Goal: Information Seeking & Learning: Learn about a topic

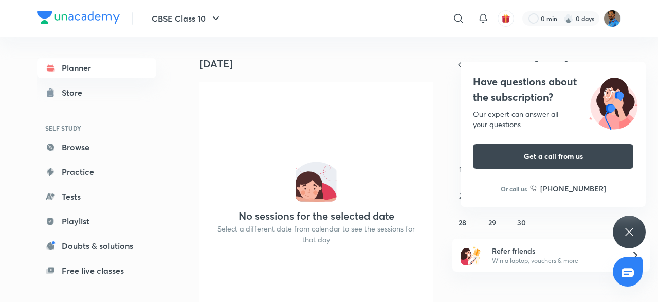
click at [288, 102] on div "No sessions for the selected date Select a different date from calendar to see …" at bounding box center [315, 205] width 233 height 247
click at [628, 215] on div "31 1 2 3 4 5 6 7 8 9 10 11 12 13 14 15 16 17 18 19 20 21 22 23 24 25 26 27 28 2…" at bounding box center [550, 168] width 197 height 123
click at [623, 233] on div "Have questions about the subscription? Our expert can answer all your questions…" at bounding box center [629, 231] width 33 height 33
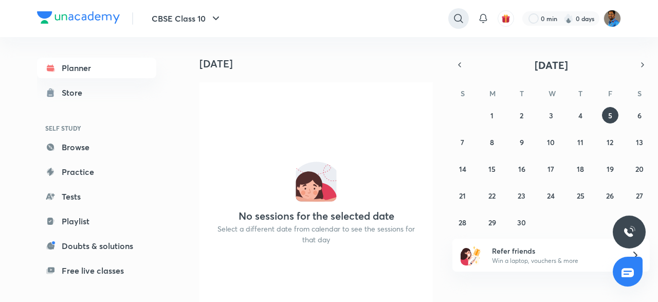
click at [464, 22] on icon at bounding box center [458, 18] width 12 height 12
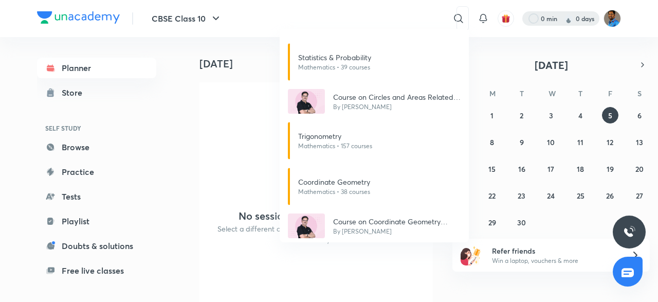
click at [572, 13] on div "Statistics & Probability Mathematics • 39 courses Course on Circles and Areas R…" at bounding box center [329, 151] width 658 height 302
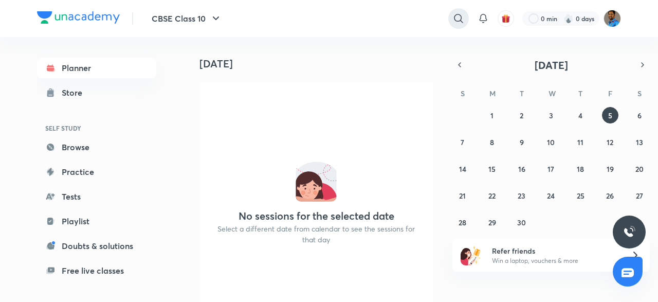
click at [458, 12] on div at bounding box center [458, 18] width 21 height 21
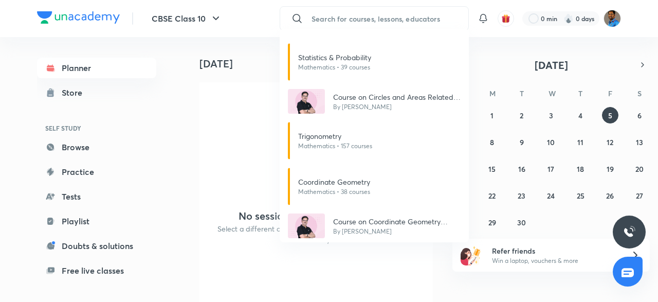
click at [336, 15] on div "Statistics & Probability Mathematics • 39 courses Course on Circles and Areas R…" at bounding box center [329, 151] width 658 height 302
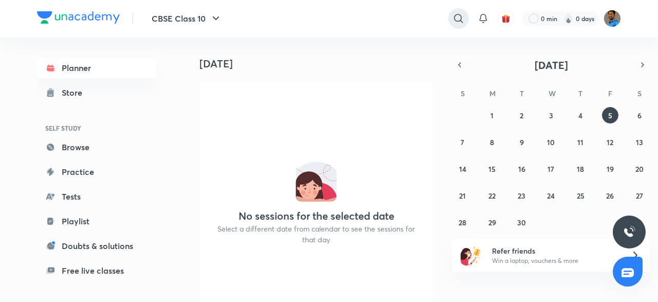
click at [463, 18] on icon at bounding box center [458, 18] width 12 height 12
type input "triangles by [PERSON_NAME]"
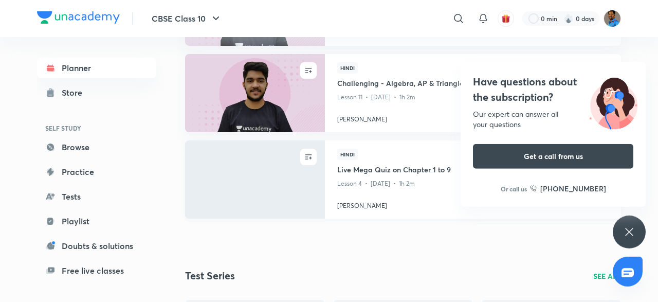
scroll to position [604, 0]
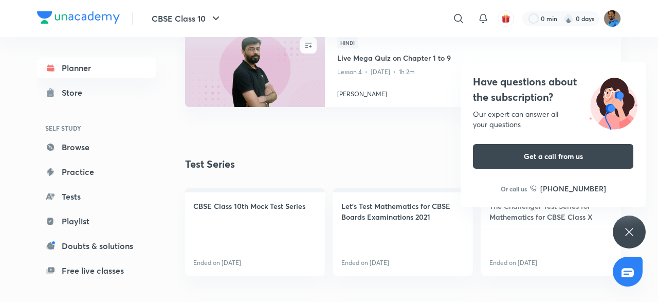
click at [621, 232] on div "Have questions about the subscription? Our expert can answer all your questions…" at bounding box center [629, 231] width 33 height 33
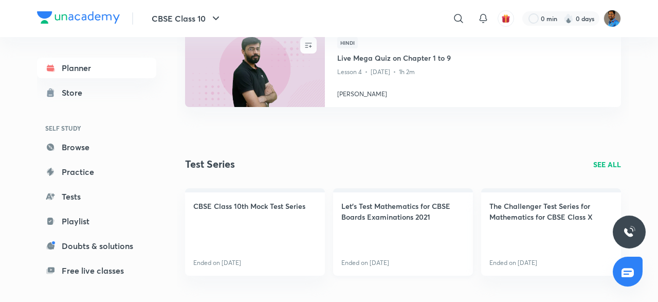
click at [363, 197] on link "Let's Test Mathematics for CBSE Boards Examinations 2021 Ended on [DATE]" at bounding box center [403, 231] width 140 height 87
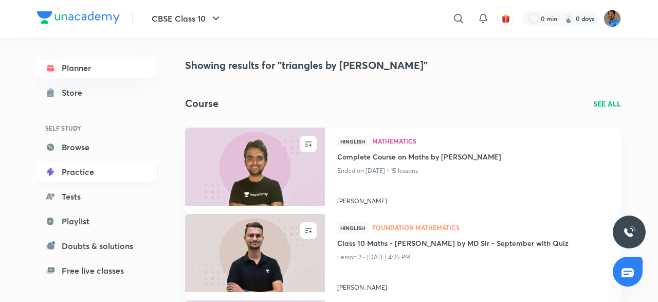
click at [119, 164] on link "Practice" at bounding box center [96, 171] width 119 height 21
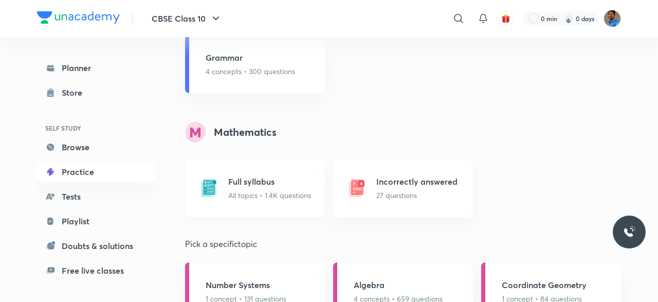
scroll to position [891, 0]
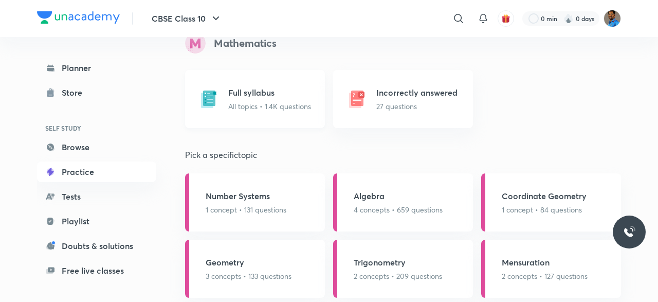
click at [266, 113] on div "Full syllabus All topics • 1.4K questions" at bounding box center [255, 99] width 140 height 58
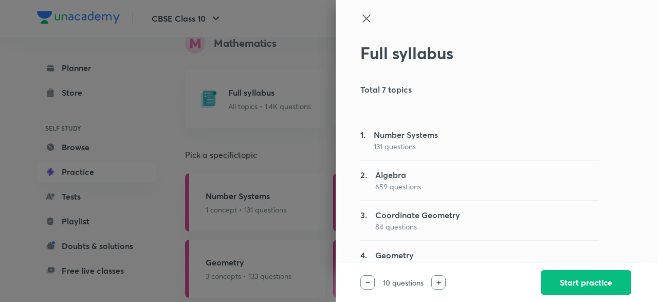
click at [362, 20] on icon at bounding box center [366, 18] width 12 height 12
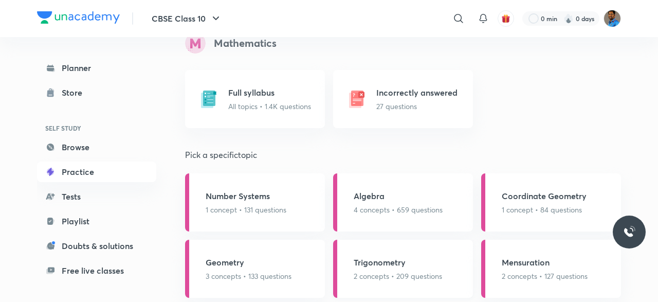
click at [391, 288] on div "Trigonometry 2 concepts • 209 questions" at bounding box center [403, 269] width 140 height 58
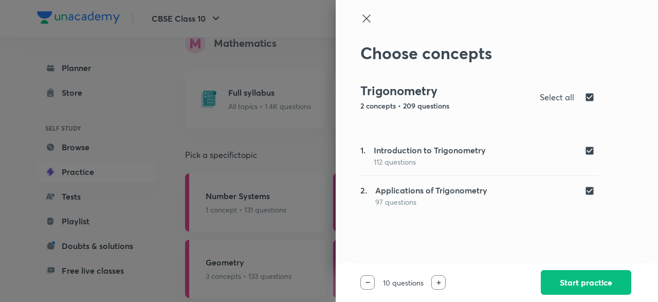
click at [445, 285] on div at bounding box center [438, 282] width 14 height 14
click at [438, 282] on img at bounding box center [439, 282] width 5 height 5
click at [557, 286] on button "Start practice" at bounding box center [586, 281] width 90 height 25
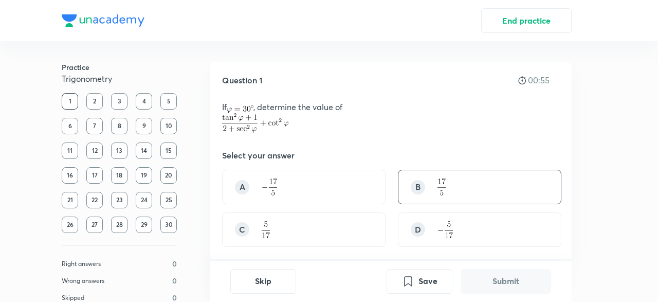
click at [470, 181] on div "B" at bounding box center [480, 187] width 164 height 34
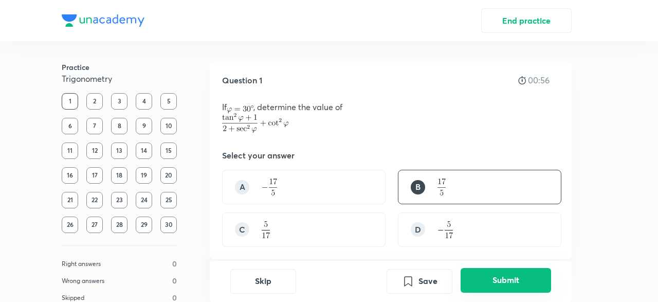
click at [487, 275] on button "Submit" at bounding box center [506, 280] width 90 height 25
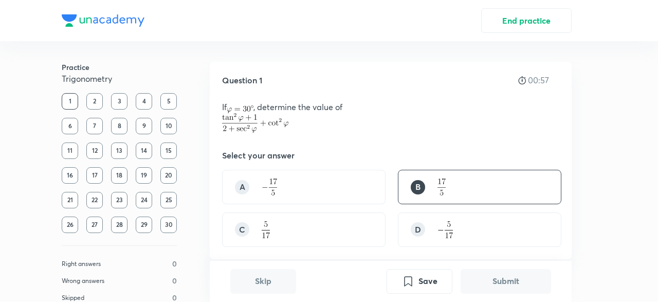
scroll to position [279, 0]
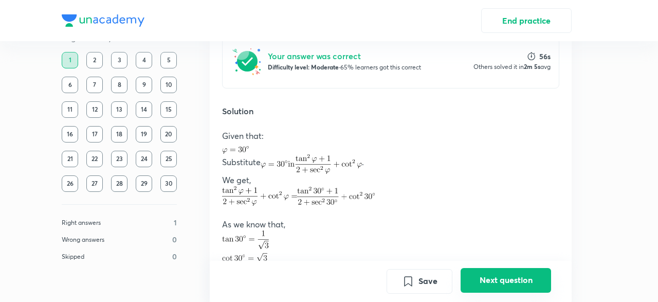
click at [483, 275] on button "Next question" at bounding box center [506, 280] width 90 height 25
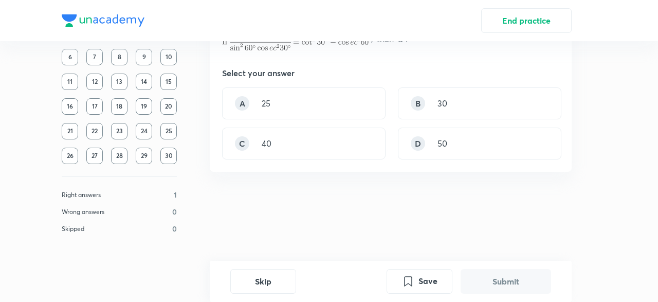
scroll to position [0, 0]
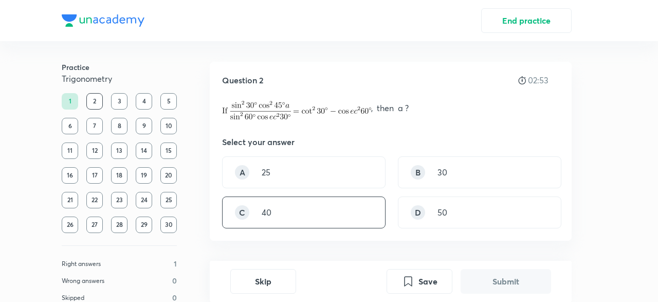
click at [314, 219] on div "C 40" at bounding box center [304, 212] width 164 height 32
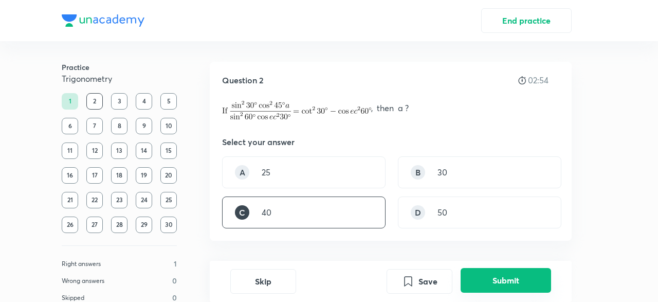
click at [497, 279] on button "Submit" at bounding box center [506, 280] width 90 height 25
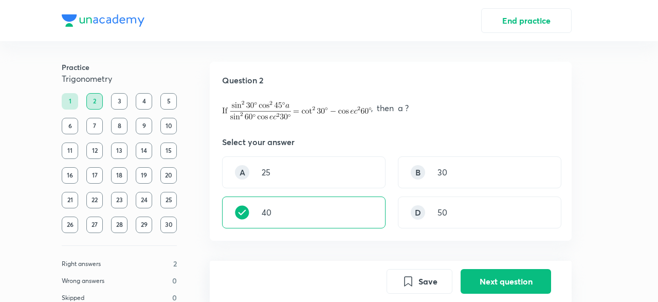
scroll to position [260, 0]
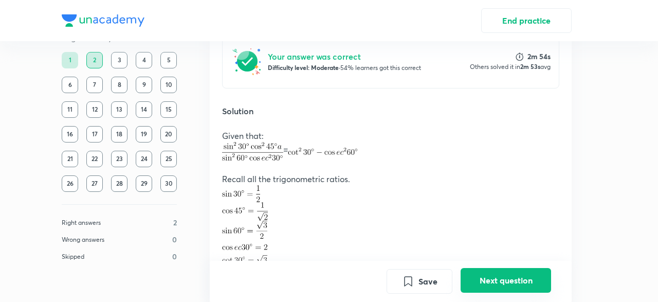
click at [486, 282] on button "Next question" at bounding box center [506, 280] width 90 height 25
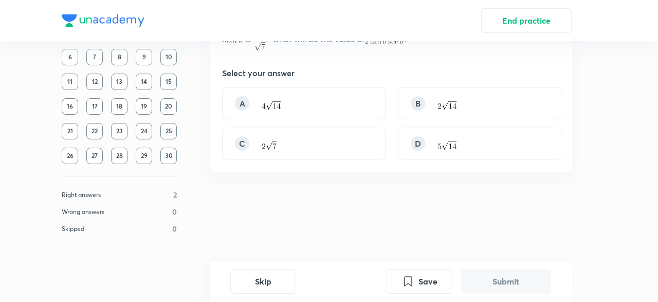
scroll to position [0, 0]
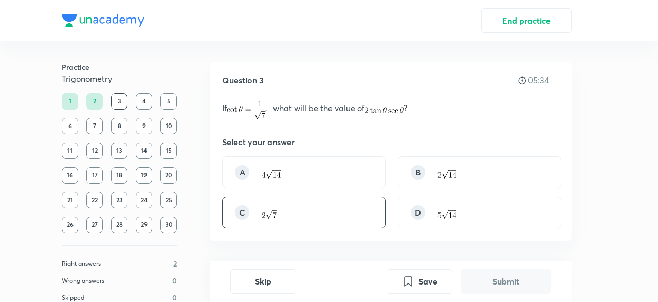
drag, startPoint x: 350, startPoint y: 161, endPoint x: 375, endPoint y: 208, distance: 53.6
click at [374, 185] on div "A" at bounding box center [304, 172] width 164 height 32
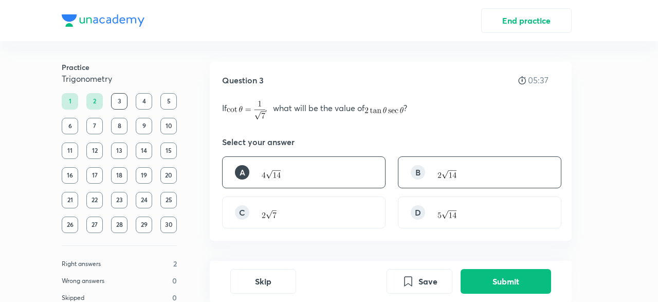
click at [470, 171] on div "B" at bounding box center [480, 172] width 164 height 32
click at [323, 187] on div "A" at bounding box center [304, 172] width 164 height 32
click at [466, 174] on div "B" at bounding box center [480, 172] width 164 height 32
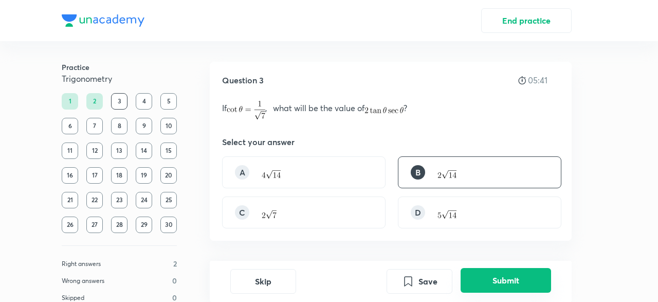
click at [492, 294] on div "Save Submit" at bounding box center [469, 281] width 165 height 25
click at [485, 280] on button "Submit" at bounding box center [506, 280] width 90 height 25
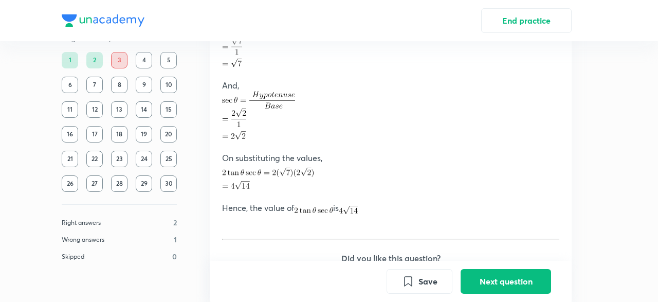
scroll to position [617, 0]
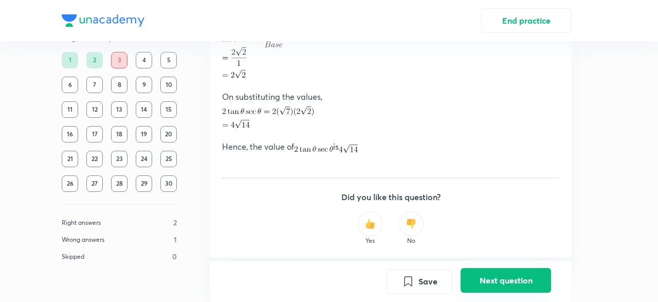
click at [493, 281] on button "Next question" at bounding box center [506, 280] width 90 height 25
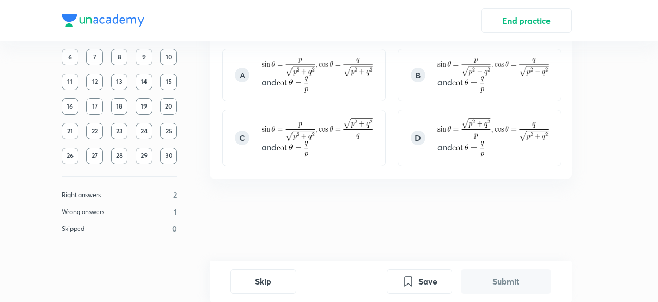
scroll to position [0, 0]
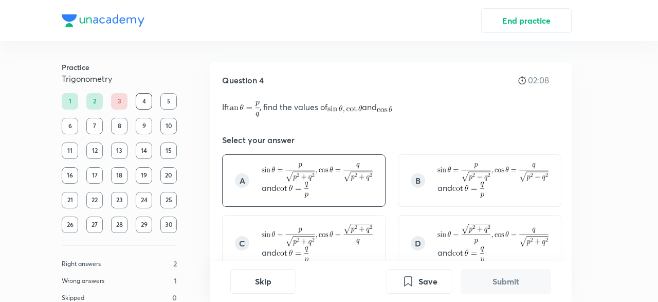
click at [292, 188] on img at bounding box center [293, 189] width 32 height 16
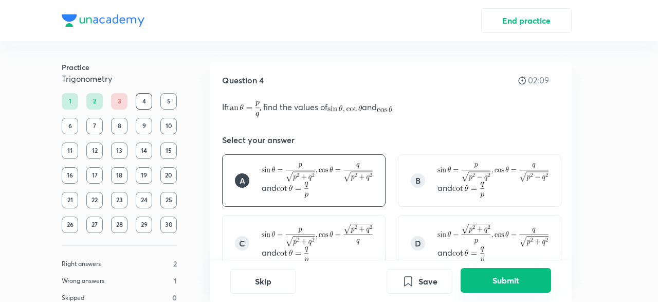
click at [500, 288] on button "Submit" at bounding box center [506, 280] width 90 height 25
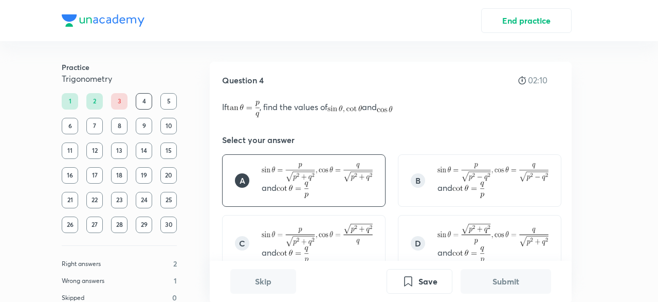
scroll to position [303, 0]
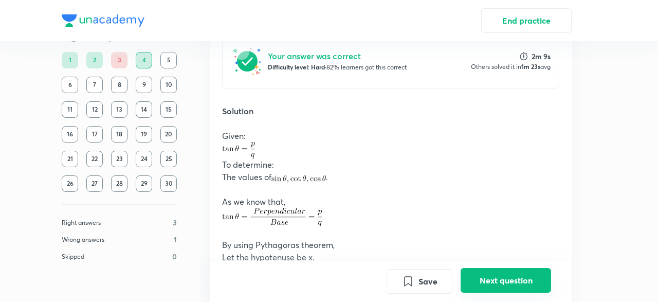
click at [503, 282] on button "Next question" at bounding box center [506, 280] width 90 height 25
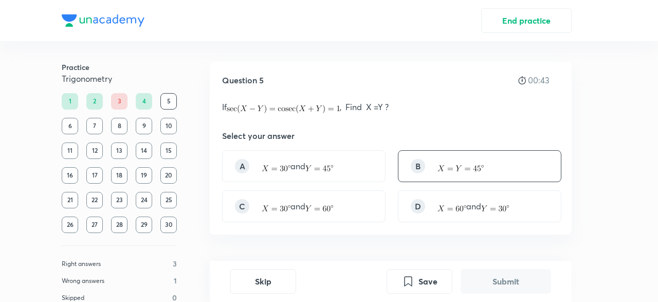
click at [431, 155] on div "B" at bounding box center [480, 166] width 164 height 32
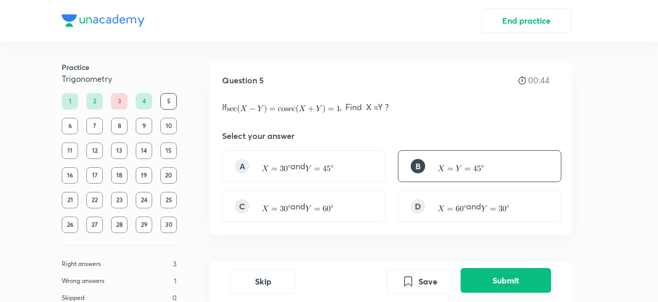
click at [495, 276] on button "Submit" at bounding box center [506, 280] width 90 height 25
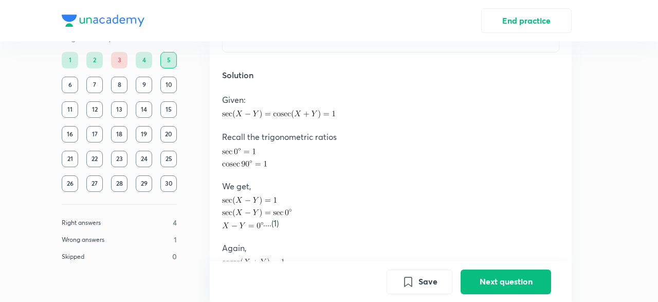
scroll to position [343, 0]
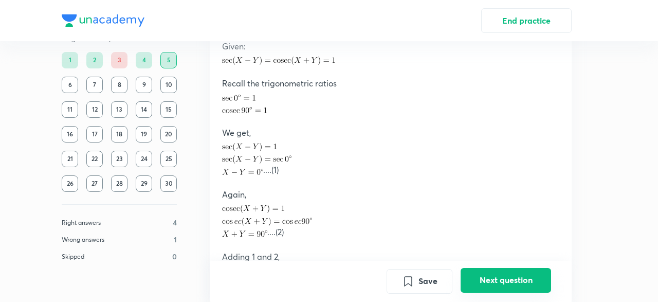
click at [510, 283] on button "Next question" at bounding box center [506, 280] width 90 height 25
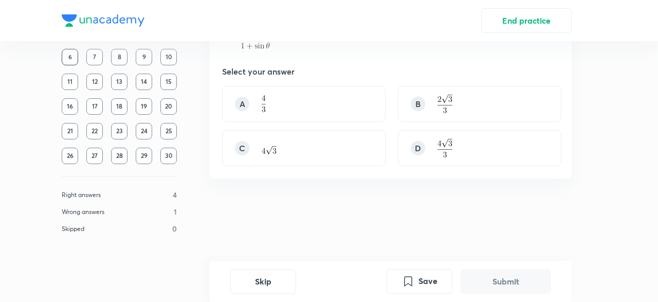
scroll to position [0, 0]
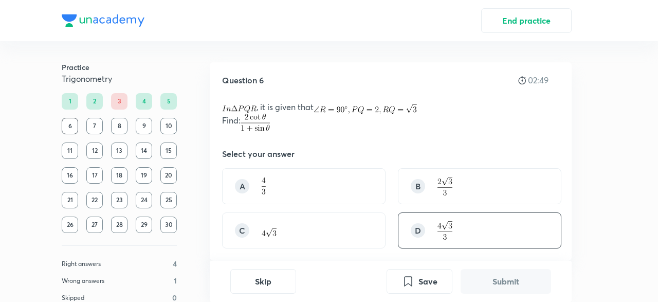
click at [456, 240] on div "D" at bounding box center [480, 230] width 164 height 36
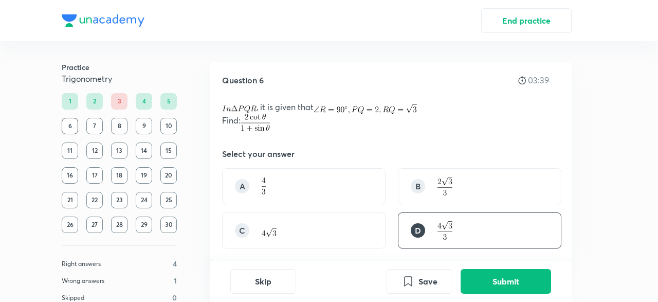
click at [494, 267] on div "Skip Save Submit" at bounding box center [391, 281] width 362 height 41
click at [501, 275] on button "Submit" at bounding box center [506, 280] width 90 height 25
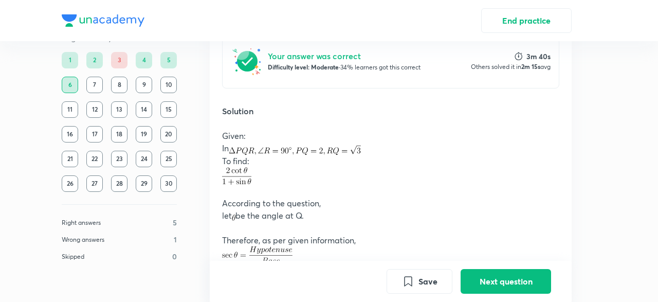
scroll to position [369, 0]
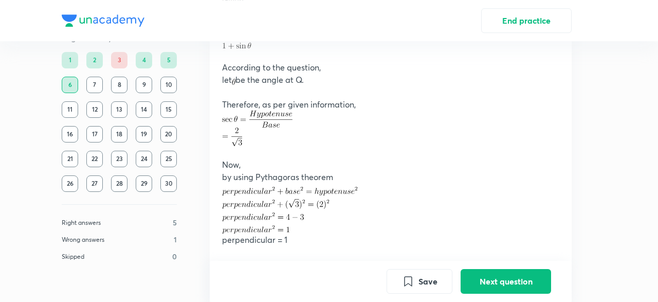
click at [330, 100] on div "Given: In To find: According to the question, let be the angle at Q. Therefore,…" at bounding box center [390, 230] width 337 height 473
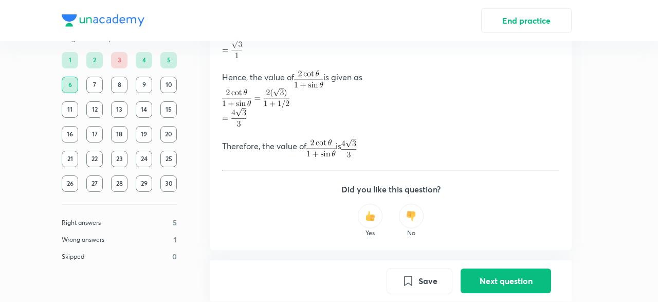
scroll to position [726, 0]
click at [498, 275] on button "Next question" at bounding box center [506, 280] width 90 height 25
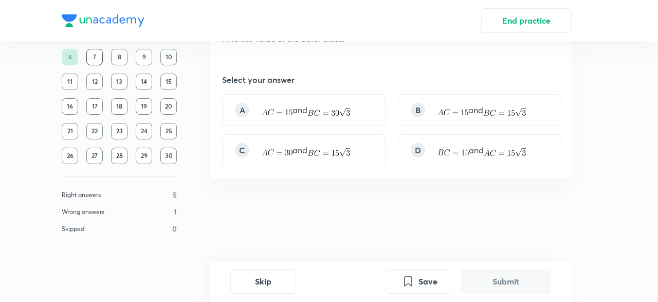
scroll to position [0, 0]
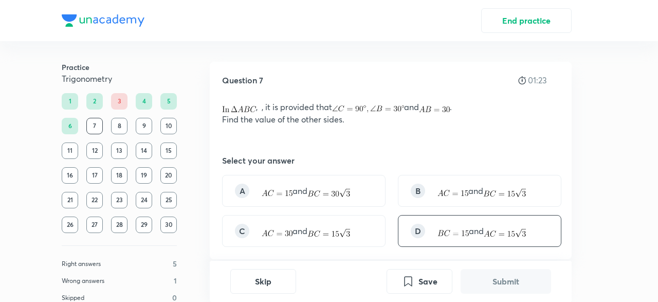
click at [512, 236] on img at bounding box center [505, 233] width 42 height 8
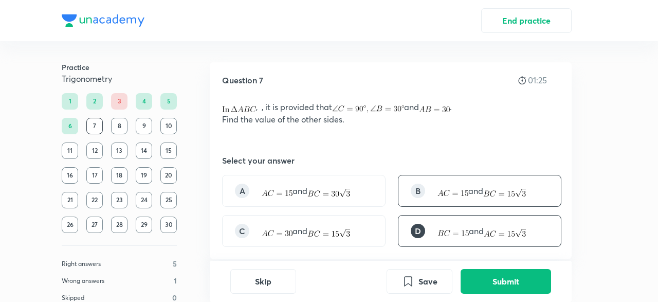
click at [506, 190] on img at bounding box center [504, 193] width 43 height 8
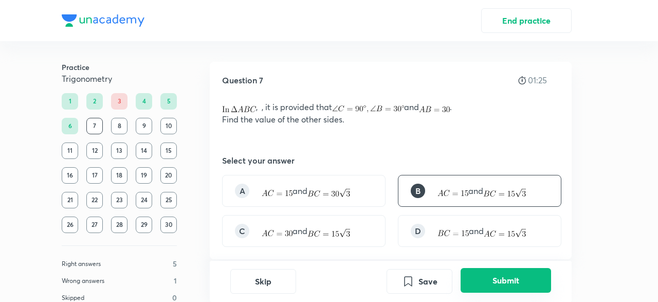
click at [528, 273] on button "Submit" at bounding box center [506, 280] width 90 height 25
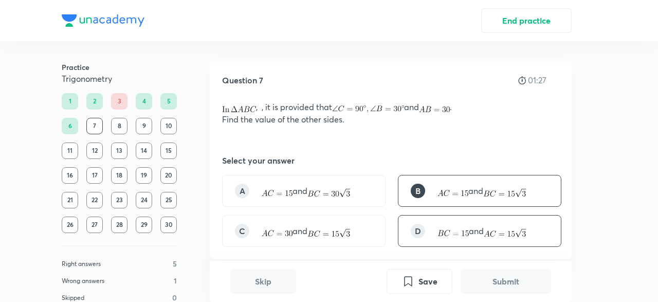
scroll to position [279, 0]
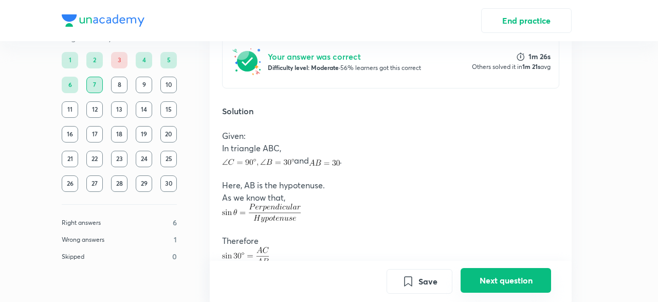
click at [504, 276] on button "Next question" at bounding box center [506, 280] width 90 height 25
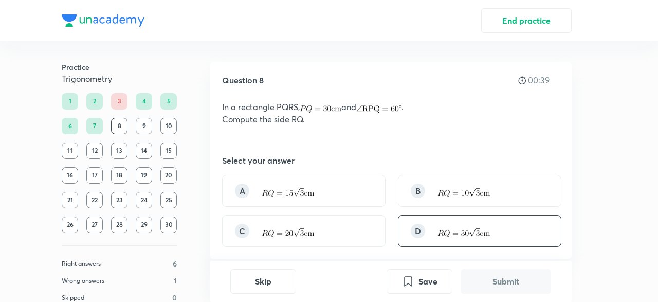
click at [488, 233] on img at bounding box center [464, 232] width 52 height 9
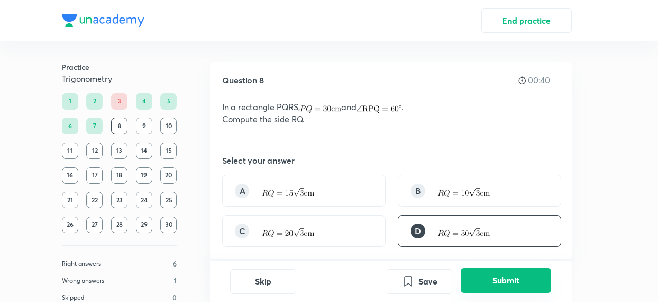
click at [492, 278] on button "Submit" at bounding box center [506, 280] width 90 height 25
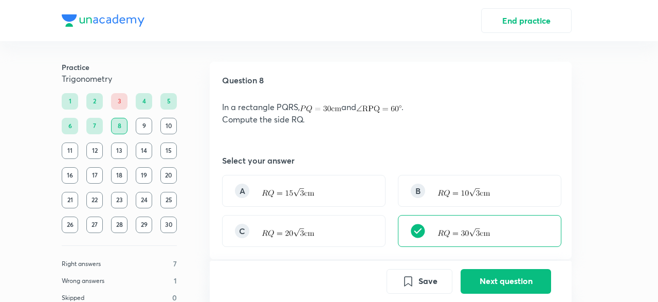
scroll to position [279, 0]
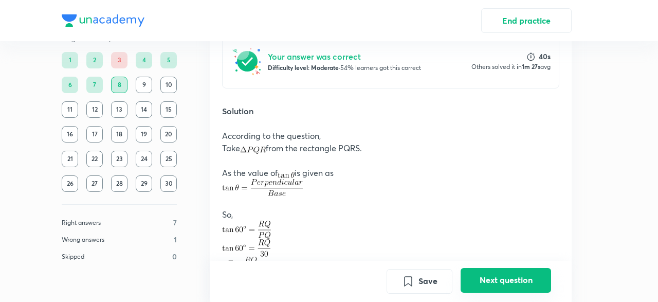
click at [521, 289] on button "Next question" at bounding box center [506, 280] width 90 height 25
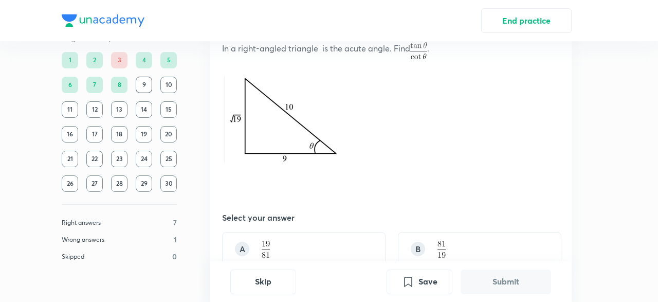
scroll to position [89, 0]
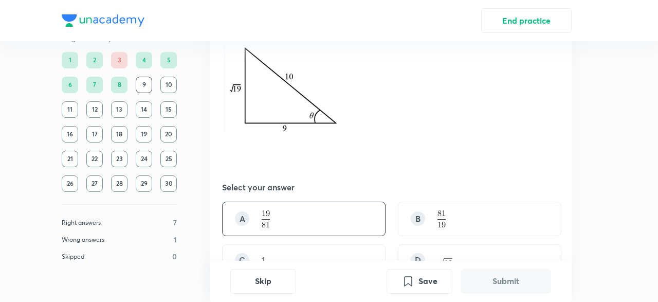
click at [333, 203] on div "A" at bounding box center [304, 219] width 164 height 34
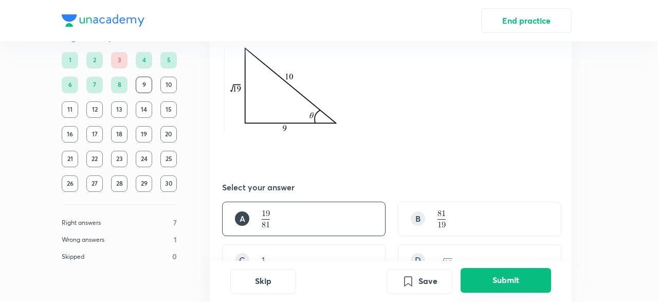
click at [506, 285] on button "Submit" at bounding box center [506, 280] width 90 height 25
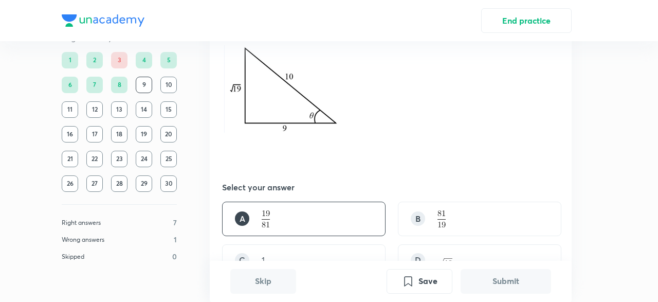
scroll to position [397, 0]
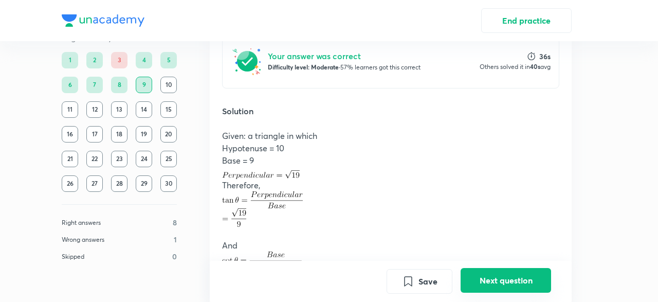
click at [469, 269] on button "Next question" at bounding box center [506, 280] width 90 height 25
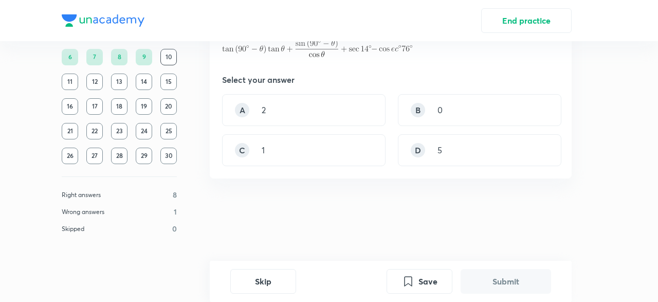
scroll to position [0, 0]
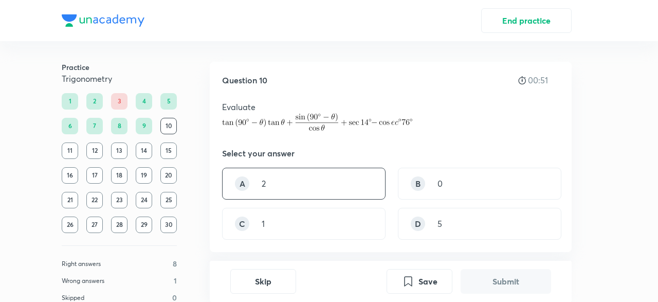
click at [290, 191] on div "A 2" at bounding box center [304, 184] width 164 height 32
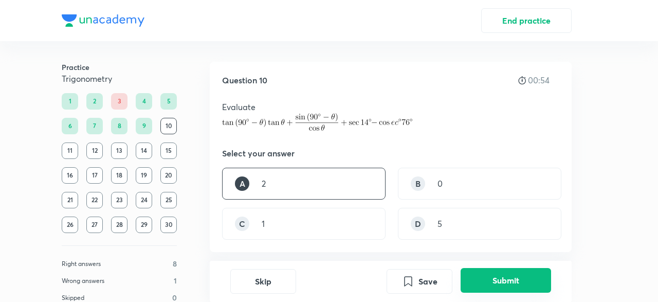
click at [484, 292] on button "Submit" at bounding box center [506, 280] width 90 height 25
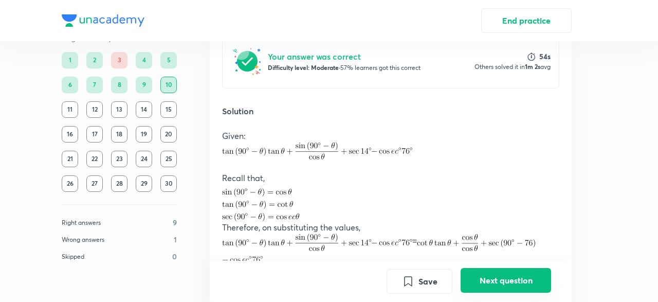
click at [485, 274] on button "Next question" at bounding box center [506, 280] width 90 height 25
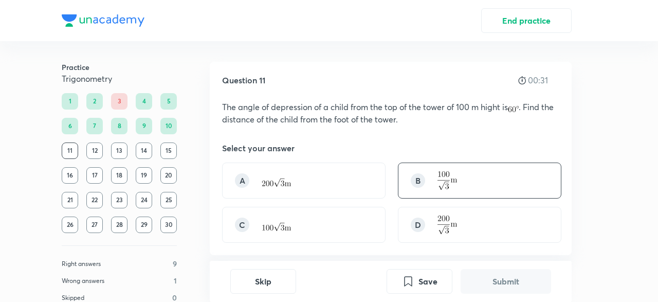
click at [474, 196] on div "B" at bounding box center [480, 180] width 164 height 36
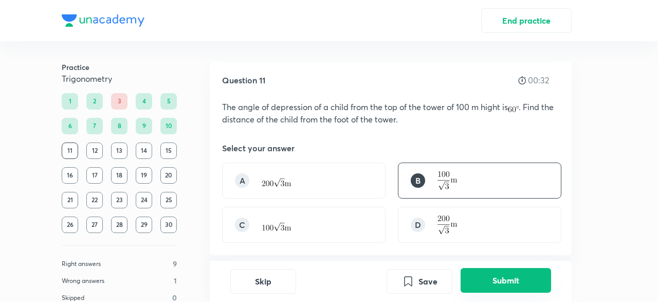
click at [501, 285] on button "Submit" at bounding box center [506, 280] width 90 height 25
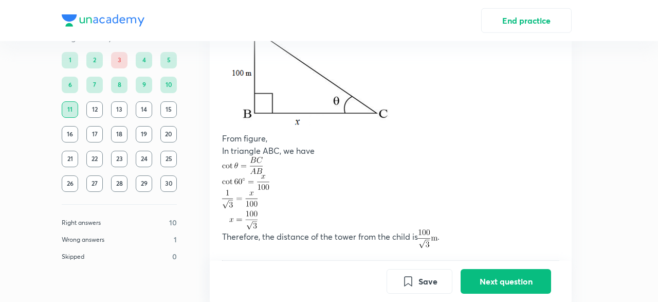
scroll to position [453, 0]
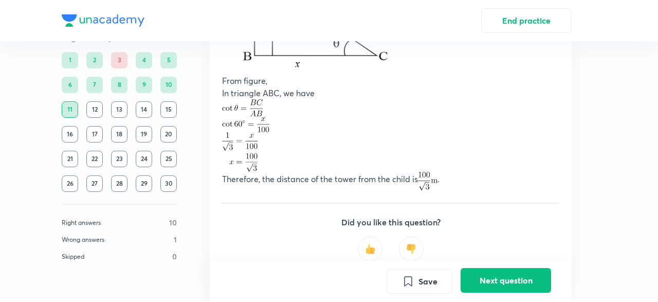
click at [479, 287] on button "Next question" at bounding box center [506, 280] width 90 height 25
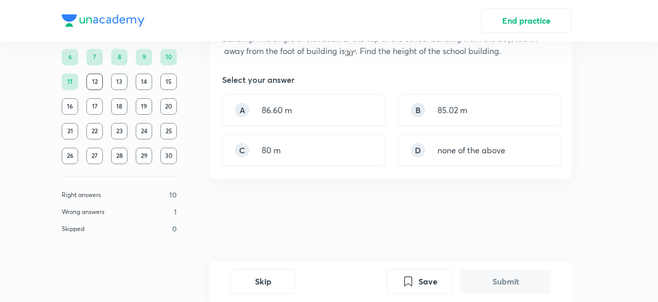
scroll to position [0, 0]
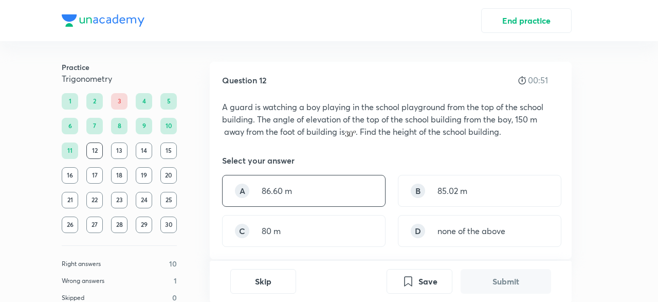
click at [325, 180] on div "A 86.60 m" at bounding box center [304, 191] width 164 height 32
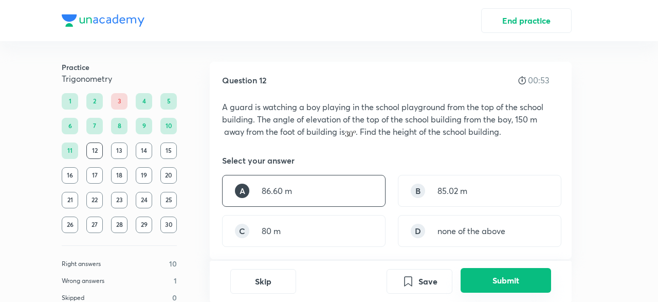
click at [524, 275] on button "Submit" at bounding box center [506, 280] width 90 height 25
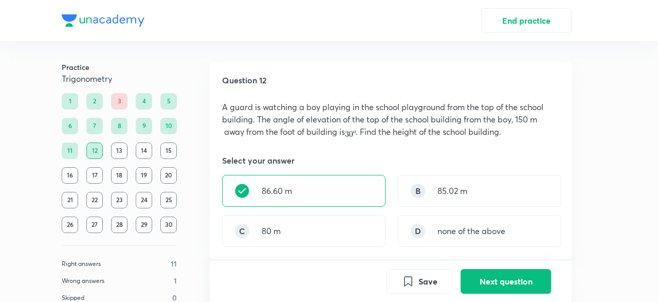
scroll to position [279, 0]
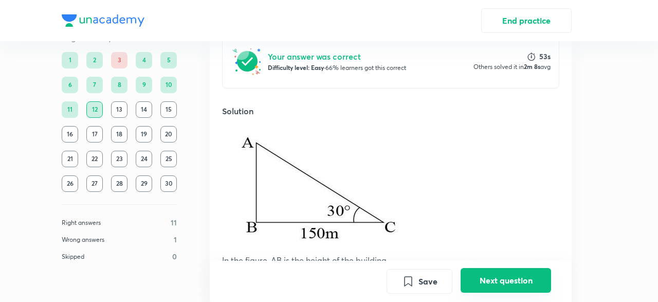
click at [474, 274] on button "Next question" at bounding box center [506, 280] width 90 height 25
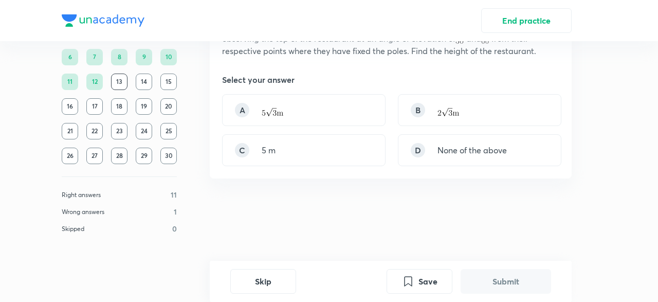
scroll to position [0, 0]
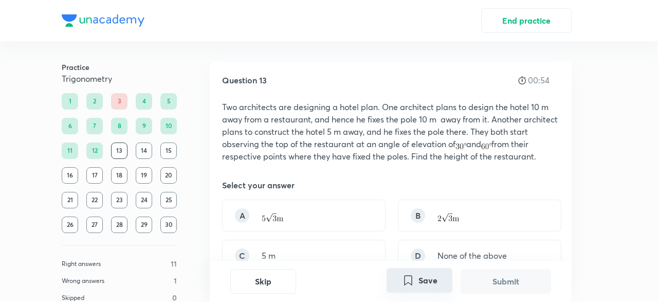
click at [408, 293] on button "Save" at bounding box center [420, 280] width 66 height 25
click at [407, 288] on button "Save" at bounding box center [420, 280] width 66 height 25
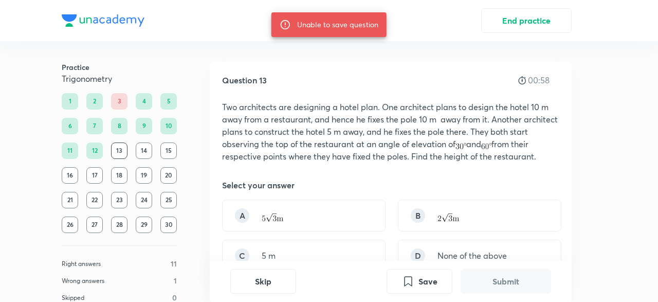
click at [141, 153] on div "14" at bounding box center [144, 150] width 16 height 16
click at [121, 152] on div "13" at bounding box center [119, 150] width 16 height 16
click at [147, 154] on div "14" at bounding box center [144, 150] width 16 height 16
click at [173, 150] on div "15" at bounding box center [168, 150] width 16 height 16
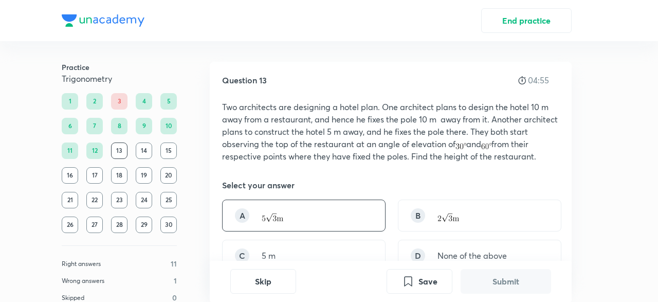
click at [366, 206] on div "A" at bounding box center [304, 215] width 164 height 32
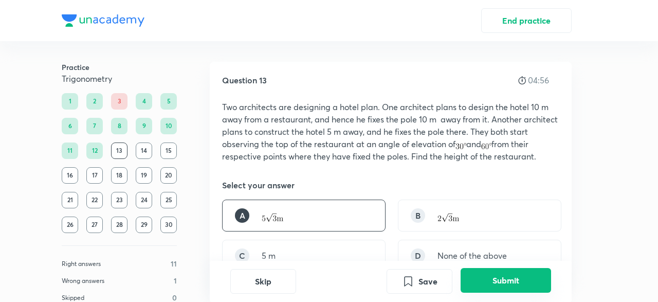
click at [536, 286] on button "Submit" at bounding box center [506, 280] width 90 height 25
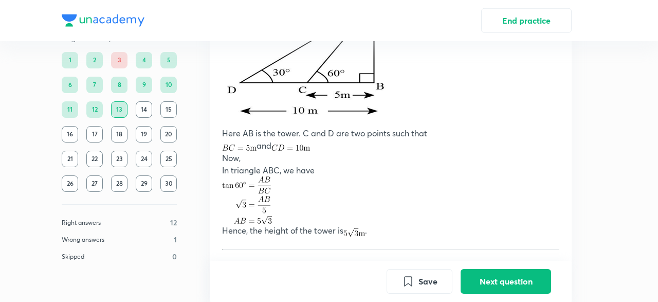
scroll to position [482, 0]
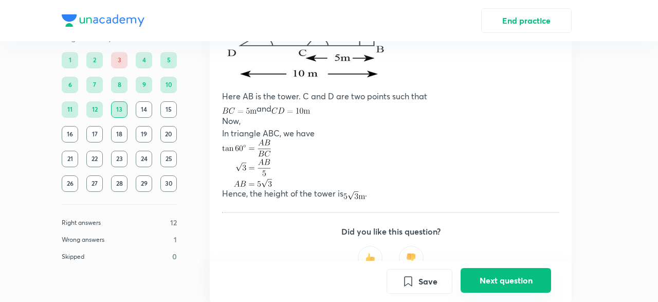
click at [518, 278] on button "Next question" at bounding box center [506, 280] width 90 height 25
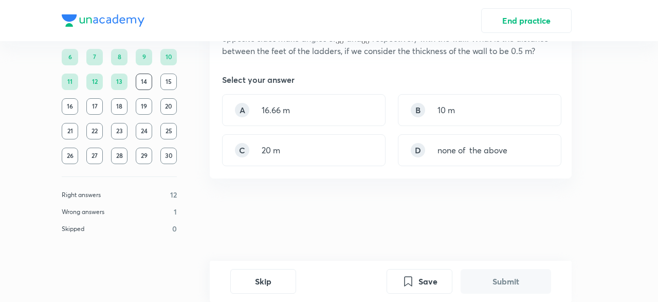
scroll to position [0, 0]
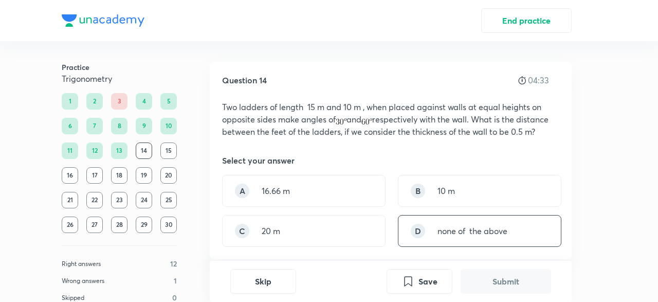
click at [434, 247] on div "D none of the above" at bounding box center [480, 231] width 164 height 32
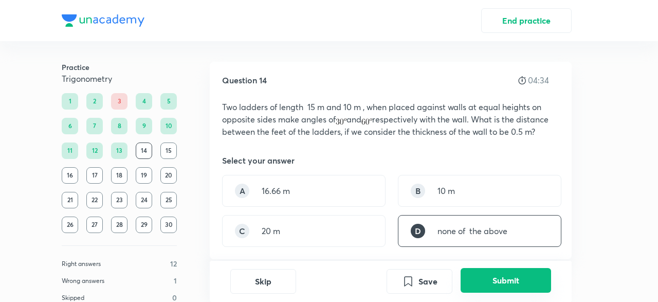
click at [477, 273] on button "Submit" at bounding box center [506, 280] width 90 height 25
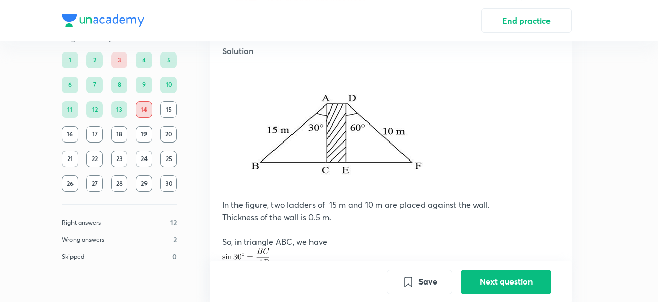
scroll to position [337, 0]
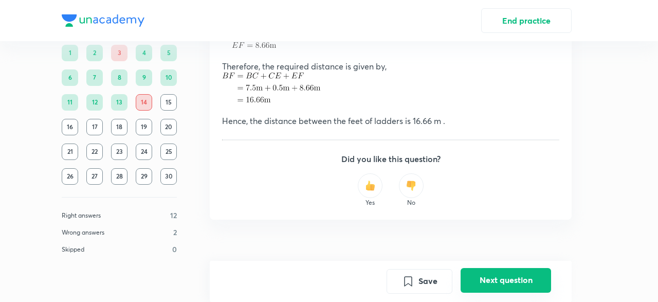
click at [519, 273] on button "Next question" at bounding box center [506, 280] width 90 height 25
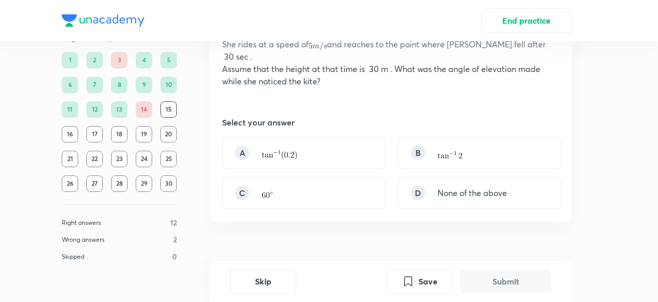
scroll to position [84, 0]
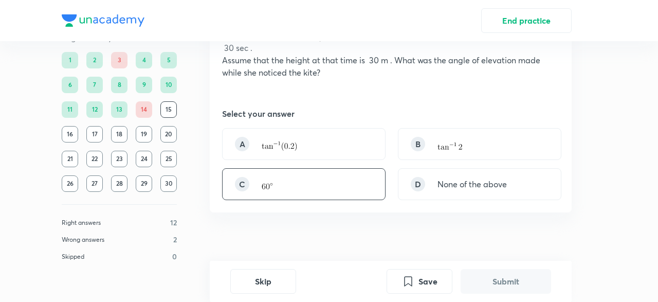
click at [317, 168] on div "C" at bounding box center [304, 184] width 164 height 32
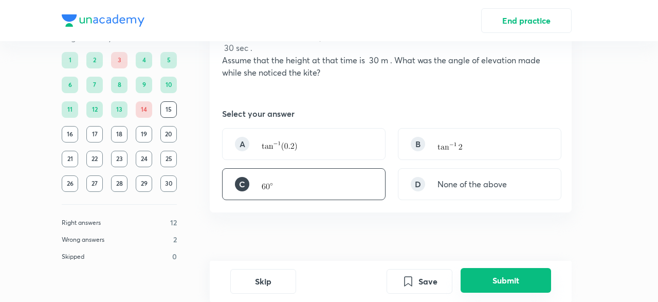
click at [529, 276] on button "Submit" at bounding box center [506, 280] width 90 height 25
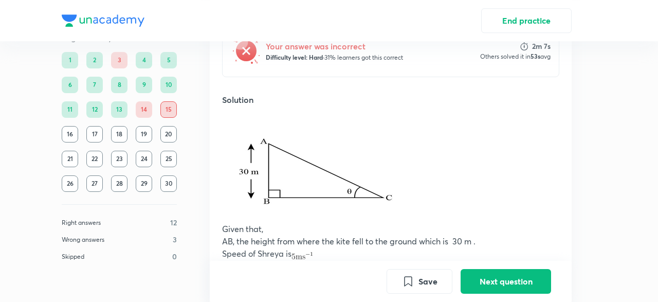
scroll to position [627, 0]
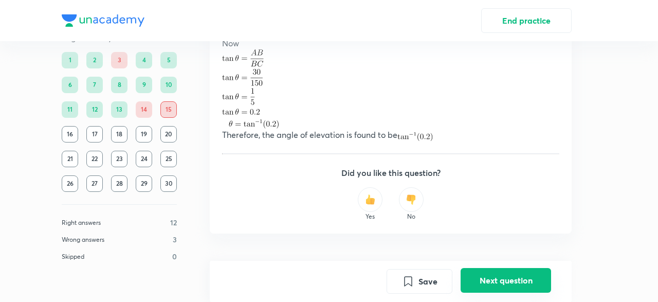
click at [501, 276] on button "Next question" at bounding box center [506, 280] width 90 height 25
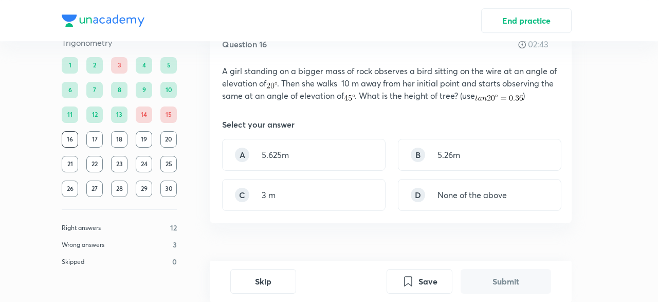
scroll to position [59, 0]
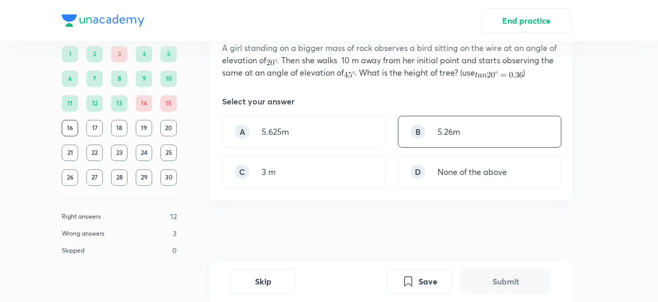
click at [445, 141] on div "B 5.26m" at bounding box center [480, 132] width 164 height 32
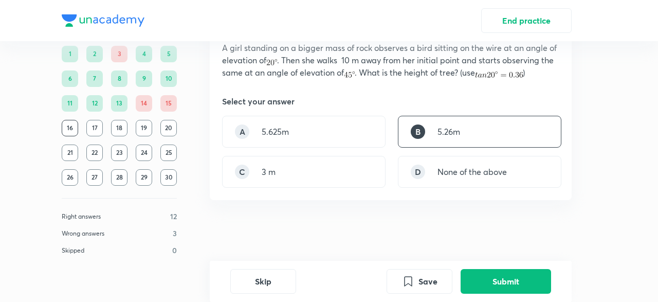
click at [332, 148] on div "A 5.625m B 5.26m C 3 m D None of the above" at bounding box center [390, 152] width 337 height 72
click at [336, 132] on div "A 5.625m" at bounding box center [304, 132] width 164 height 32
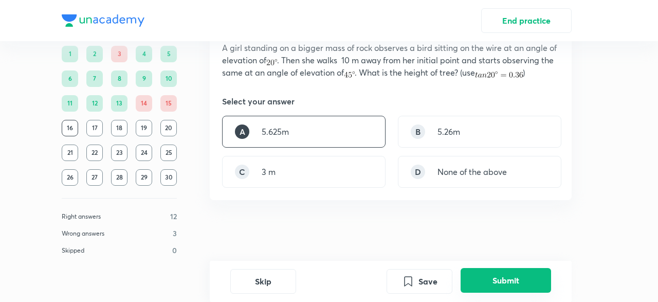
click at [502, 292] on button "Submit" at bounding box center [506, 280] width 90 height 25
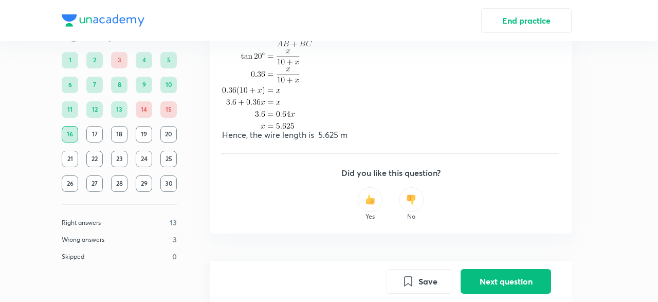
scroll to position [631, 0]
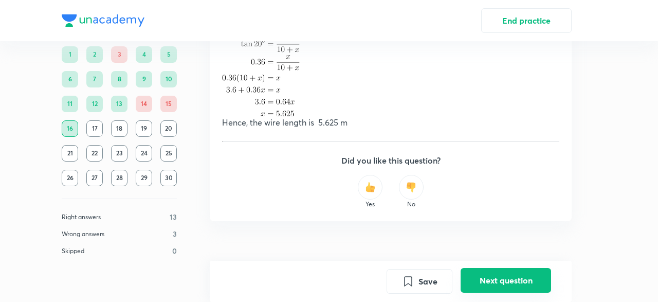
click at [493, 283] on button "Next question" at bounding box center [506, 280] width 90 height 25
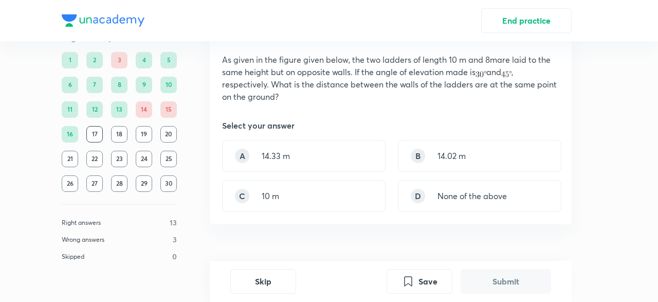
scroll to position [71, 0]
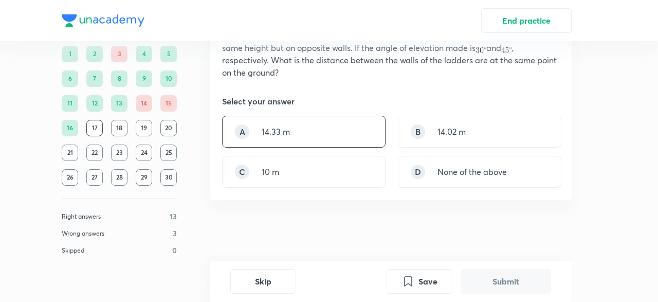
click at [311, 147] on div "A 14.33 m" at bounding box center [304, 132] width 164 height 32
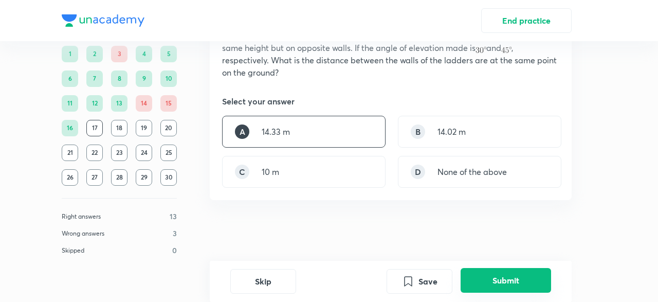
click at [486, 288] on button "Submit" at bounding box center [506, 280] width 90 height 25
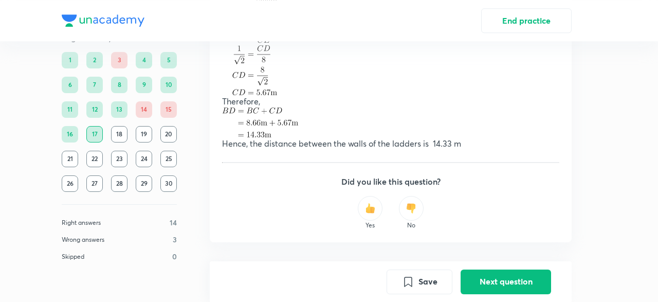
scroll to position [663, 0]
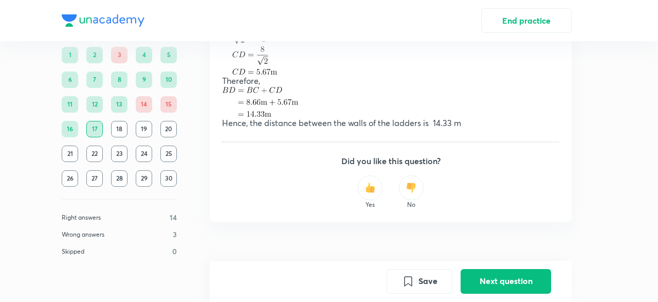
click at [488, 157] on h5 "Did you like this question?" at bounding box center [390, 161] width 337 height 12
drag, startPoint x: 491, startPoint y: 151, endPoint x: 482, endPoint y: 141, distance: 13.5
click at [556, 117] on p "Hence, the distance between the walls of the ladders is 14.33 m" at bounding box center [390, 123] width 337 height 12
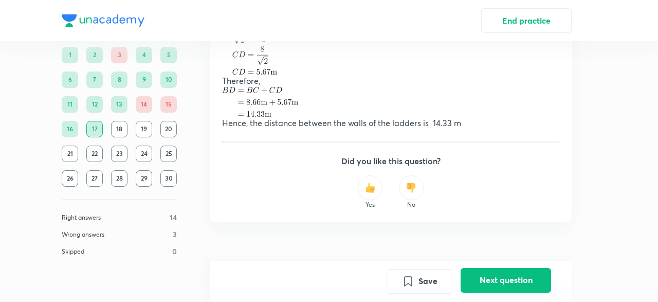
click at [495, 276] on button "Next question" at bounding box center [506, 280] width 90 height 25
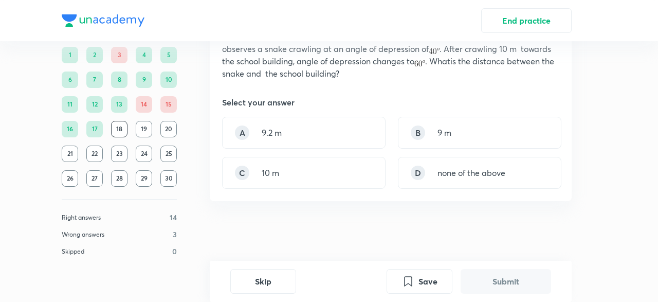
scroll to position [0, 0]
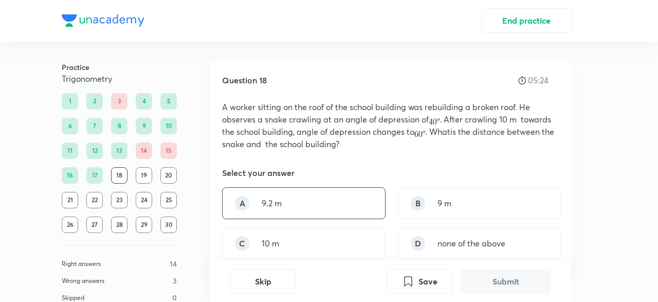
click at [357, 213] on div "A 9.2 m" at bounding box center [304, 203] width 164 height 32
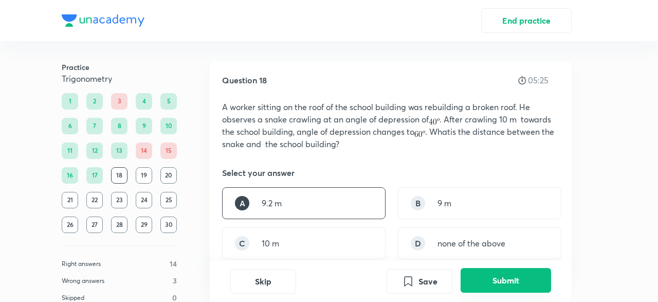
click at [500, 275] on button "Submit" at bounding box center [506, 280] width 90 height 25
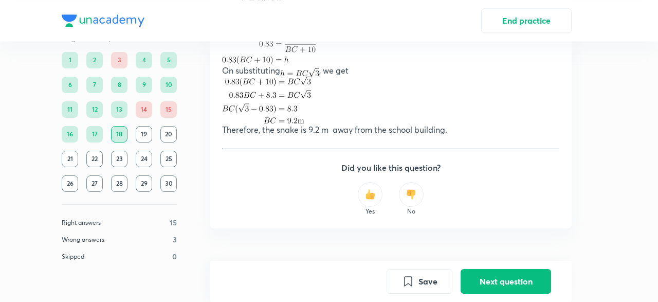
scroll to position [639, 0]
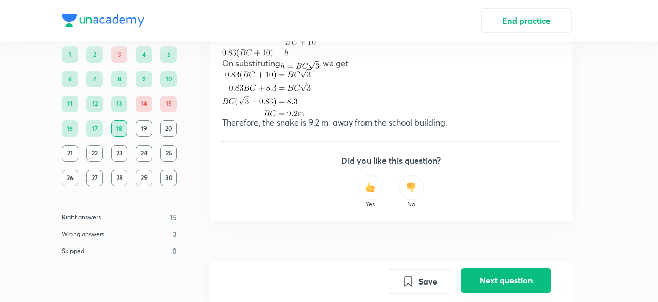
click at [521, 284] on button "Next question" at bounding box center [506, 280] width 90 height 25
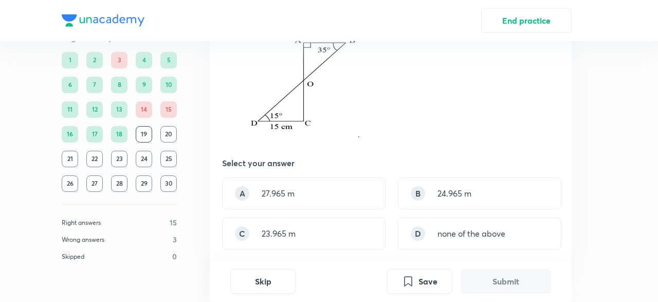
scroll to position [88, 0]
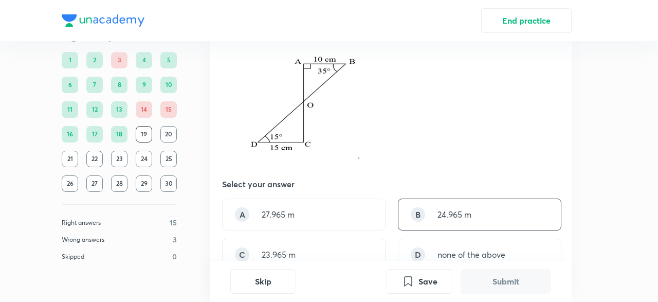
click at [448, 209] on p "24.965 m" at bounding box center [455, 214] width 34 height 12
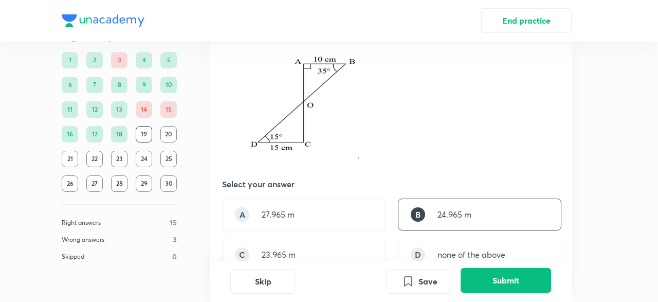
click at [481, 286] on button "Submit" at bounding box center [506, 280] width 90 height 25
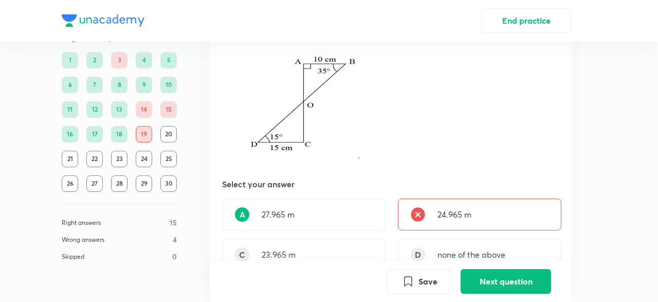
scroll to position [391, 0]
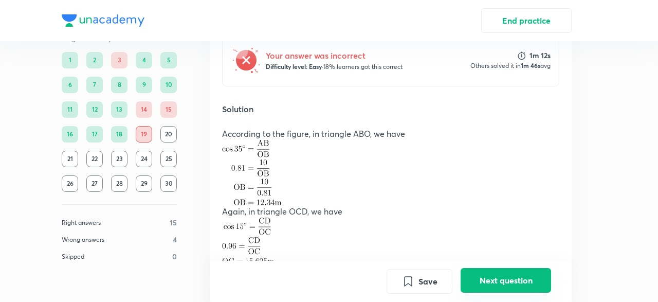
click at [531, 278] on button "Next question" at bounding box center [506, 280] width 90 height 25
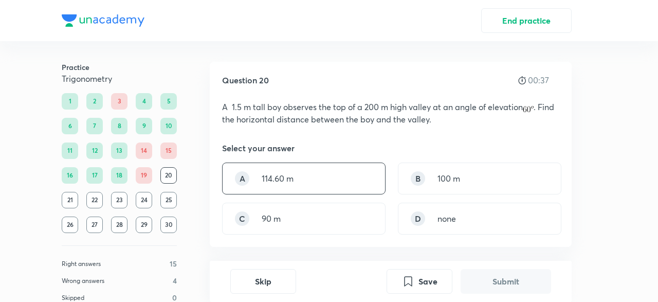
click at [341, 167] on div "A 114.60 m" at bounding box center [304, 178] width 164 height 32
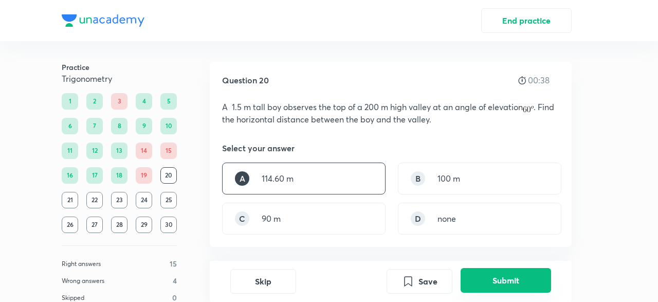
click at [531, 277] on button "Submit" at bounding box center [506, 280] width 90 height 25
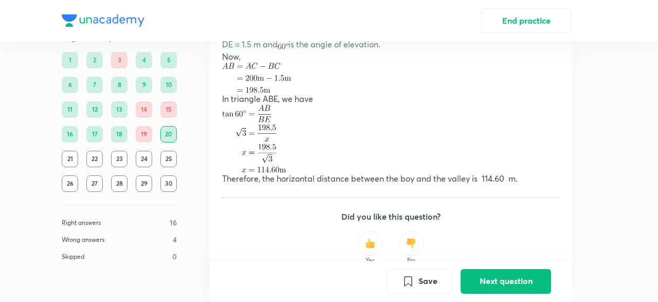
scroll to position [552, 0]
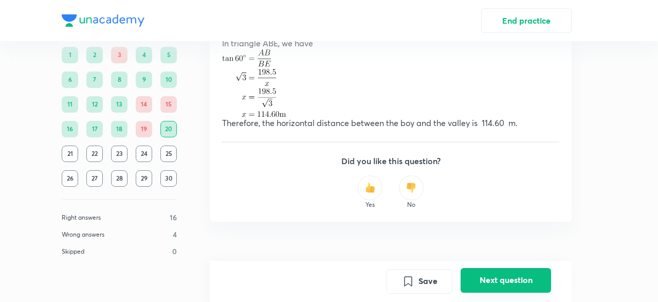
click at [480, 277] on button "Next question" at bounding box center [506, 280] width 90 height 25
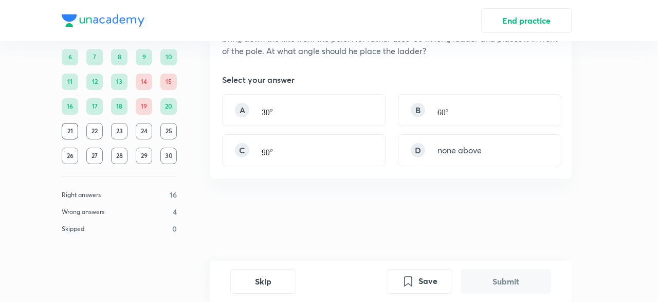
scroll to position [0, 0]
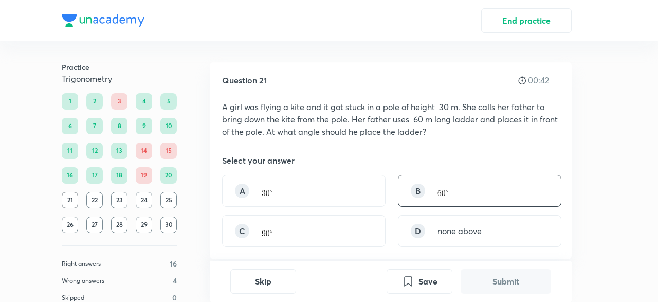
click at [419, 176] on div "B" at bounding box center [480, 191] width 164 height 32
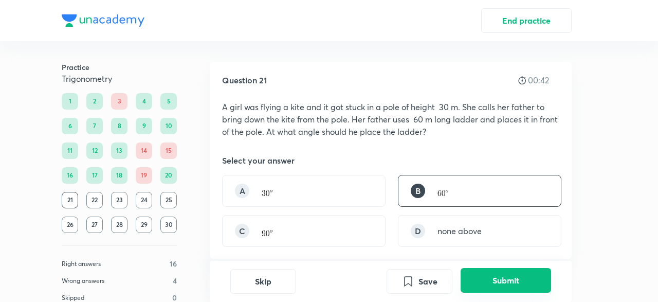
click at [500, 275] on button "Submit" at bounding box center [506, 280] width 90 height 25
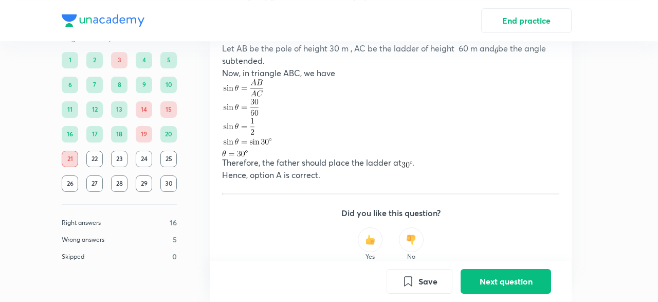
scroll to position [575, 0]
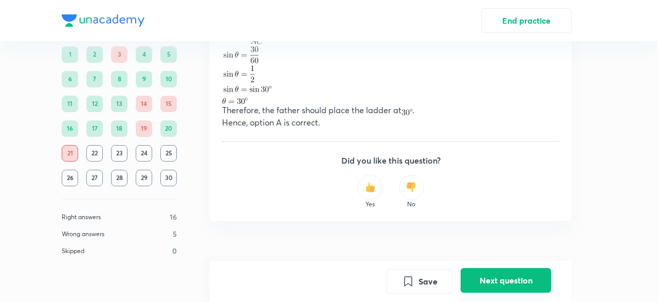
click at [504, 276] on button "Next question" at bounding box center [506, 280] width 90 height 25
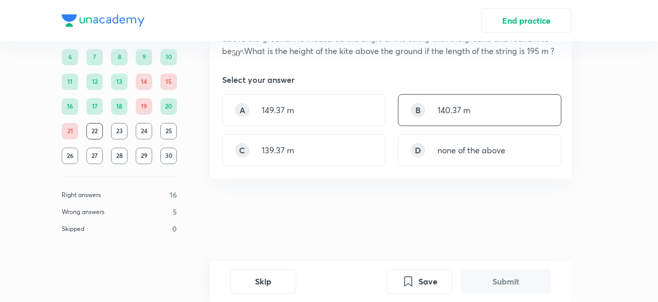
scroll to position [0, 0]
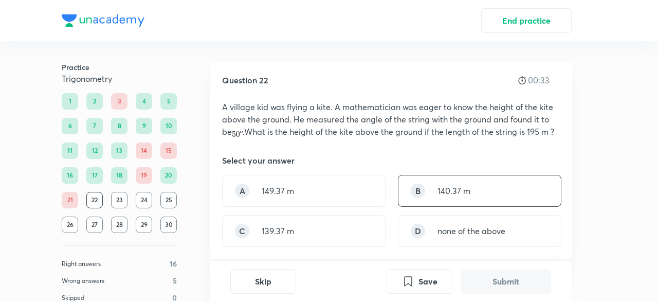
click at [447, 192] on p "140.37 m" at bounding box center [454, 191] width 33 height 12
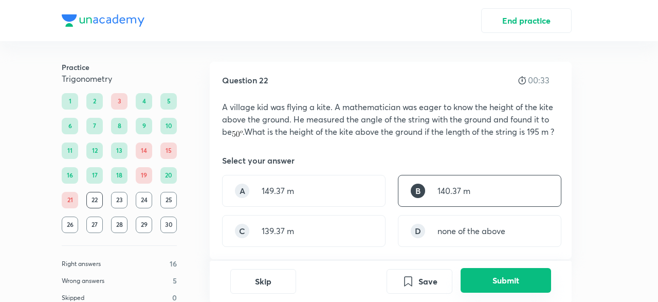
click at [502, 283] on button "Submit" at bounding box center [506, 280] width 90 height 25
drag, startPoint x: 502, startPoint y: 283, endPoint x: 430, endPoint y: 189, distance: 118.9
click at [482, 255] on div "Question 22 00:33 A village kid was flying a kite. A mathematician was eager to…" at bounding box center [391, 181] width 362 height 280
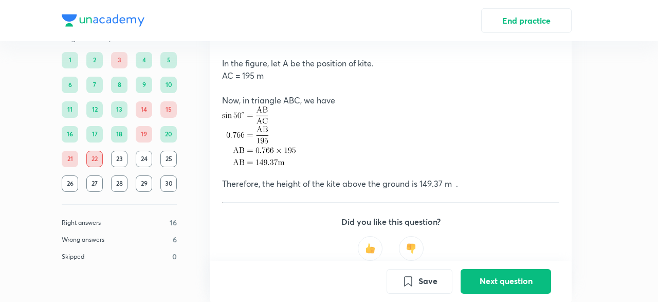
scroll to position [537, 0]
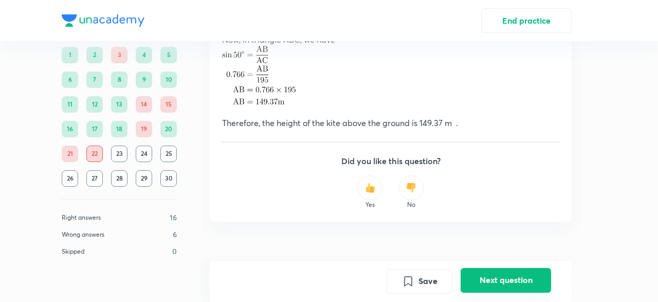
click at [489, 284] on button "Next question" at bounding box center [506, 280] width 90 height 25
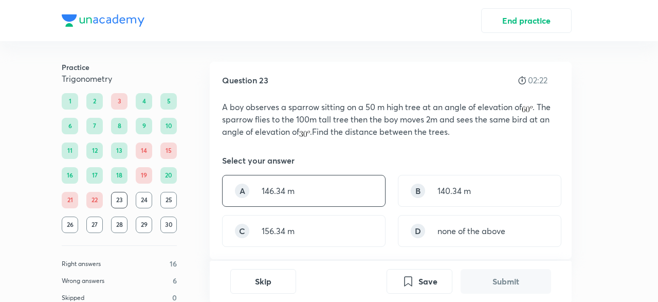
click at [384, 195] on div "A 146.34 m" at bounding box center [304, 191] width 164 height 32
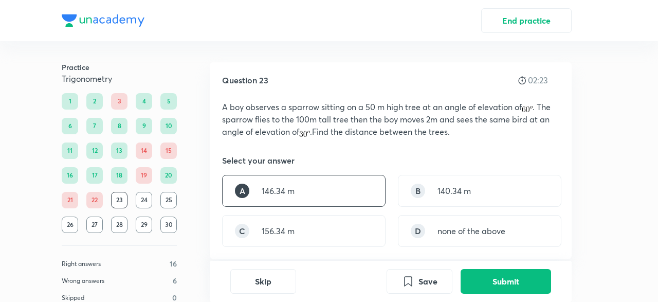
click at [457, 269] on div "Skip Save Submit" at bounding box center [391, 281] width 362 height 41
click at [479, 271] on button "Submit" at bounding box center [506, 280] width 90 height 25
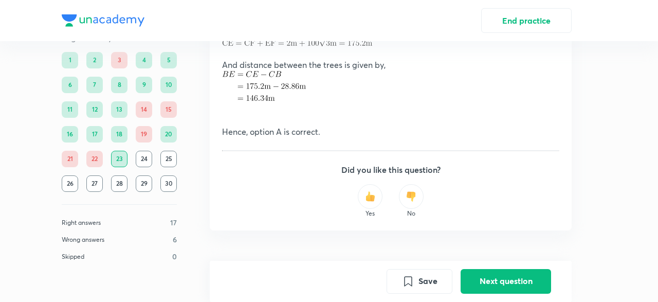
scroll to position [728, 0]
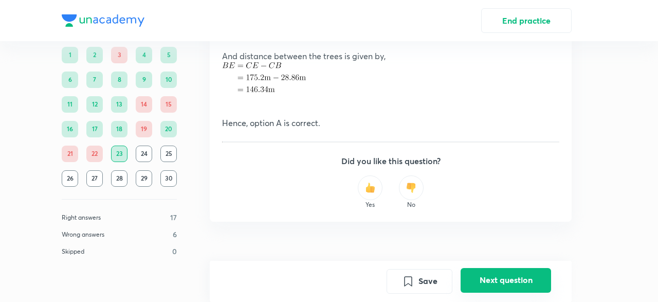
click at [524, 276] on button "Next question" at bounding box center [506, 280] width 90 height 25
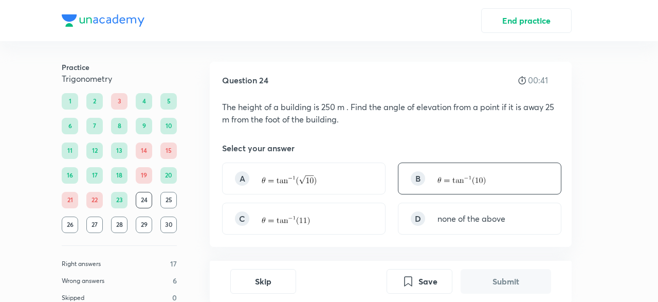
click at [439, 175] on p at bounding box center [462, 178] width 48 height 13
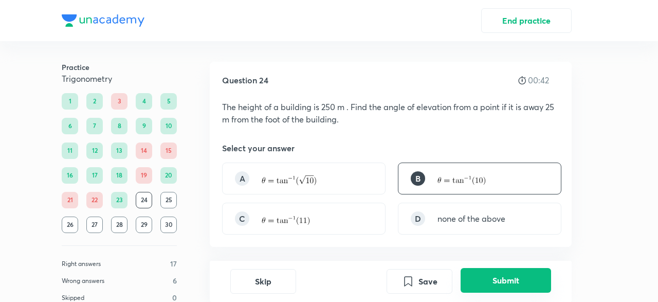
click at [492, 287] on button "Submit" at bounding box center [506, 280] width 90 height 25
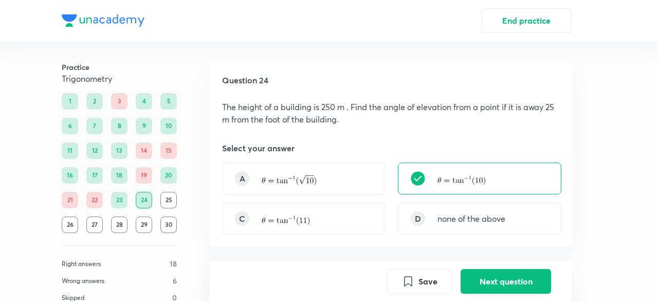
scroll to position [266, 0]
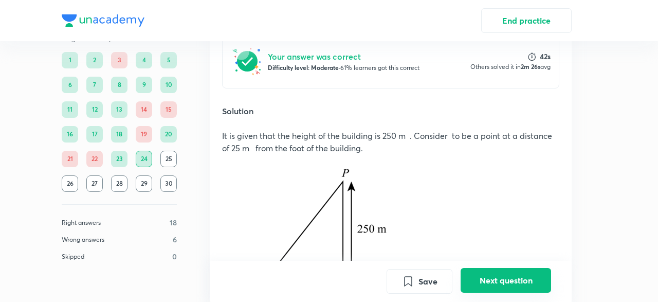
click at [503, 282] on button "Next question" at bounding box center [506, 280] width 90 height 25
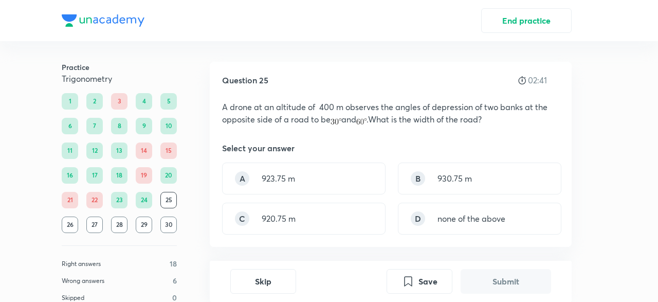
click at [119, 33] on div "End practice" at bounding box center [329, 20] width 658 height 41
click at [498, 289] on button "Submit" at bounding box center [506, 281] width 90 height 25
click at [308, 207] on div "C 920.75 m" at bounding box center [304, 219] width 164 height 32
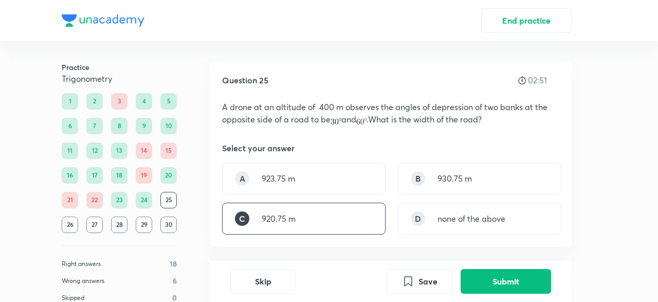
click at [488, 293] on button "Submit" at bounding box center [506, 281] width 90 height 25
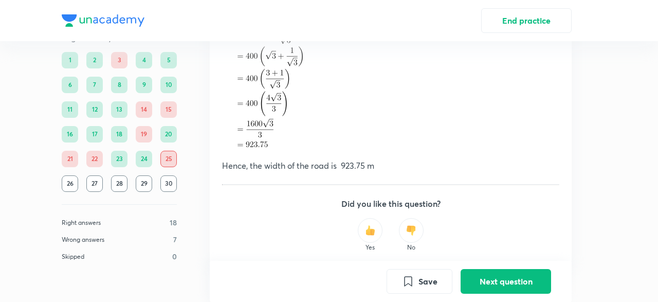
scroll to position [755, 0]
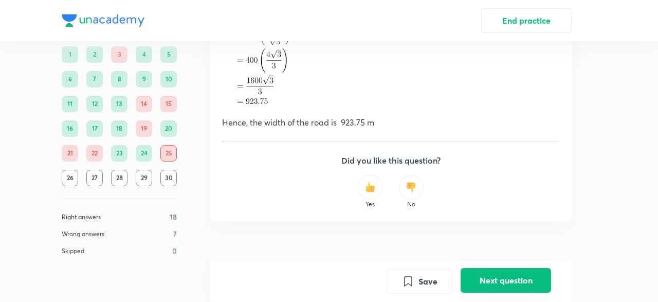
click at [502, 289] on button "Next question" at bounding box center [506, 280] width 90 height 25
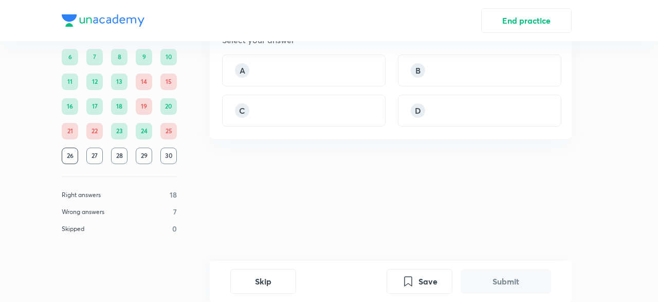
scroll to position [0, 0]
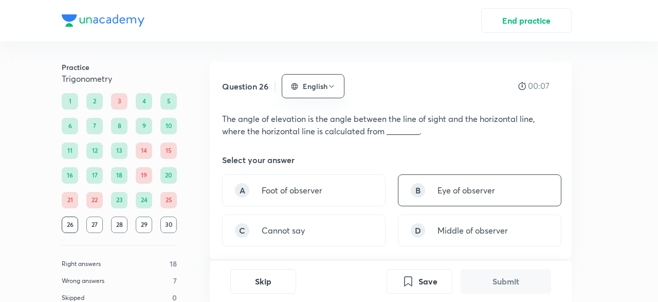
click at [425, 201] on div "B Eye of observer" at bounding box center [480, 190] width 164 height 32
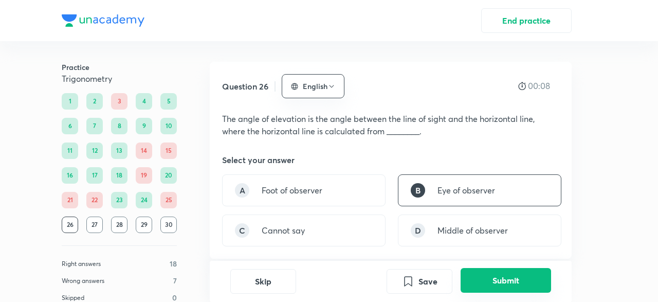
click at [511, 288] on button "Submit" at bounding box center [506, 280] width 90 height 25
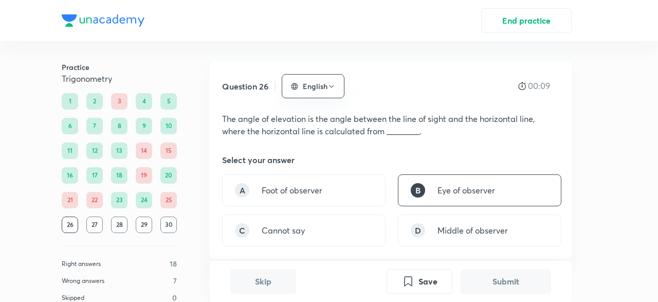
scroll to position [266, 0]
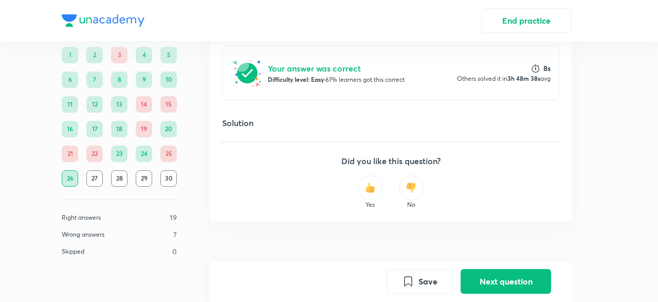
click at [504, 295] on div "Save Next question" at bounding box center [391, 281] width 362 height 41
click at [498, 287] on button "Next question" at bounding box center [506, 280] width 90 height 25
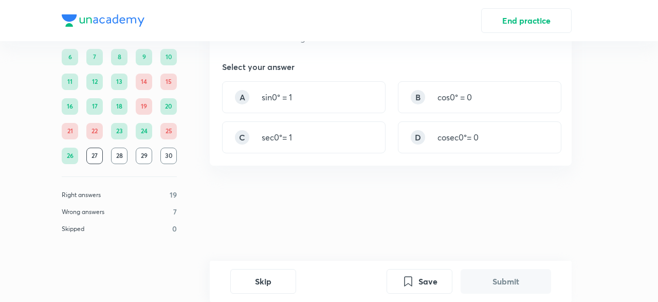
scroll to position [0, 0]
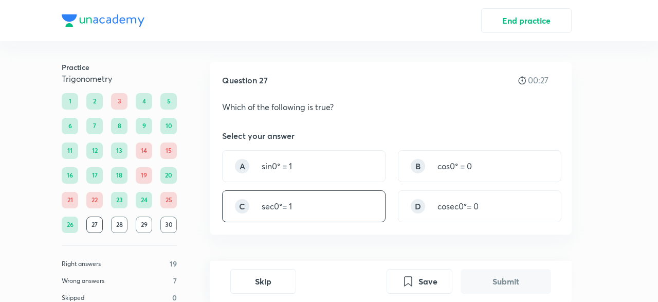
click at [364, 199] on div "C sec0°= 1" at bounding box center [304, 206] width 164 height 32
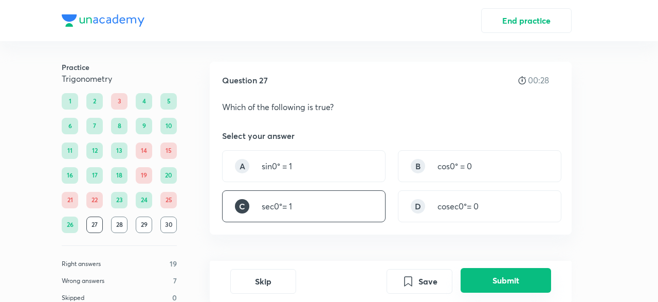
click at [528, 278] on button "Submit" at bounding box center [506, 280] width 90 height 25
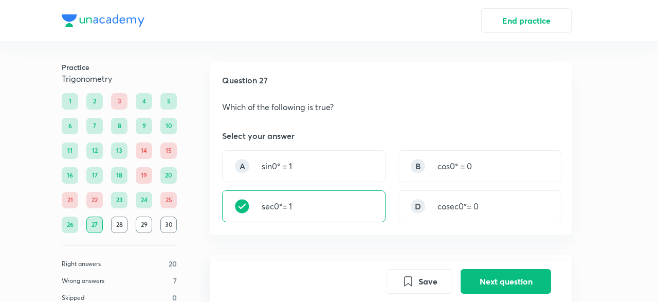
scroll to position [243, 0]
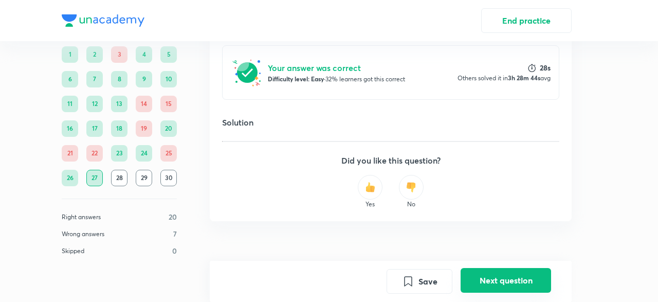
click at [520, 278] on button "Next question" at bounding box center [506, 280] width 90 height 25
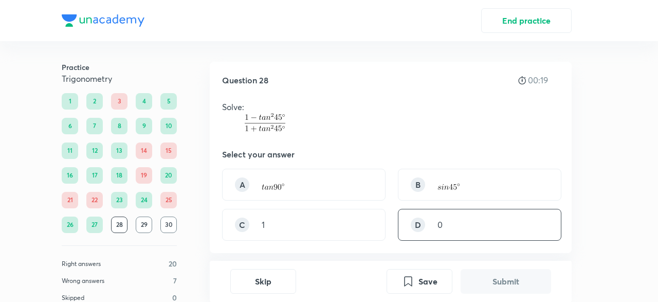
click at [443, 229] on div "D 0" at bounding box center [480, 225] width 164 height 32
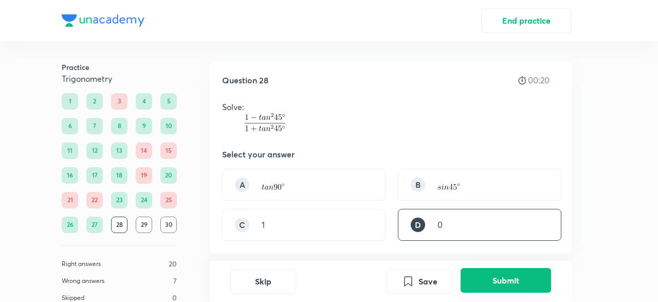
click at [498, 277] on button "Submit" at bounding box center [506, 280] width 90 height 25
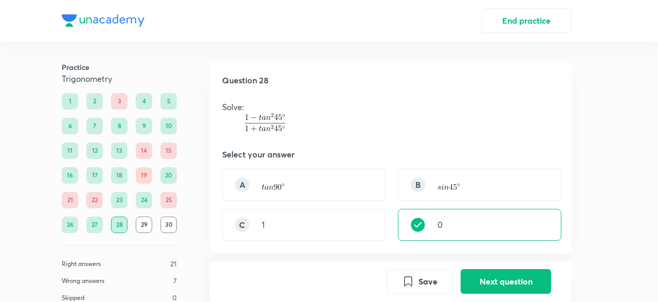
scroll to position [261, 0]
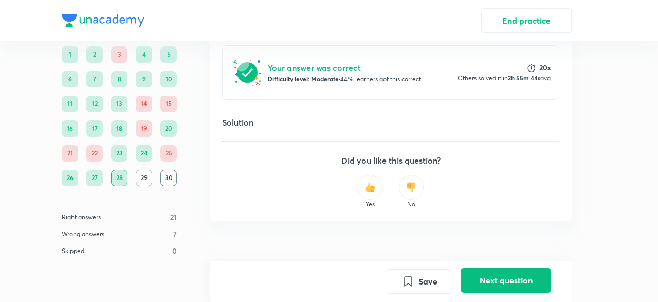
click at [496, 280] on button "Next question" at bounding box center [506, 280] width 90 height 25
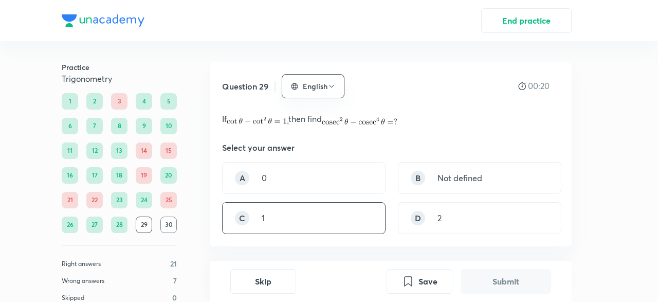
click at [333, 213] on div "C 1" at bounding box center [304, 218] width 164 height 32
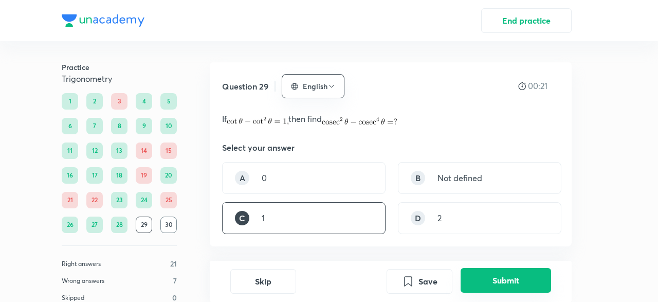
click at [521, 280] on button "Submit" at bounding box center [506, 280] width 90 height 25
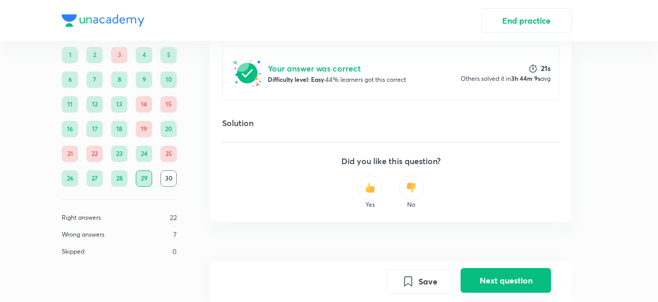
click at [504, 285] on button "Next question" at bounding box center [506, 280] width 90 height 25
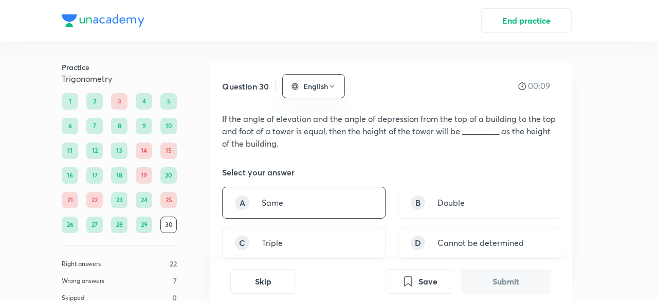
click at [340, 208] on div "A Same" at bounding box center [304, 203] width 164 height 32
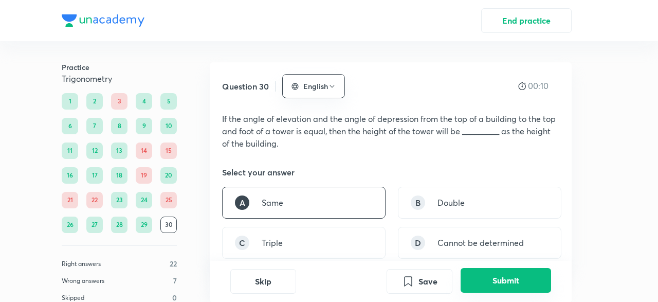
click at [500, 276] on button "Submit" at bounding box center [506, 280] width 90 height 25
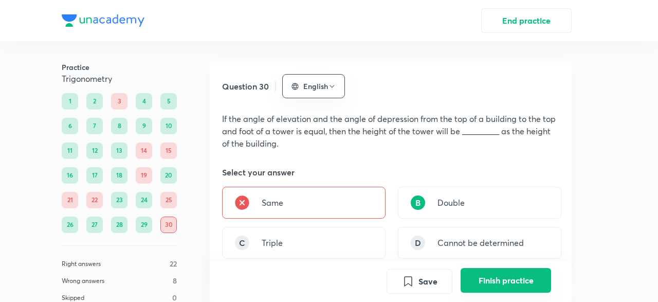
click at [501, 283] on button "Finish practice" at bounding box center [506, 280] width 90 height 25
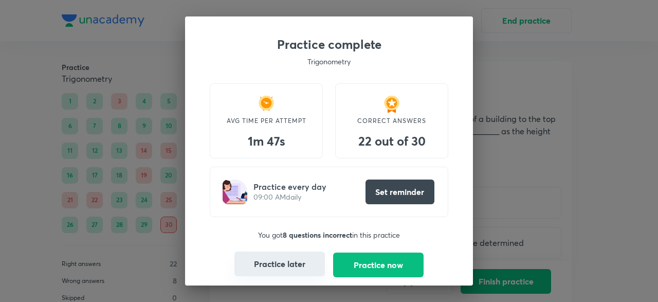
click at [296, 260] on button "Practice later" at bounding box center [279, 263] width 90 height 25
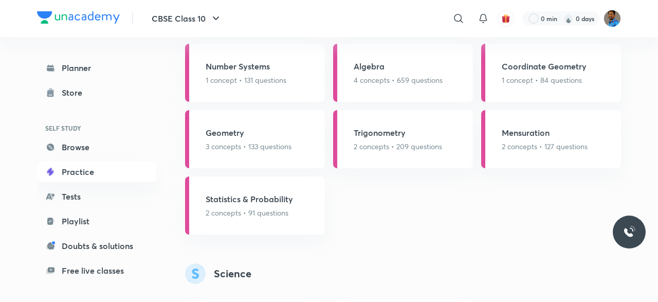
scroll to position [1069, 0]
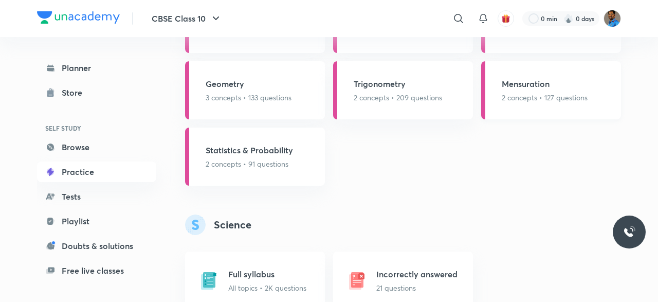
click at [539, 102] on p "2 concepts • 127 questions" at bounding box center [545, 97] width 86 height 11
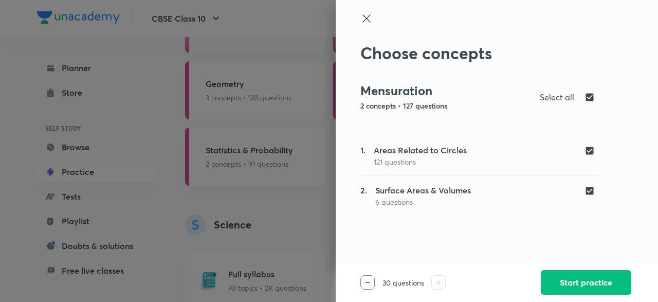
click at [367, 19] on icon at bounding box center [366, 18] width 8 height 8
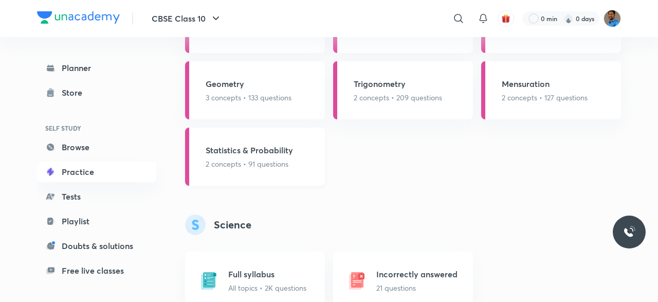
click at [251, 173] on div "Statistics & Probability 2 concepts • 91 questions" at bounding box center [255, 157] width 140 height 58
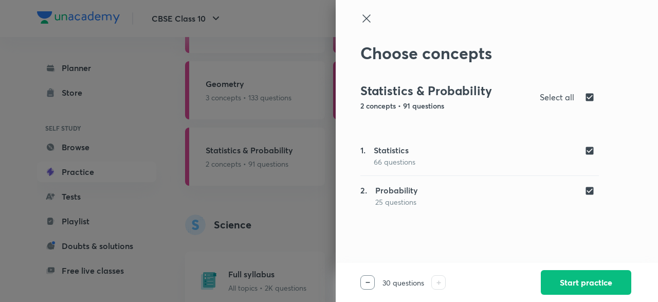
click at [365, 21] on icon at bounding box center [366, 18] width 8 height 8
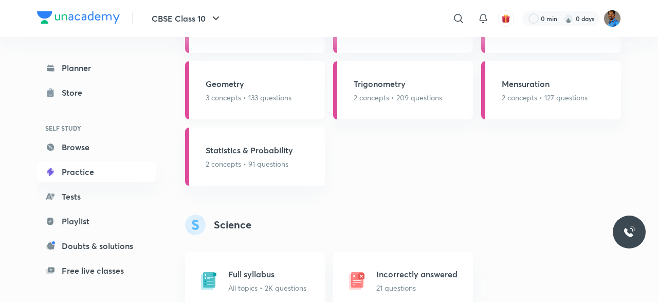
click at [294, 89] on div "Geometry 3 concepts • 133 questions" at bounding box center [255, 90] width 140 height 58
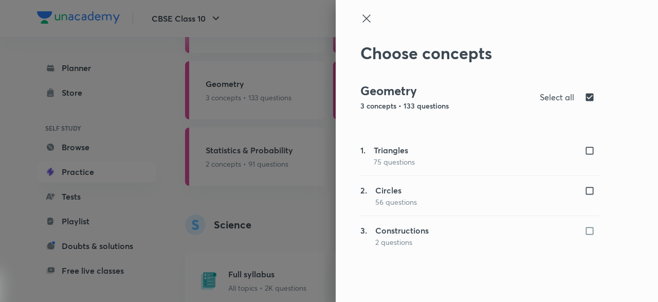
checkbox input "true"
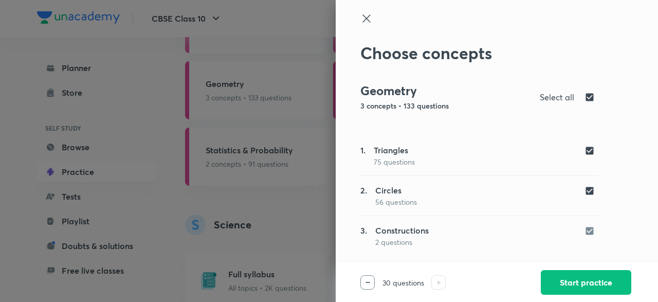
click at [365, 17] on icon at bounding box center [366, 18] width 8 height 8
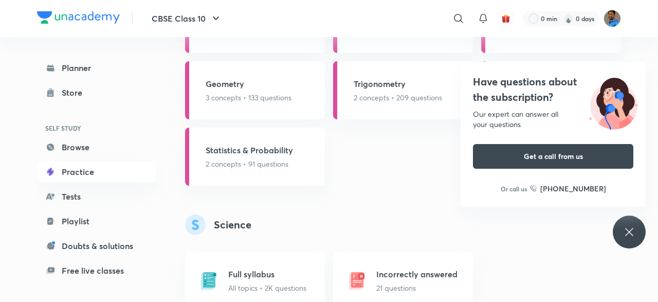
click at [631, 239] on div "Have questions about the subscription? Our expert can answer all your questions…" at bounding box center [629, 231] width 33 height 33
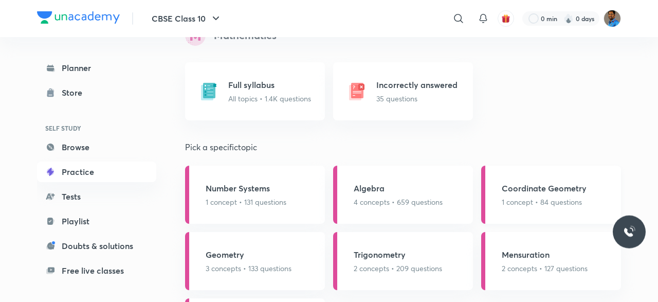
scroll to position [891, 0]
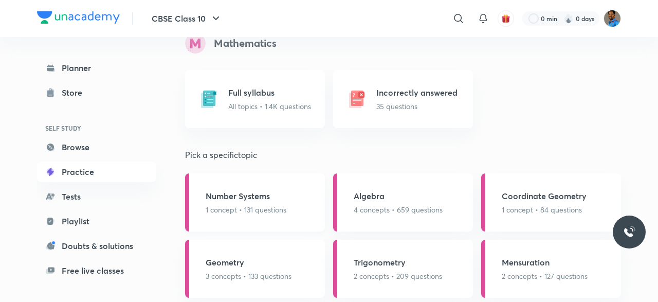
click at [291, 208] on div "Number Systems 1 concept • 131 questions" at bounding box center [255, 202] width 140 height 58
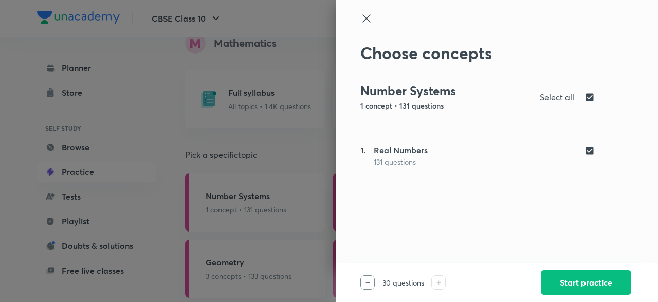
click at [355, 16] on div "Choose concepts Number Systems 1 concept • 131 questions Select all 1. Real Num…" at bounding box center [497, 151] width 322 height 302
click at [364, 20] on icon at bounding box center [366, 18] width 12 height 12
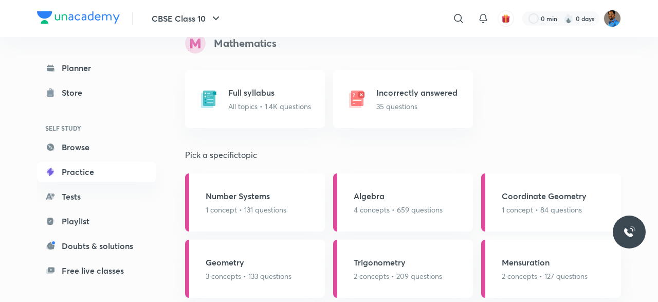
click at [561, 207] on p "1 concept • 84 questions" at bounding box center [544, 209] width 85 height 11
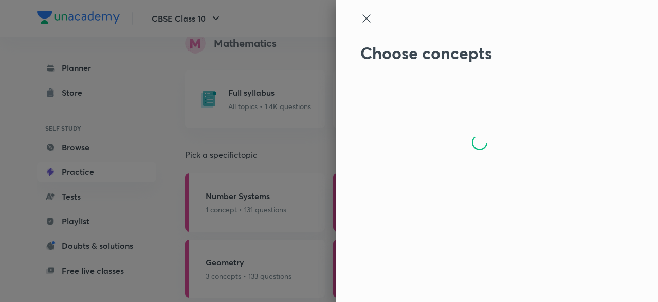
click at [366, 32] on div at bounding box center [479, 27] width 239 height 31
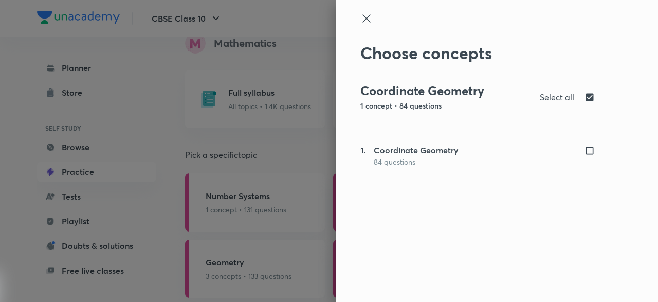
checkbox input "true"
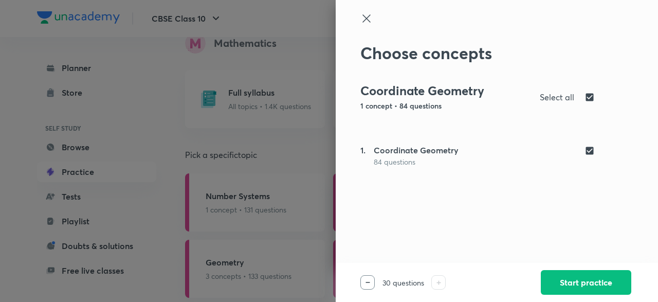
click at [368, 22] on icon at bounding box center [366, 18] width 12 height 12
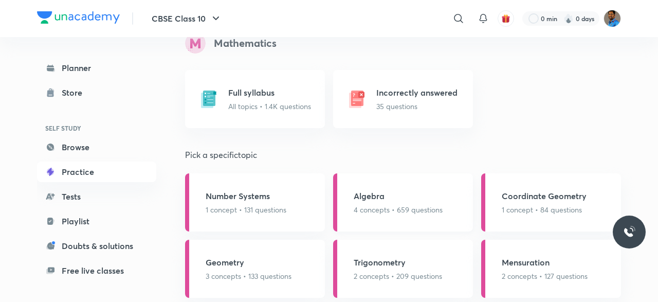
click at [425, 183] on div "Algebra 4 concepts • 659 questions" at bounding box center [403, 202] width 140 height 58
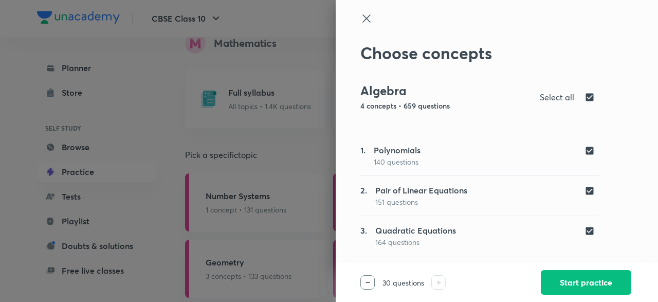
scroll to position [35, 0]
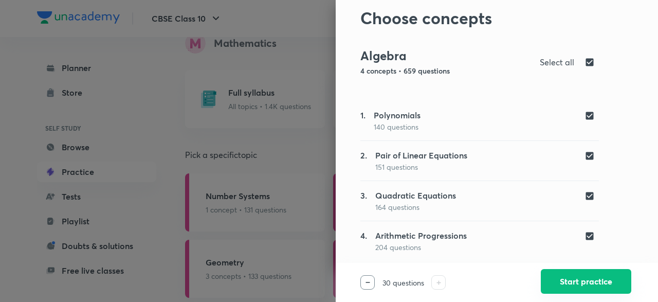
click at [547, 277] on button "Start practice" at bounding box center [586, 281] width 90 height 25
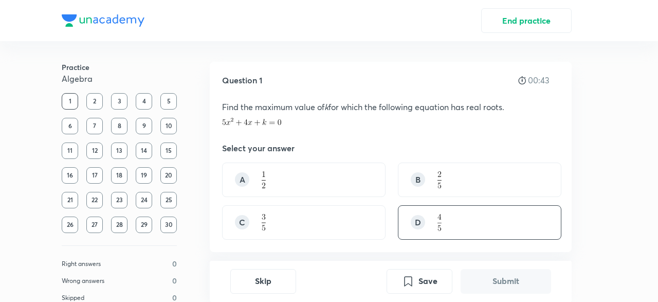
click at [495, 231] on div "D" at bounding box center [480, 222] width 164 height 34
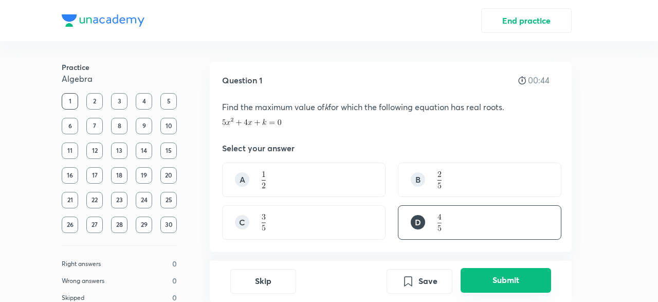
click at [500, 280] on button "Submit" at bounding box center [506, 280] width 90 height 25
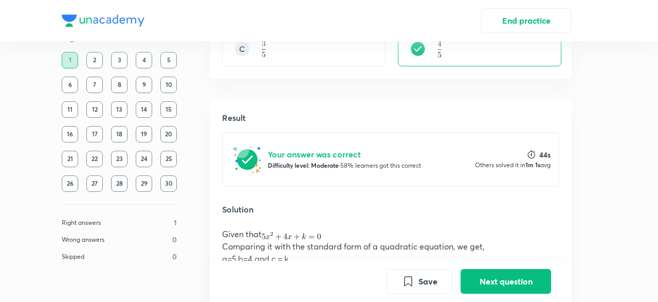
scroll to position [356, 0]
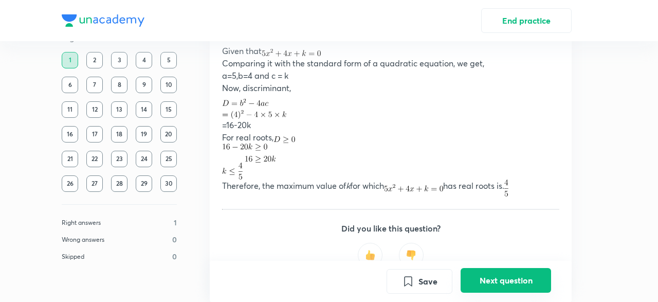
click at [489, 280] on button "Next question" at bounding box center [506, 280] width 90 height 25
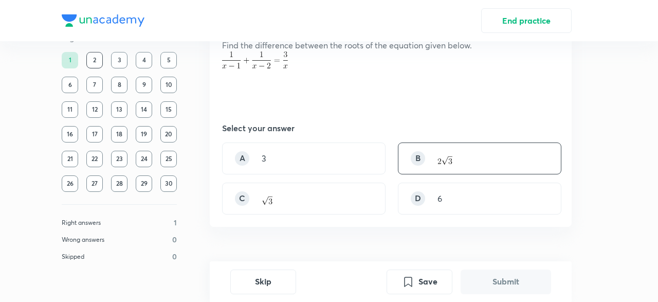
scroll to position [88, 0]
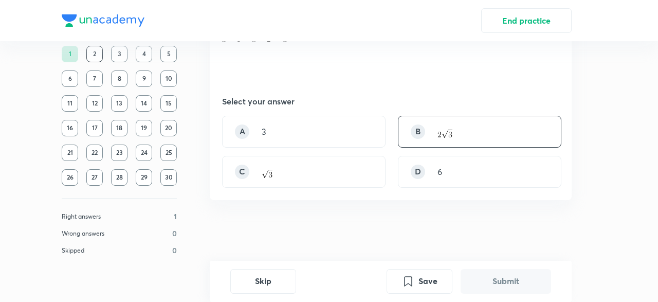
click at [448, 142] on div "B" at bounding box center [480, 132] width 164 height 32
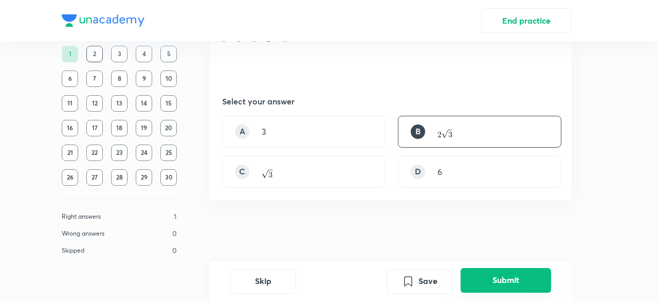
click at [511, 287] on button "Submit" at bounding box center [506, 280] width 90 height 25
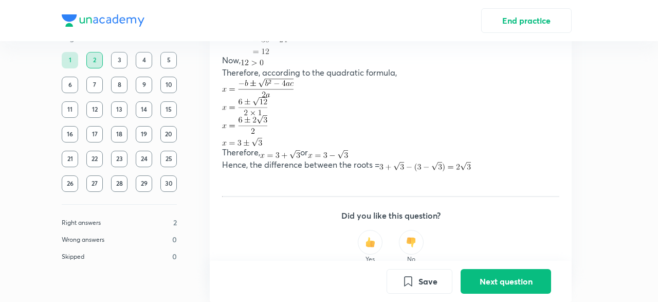
scroll to position [592, 0]
click at [490, 279] on button "Next question" at bounding box center [506, 280] width 90 height 25
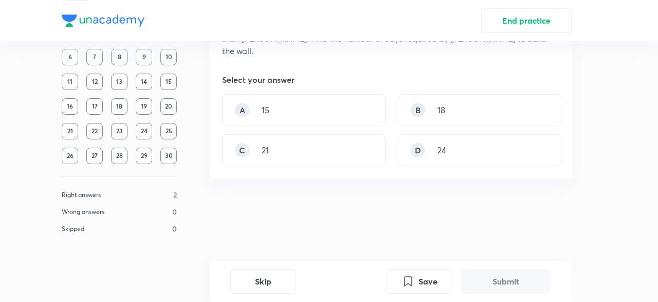
scroll to position [0, 0]
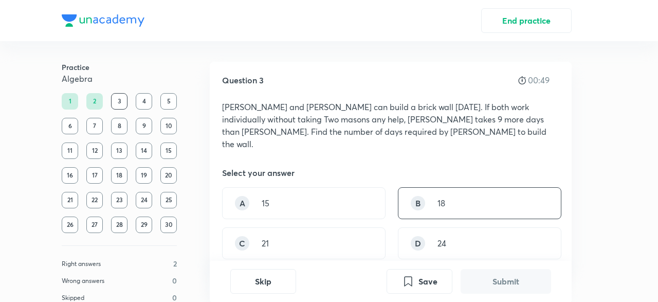
click at [400, 190] on div "B 18" at bounding box center [480, 203] width 164 height 32
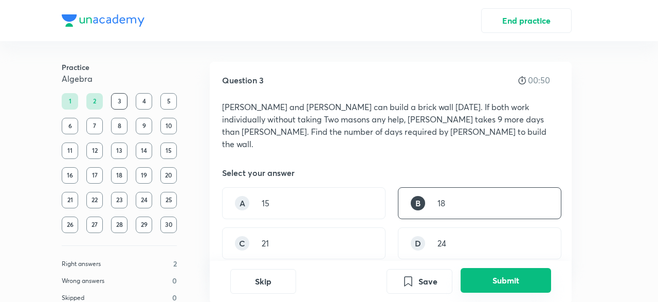
click at [490, 287] on button "Submit" at bounding box center [506, 280] width 90 height 25
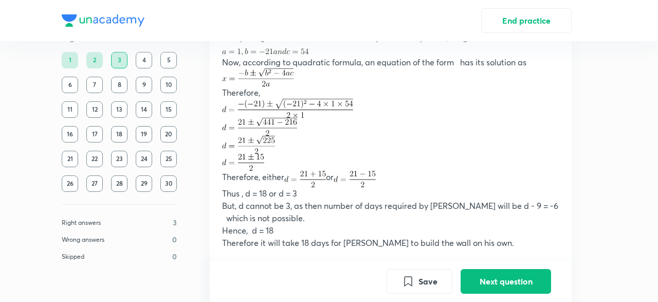
scroll to position [626, 0]
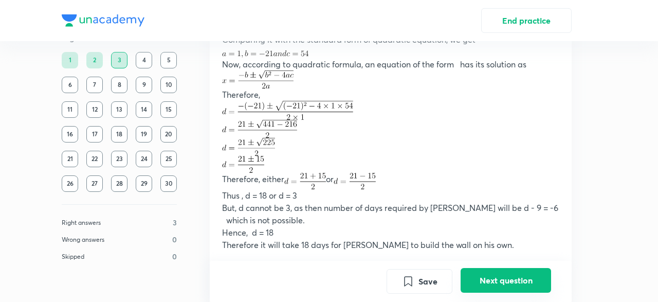
click at [499, 275] on button "Next question" at bounding box center [506, 280] width 90 height 25
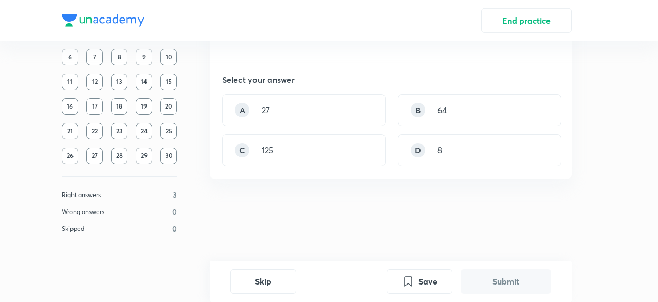
scroll to position [0, 0]
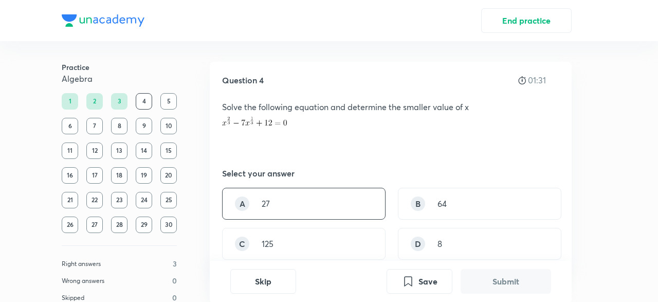
click at [346, 205] on div "A 27" at bounding box center [304, 204] width 164 height 32
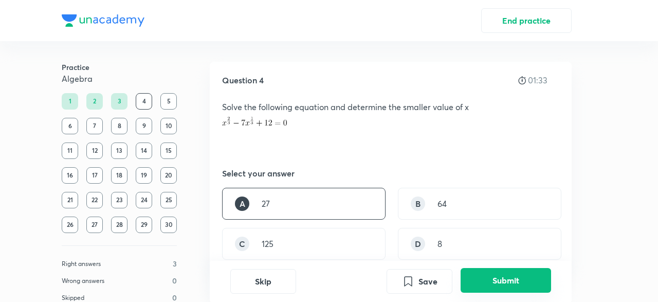
click at [512, 282] on button "Submit" at bounding box center [506, 280] width 90 height 25
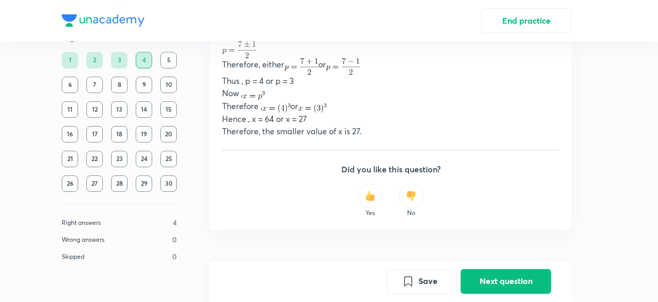
scroll to position [561, 0]
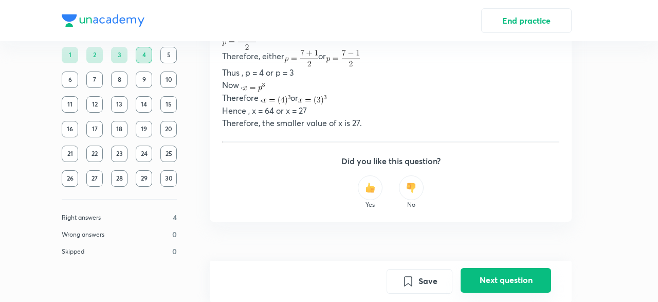
click at [505, 279] on button "Next question" at bounding box center [506, 280] width 90 height 25
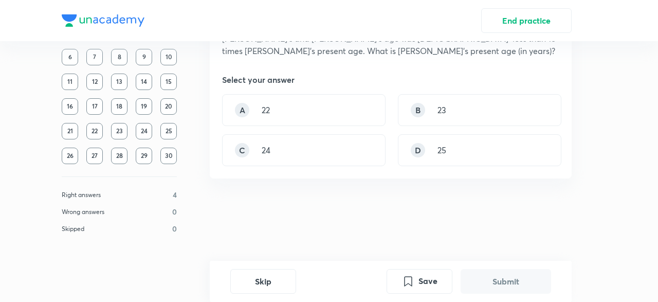
scroll to position [0, 0]
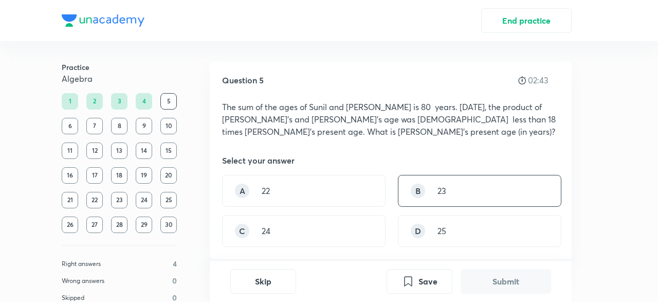
click at [428, 196] on div "B 23" at bounding box center [480, 191] width 164 height 32
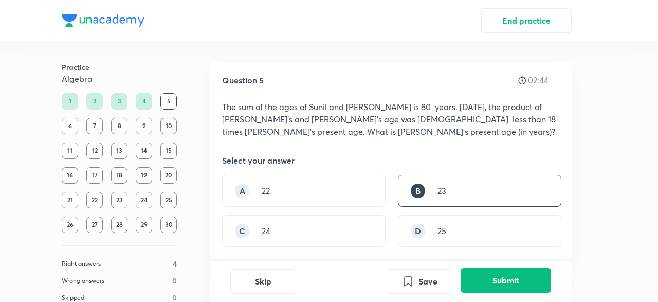
click at [501, 278] on button "Submit" at bounding box center [506, 280] width 90 height 25
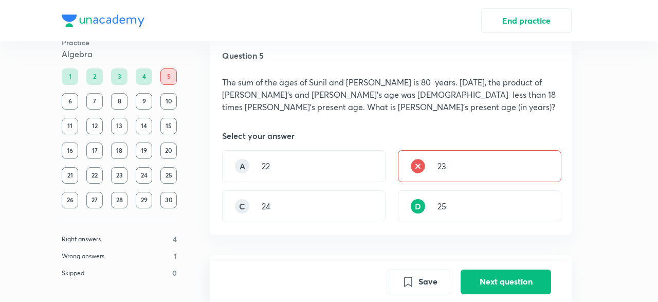
scroll to position [17, 0]
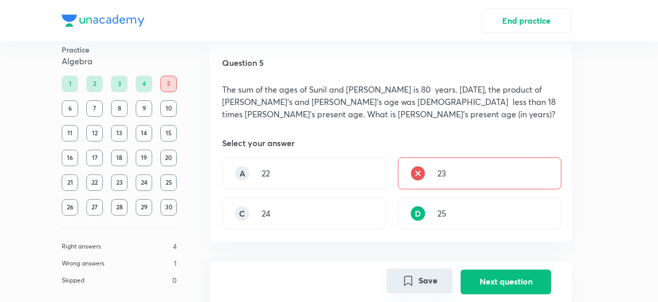
click at [423, 285] on button "Save" at bounding box center [420, 280] width 66 height 25
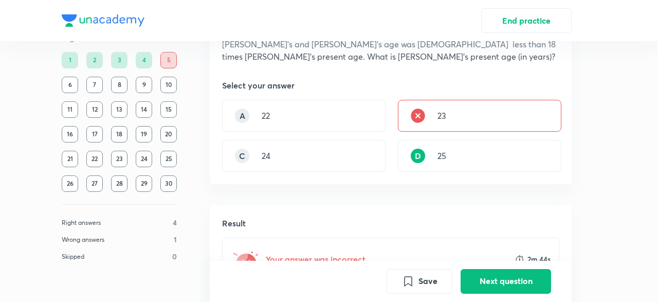
scroll to position [0, 0]
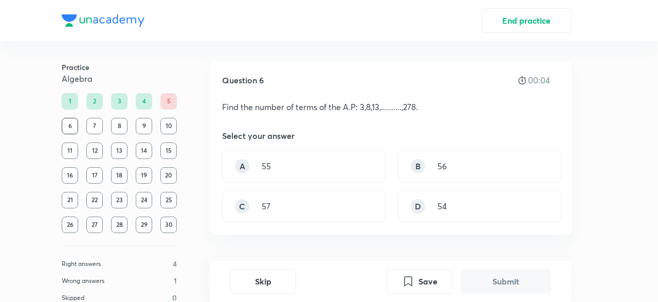
click at [170, 100] on div "5" at bounding box center [168, 101] width 16 height 16
click at [449, 154] on div "B 56" at bounding box center [480, 166] width 164 height 32
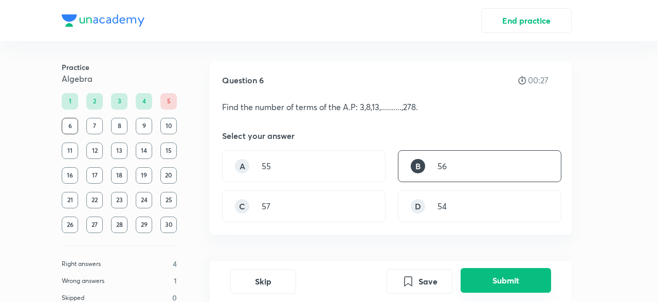
click at [473, 286] on button "Submit" at bounding box center [506, 280] width 90 height 25
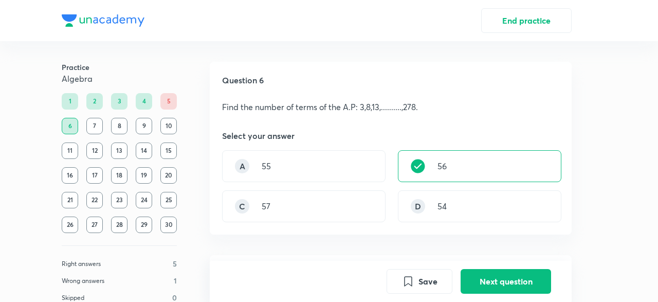
scroll to position [254, 0]
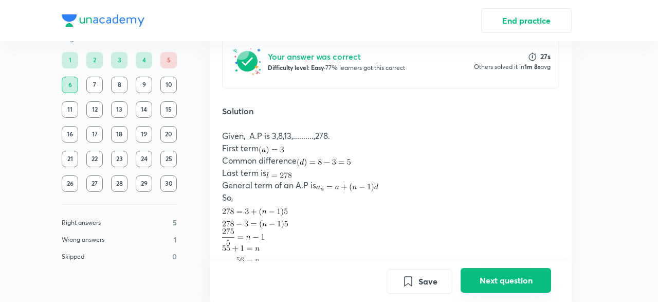
click at [515, 280] on button "Next question" at bounding box center [506, 280] width 90 height 25
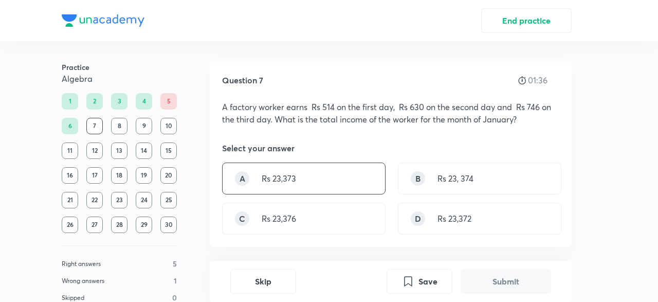
click at [376, 180] on div "A Rs 23,373" at bounding box center [304, 178] width 164 height 32
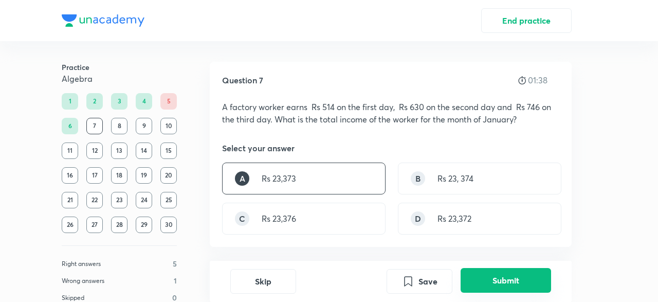
click at [492, 275] on button "Submit" at bounding box center [506, 280] width 90 height 25
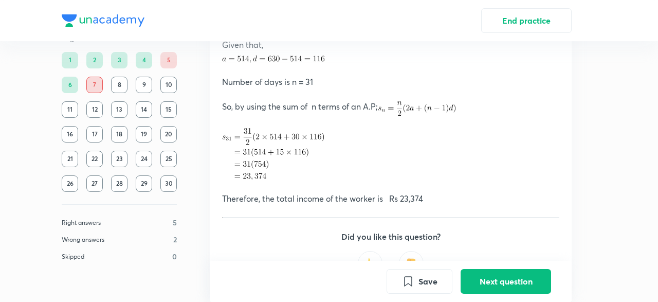
scroll to position [356, 0]
click at [486, 277] on button "Next question" at bounding box center [506, 280] width 90 height 25
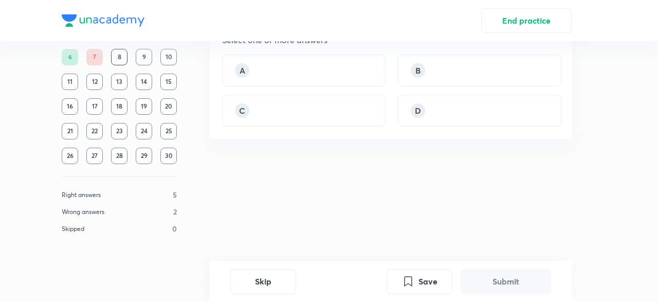
scroll to position [0, 0]
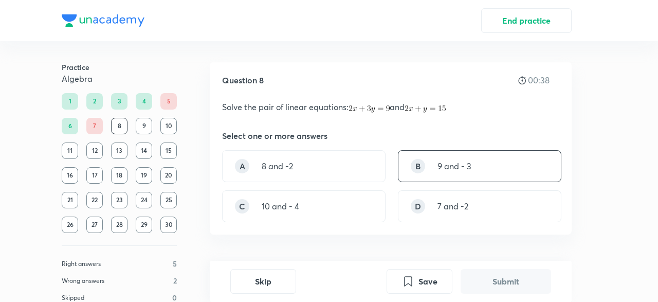
click at [477, 164] on div "B 9 and - 3" at bounding box center [480, 166] width 164 height 32
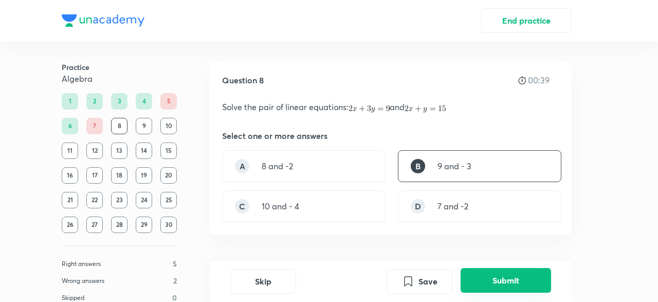
click at [517, 278] on button "Submit" at bounding box center [506, 280] width 90 height 25
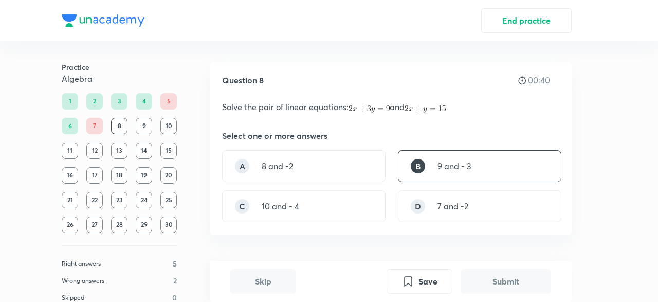
scroll to position [243, 0]
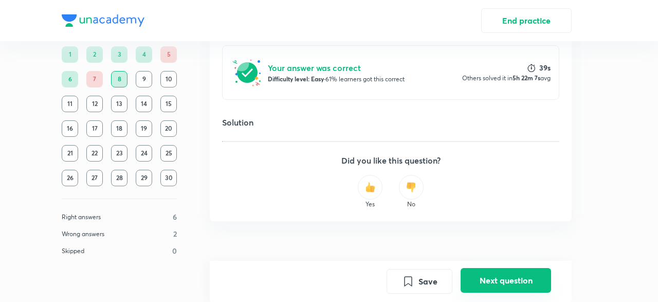
click at [482, 277] on button "Next question" at bounding box center [506, 280] width 90 height 25
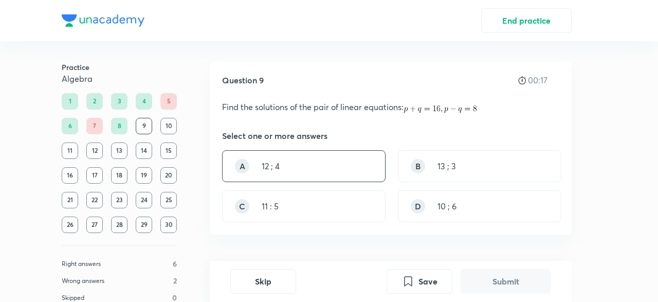
click at [306, 175] on div "A 12 ; 4" at bounding box center [304, 166] width 164 height 32
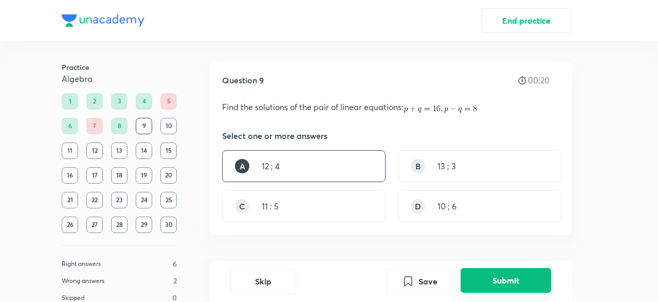
click at [516, 284] on button "Submit" at bounding box center [506, 280] width 90 height 25
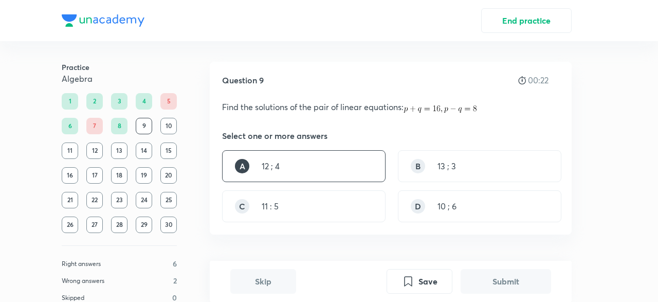
scroll to position [243, 0]
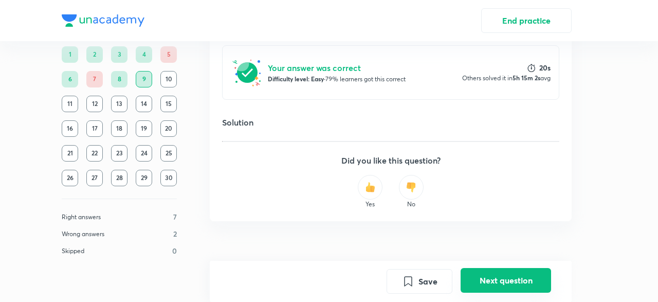
click at [505, 275] on button "Next question" at bounding box center [506, 280] width 90 height 25
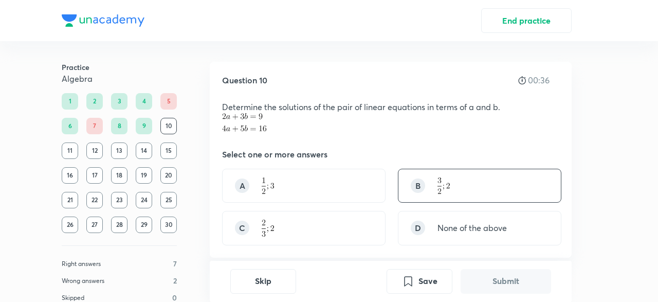
click at [456, 187] on div "B" at bounding box center [480, 186] width 164 height 34
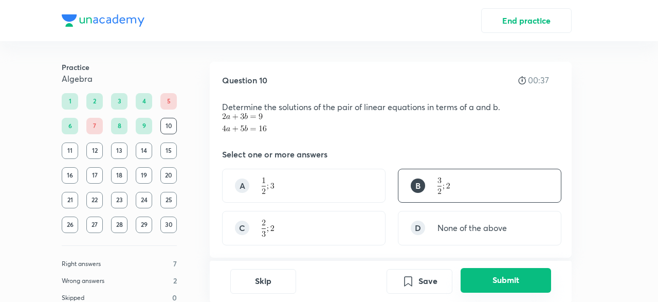
click at [501, 276] on button "Submit" at bounding box center [506, 280] width 90 height 25
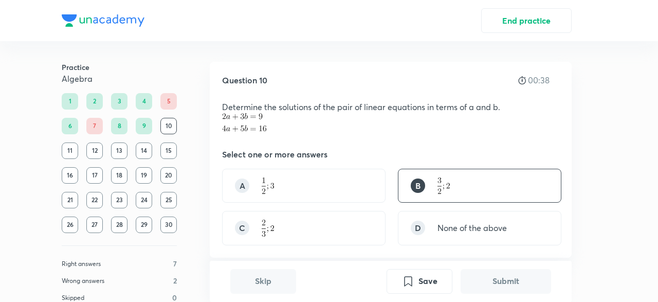
scroll to position [265, 0]
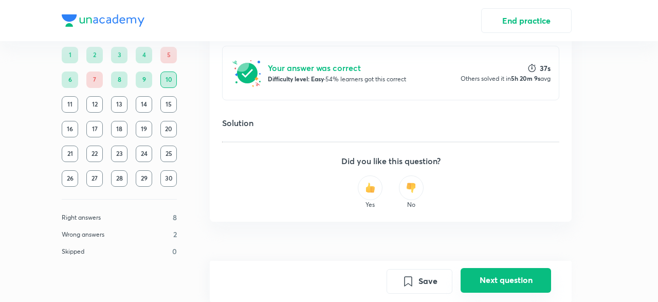
click at [489, 279] on button "Next question" at bounding box center [506, 280] width 90 height 25
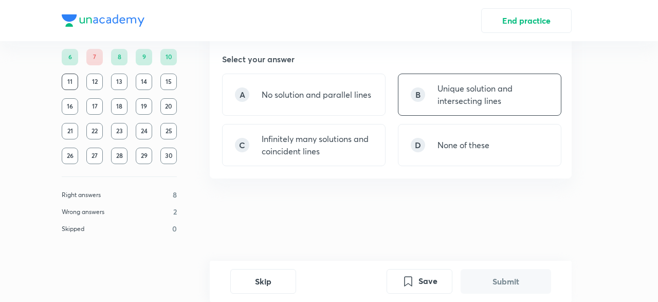
scroll to position [0, 0]
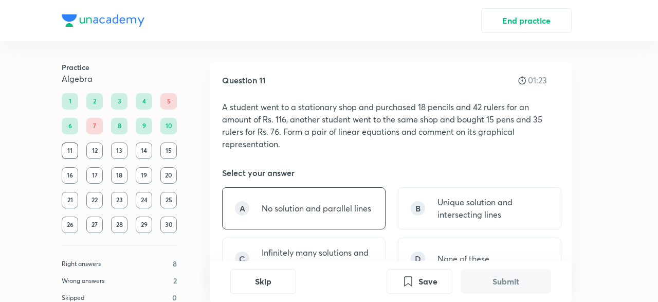
click at [366, 201] on div "A No solution and parallel lines" at bounding box center [304, 208] width 164 height 42
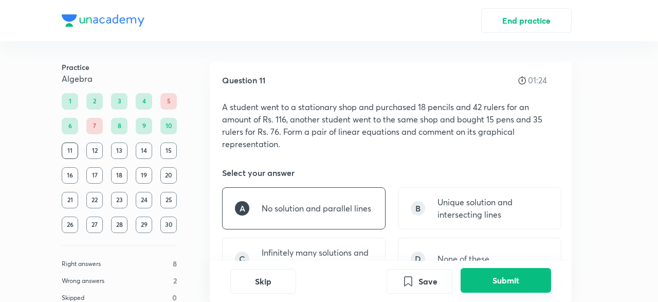
click at [504, 276] on button "Submit" at bounding box center [506, 280] width 90 height 25
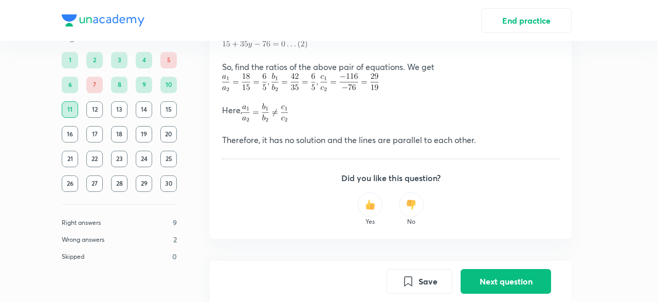
scroll to position [523, 0]
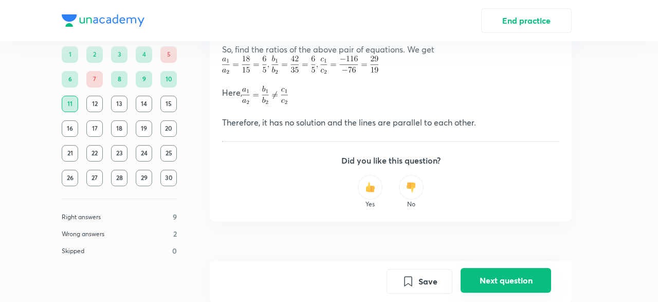
click at [485, 272] on button "Next question" at bounding box center [506, 280] width 90 height 25
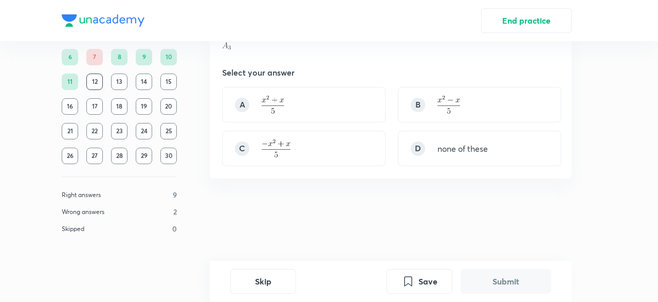
scroll to position [0, 0]
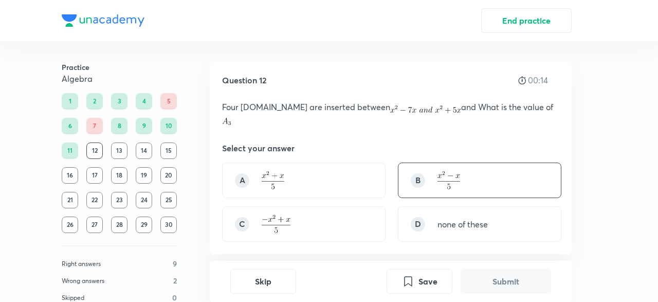
click at [463, 162] on div "B" at bounding box center [480, 179] width 164 height 35
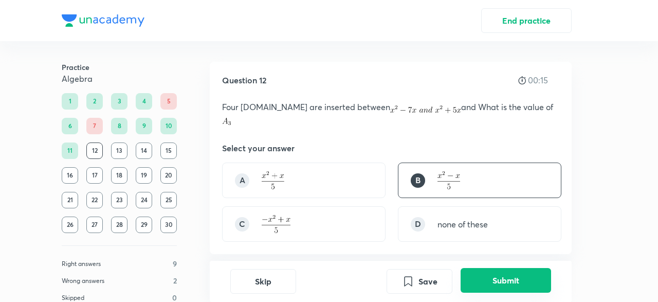
click at [503, 288] on button "Submit" at bounding box center [506, 280] width 90 height 25
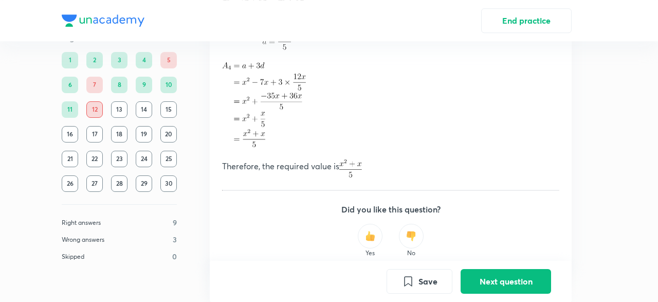
scroll to position [528, 0]
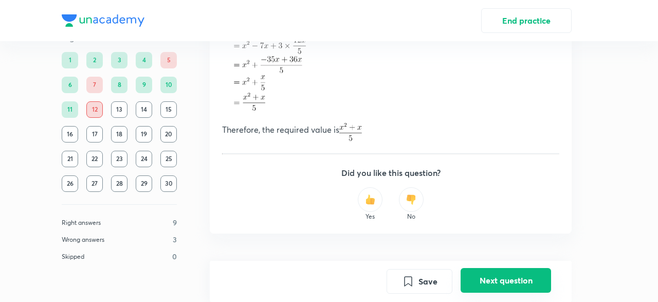
click at [479, 277] on button "Next question" at bounding box center [506, 280] width 90 height 25
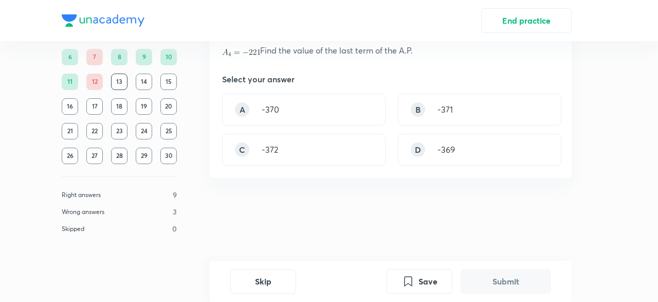
scroll to position [0, 0]
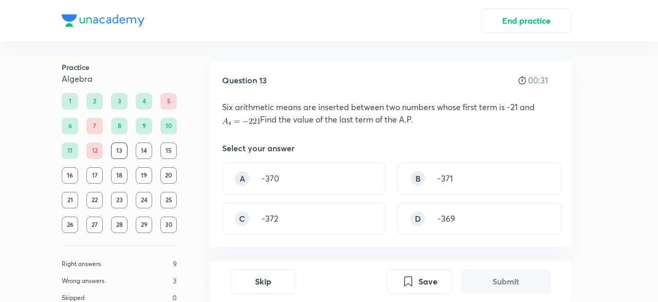
click at [310, 112] on p "Six arithmetic means are inserted between two numbers whose first term is -21 a…" at bounding box center [390, 113] width 337 height 25
click at [302, 186] on div "A -370" at bounding box center [304, 178] width 164 height 32
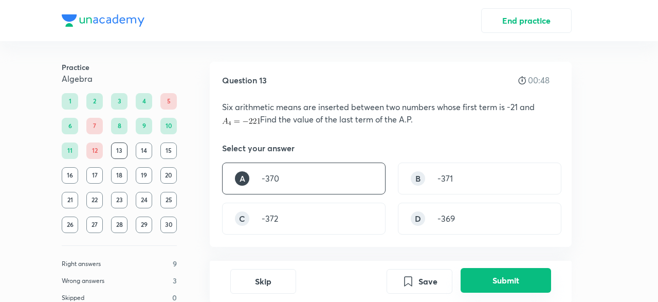
click at [479, 273] on button "Submit" at bounding box center [506, 280] width 90 height 25
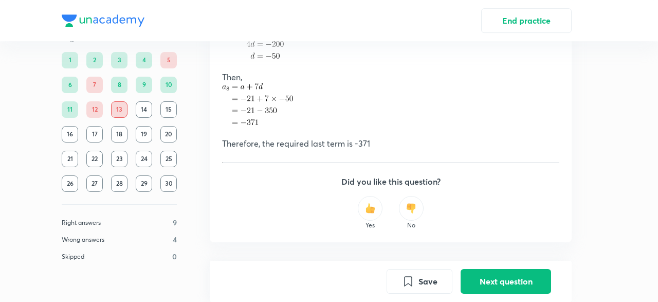
scroll to position [459, 0]
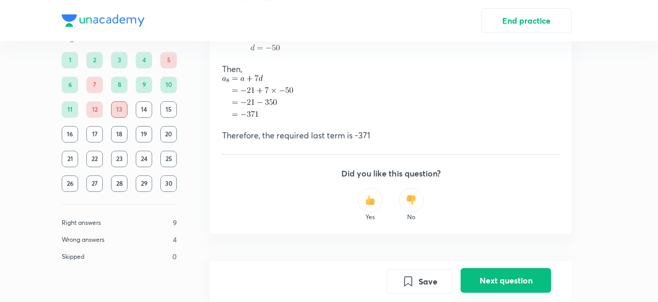
click at [494, 280] on button "Next question" at bounding box center [506, 280] width 90 height 25
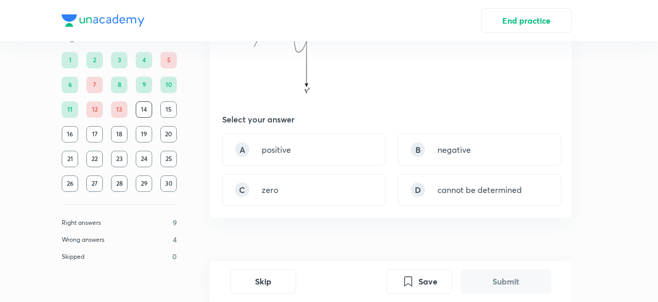
scroll to position [184, 0]
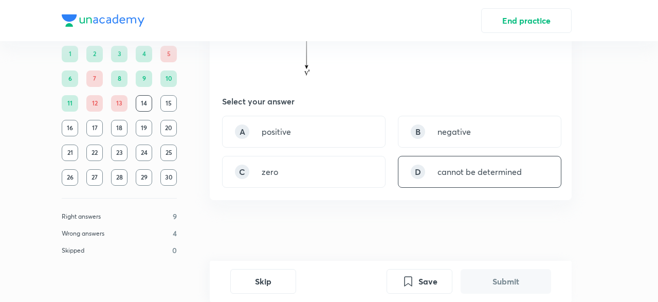
click at [459, 167] on p "cannot be determined" at bounding box center [480, 172] width 84 height 12
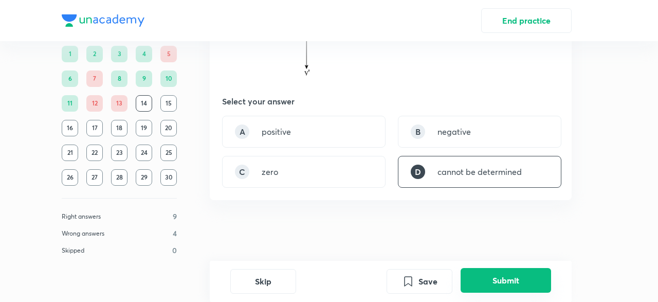
click at [497, 279] on button "Submit" at bounding box center [506, 280] width 90 height 25
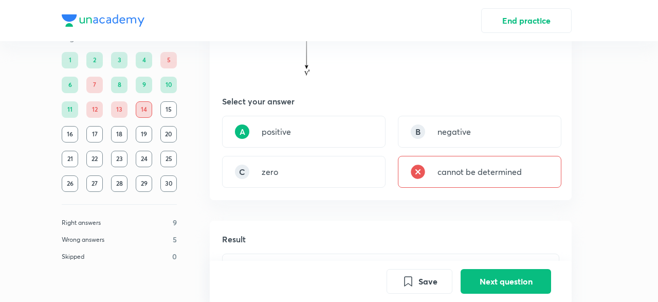
scroll to position [403, 0]
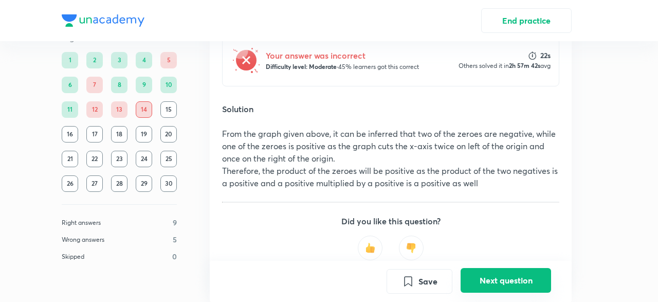
click at [503, 279] on button "Next question" at bounding box center [506, 280] width 90 height 25
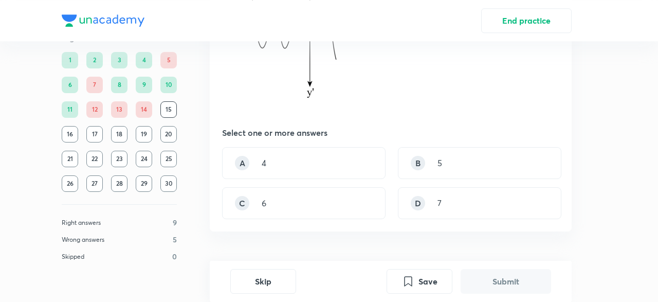
scroll to position [177, 0]
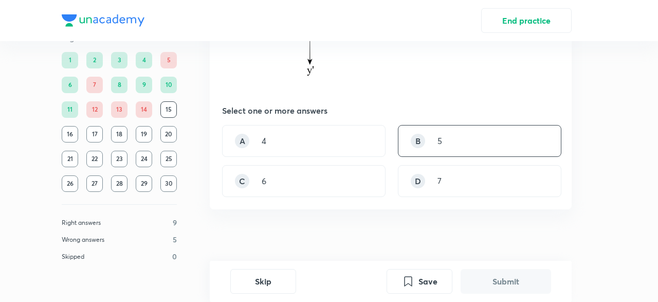
click at [419, 131] on div "B 5" at bounding box center [480, 141] width 164 height 32
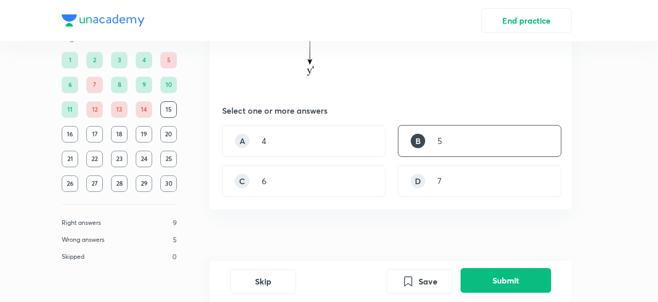
click at [484, 286] on button "Submit" at bounding box center [506, 280] width 90 height 25
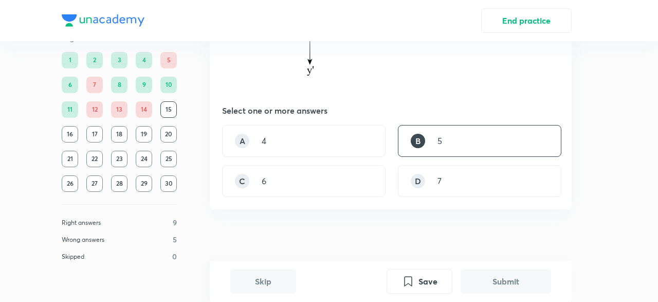
scroll to position [384, 0]
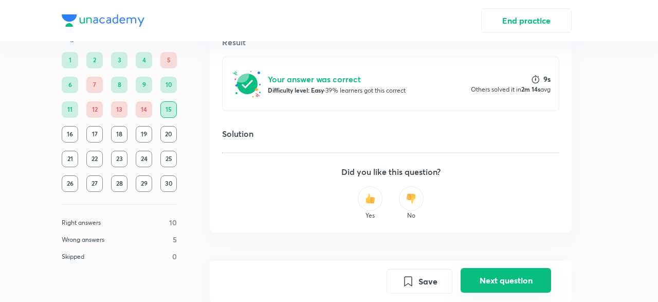
click at [488, 286] on button "Next question" at bounding box center [506, 280] width 90 height 25
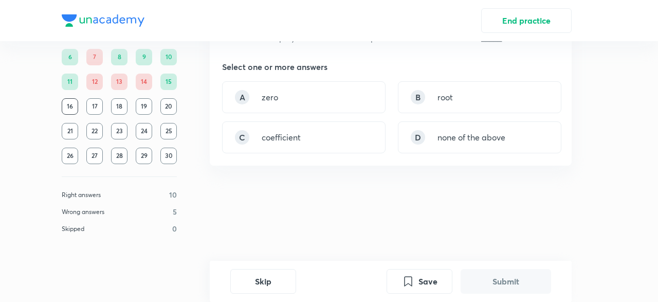
scroll to position [0, 0]
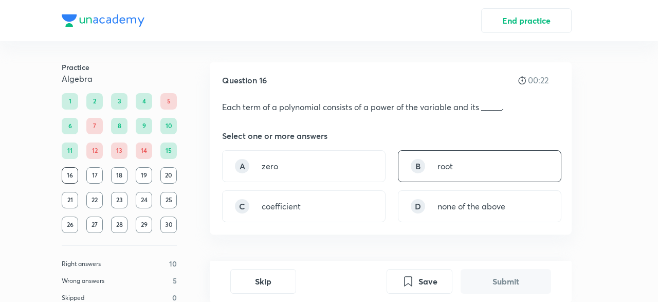
click at [402, 168] on div "B root" at bounding box center [480, 166] width 164 height 32
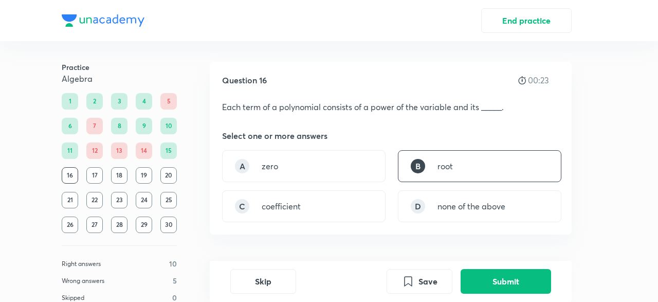
click at [459, 277] on div "Save Submit" at bounding box center [469, 281] width 165 height 25
click at [484, 276] on button "Submit" at bounding box center [506, 280] width 90 height 25
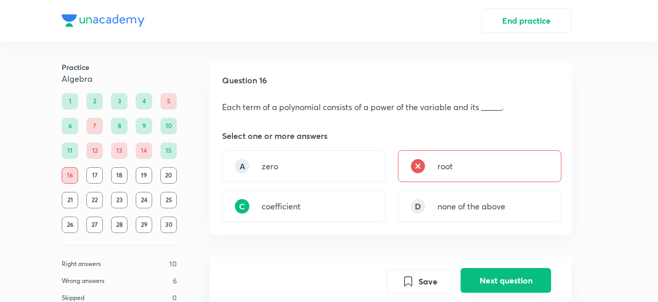
click at [484, 290] on button "Next question" at bounding box center [506, 280] width 90 height 25
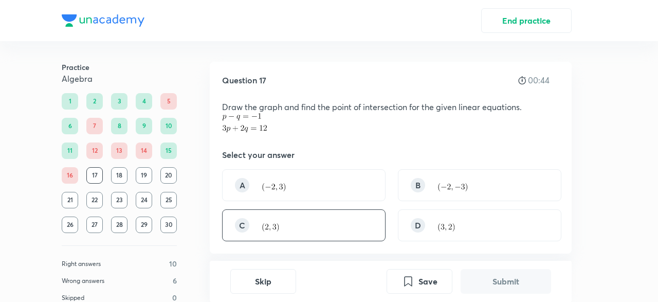
click at [283, 222] on div "C" at bounding box center [304, 225] width 164 height 32
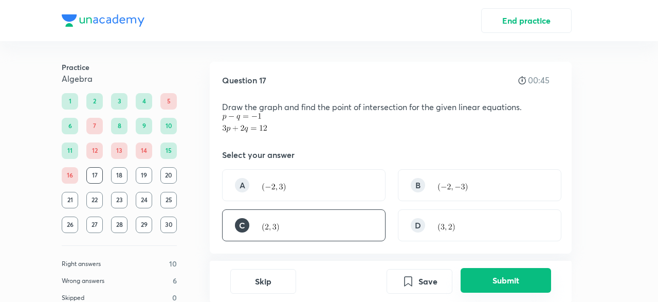
click at [474, 283] on button "Submit" at bounding box center [506, 280] width 90 height 25
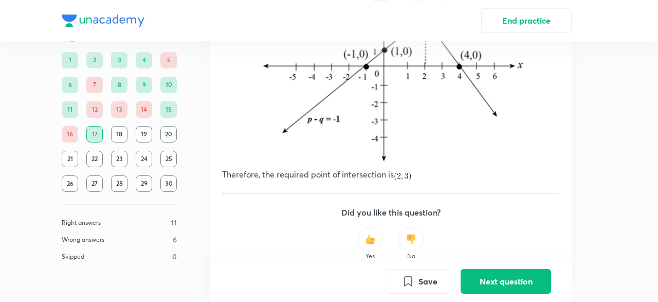
scroll to position [849, 0]
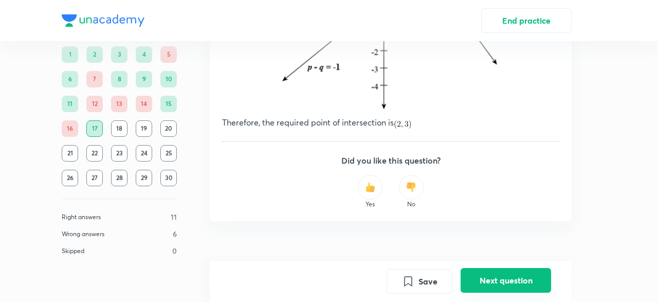
click at [497, 277] on button "Next question" at bounding box center [506, 280] width 90 height 25
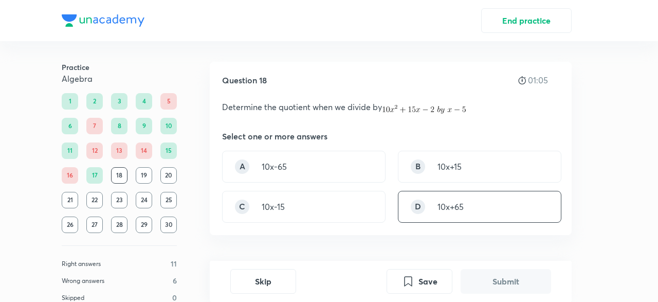
click at [438, 197] on div "D 10x+65" at bounding box center [480, 207] width 164 height 32
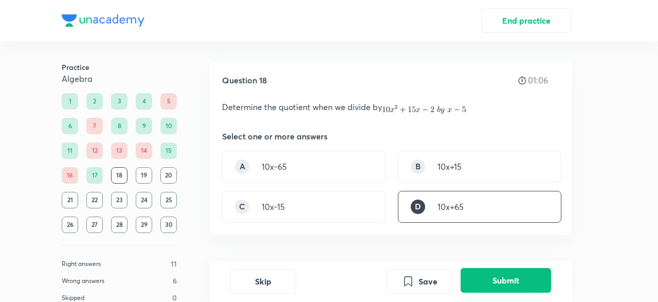
click at [490, 292] on button "Submit" at bounding box center [506, 280] width 90 height 25
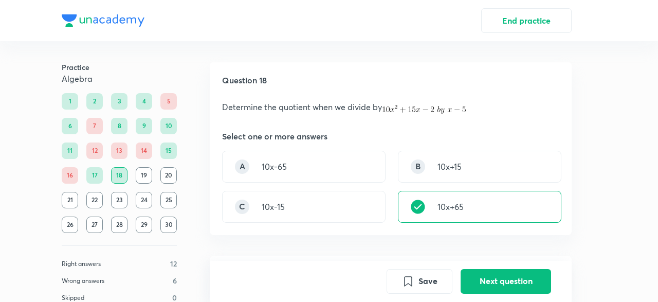
scroll to position [243, 0]
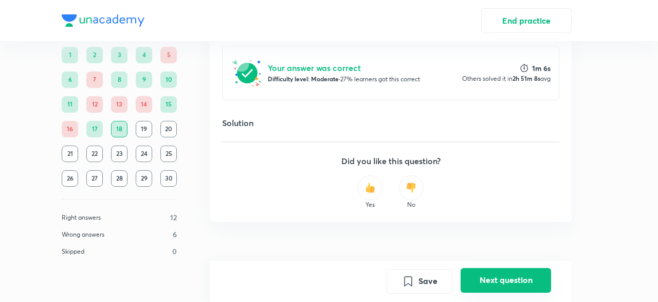
click at [489, 273] on button "Next question" at bounding box center [506, 280] width 90 height 25
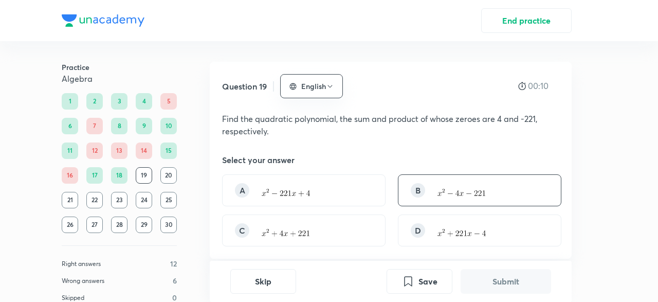
click at [449, 202] on div "B" at bounding box center [480, 190] width 164 height 32
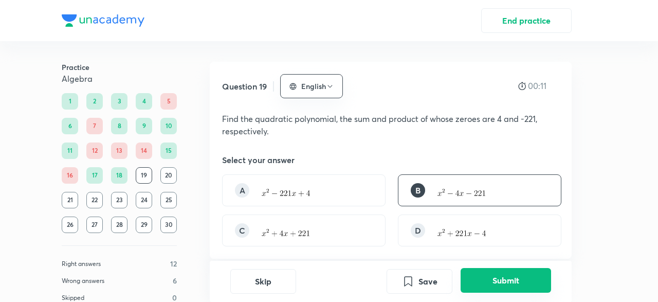
click at [498, 283] on button "Submit" at bounding box center [506, 280] width 90 height 25
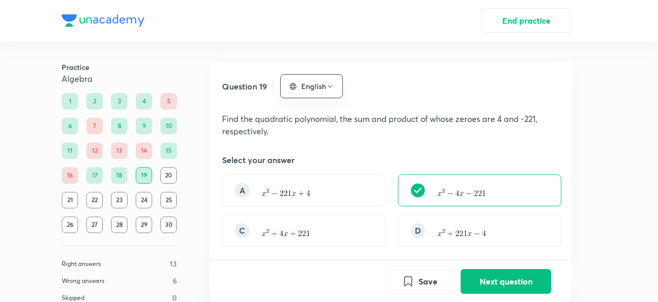
scroll to position [266, 0]
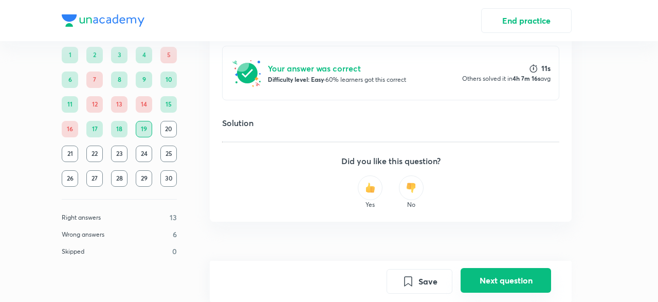
click at [504, 278] on button "Next question" at bounding box center [506, 280] width 90 height 25
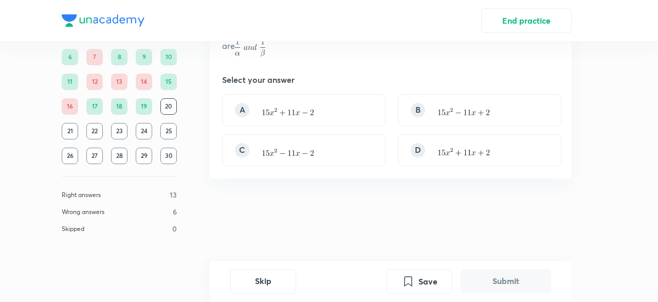
scroll to position [0, 0]
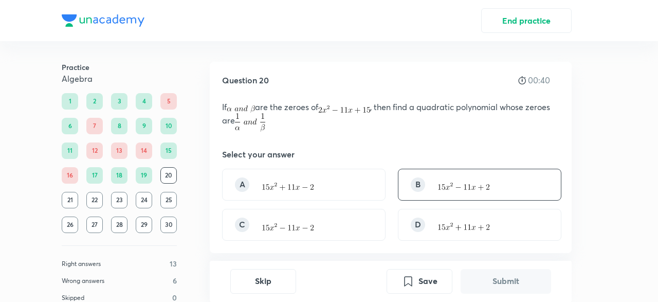
click at [446, 193] on div "B" at bounding box center [480, 185] width 164 height 32
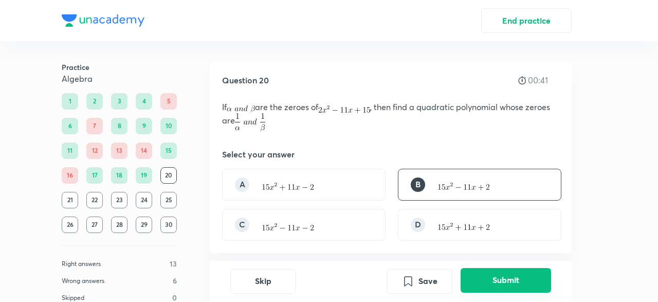
click at [502, 275] on button "Submit" at bounding box center [506, 280] width 90 height 25
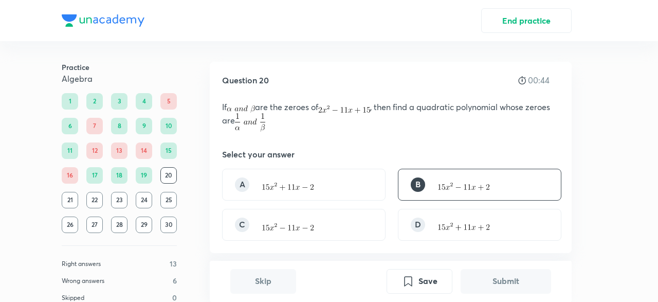
scroll to position [273, 0]
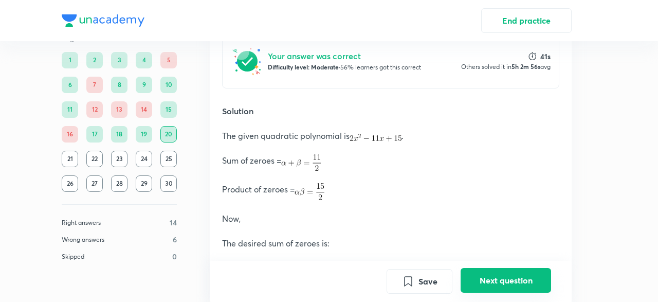
click at [508, 275] on button "Next question" at bounding box center [506, 280] width 90 height 25
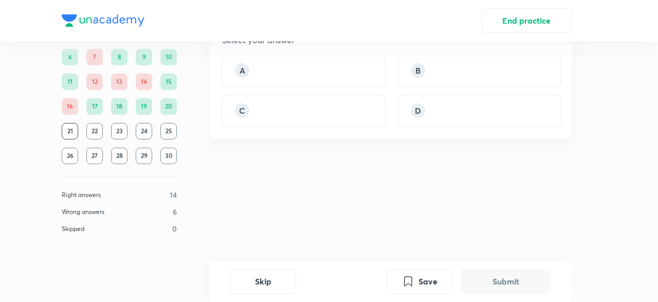
scroll to position [0, 0]
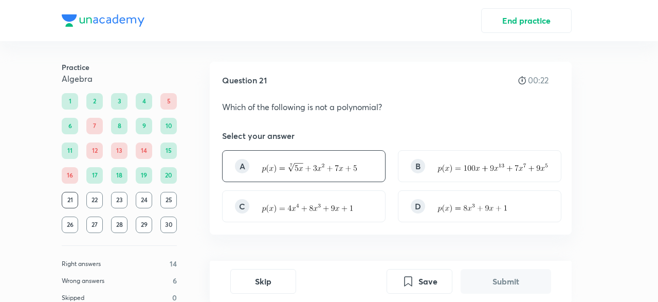
click at [340, 167] on img at bounding box center [309, 168] width 95 height 10
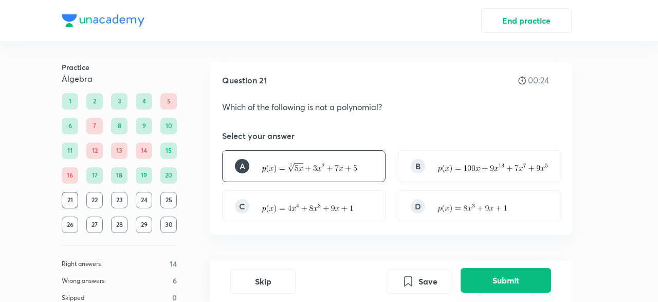
click at [525, 282] on button "Submit" at bounding box center [506, 280] width 90 height 25
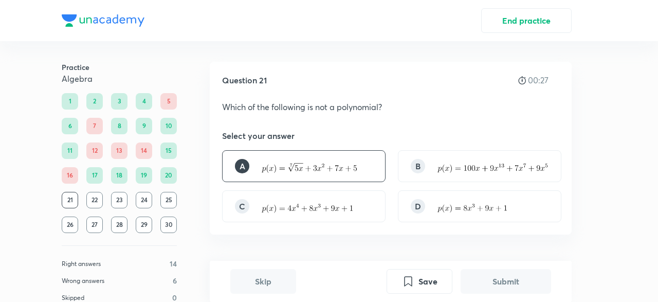
scroll to position [243, 0]
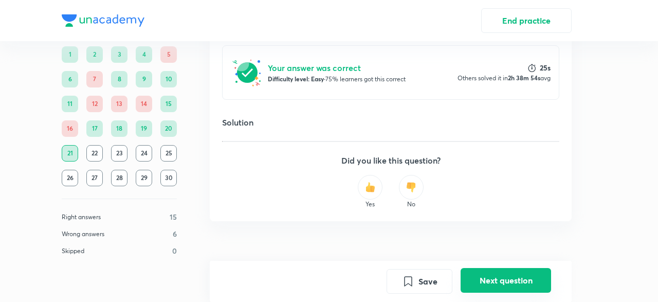
click at [491, 273] on button "Next question" at bounding box center [506, 280] width 90 height 25
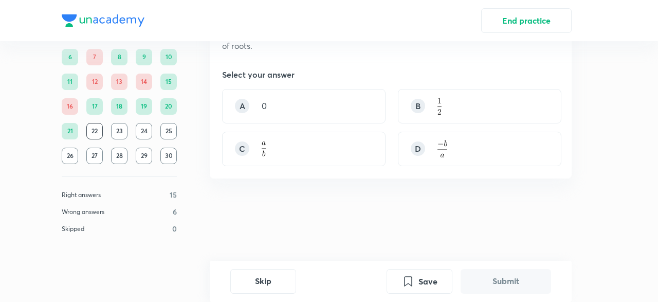
scroll to position [0, 0]
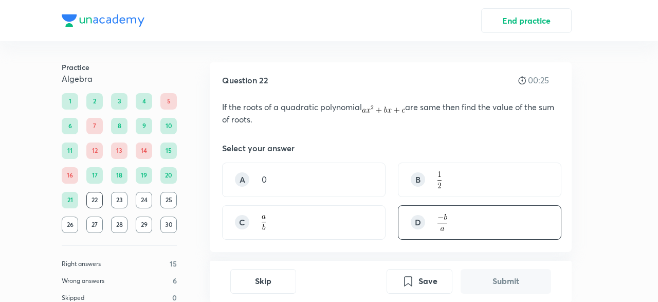
click at [452, 215] on div "D" at bounding box center [480, 222] width 164 height 34
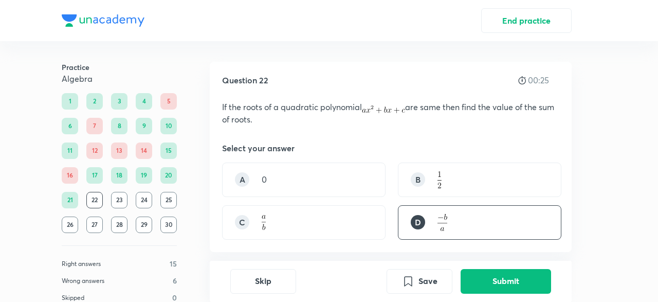
click at [479, 264] on div "Skip Save Submit" at bounding box center [391, 281] width 362 height 41
click at [482, 270] on button "Submit" at bounding box center [506, 280] width 90 height 25
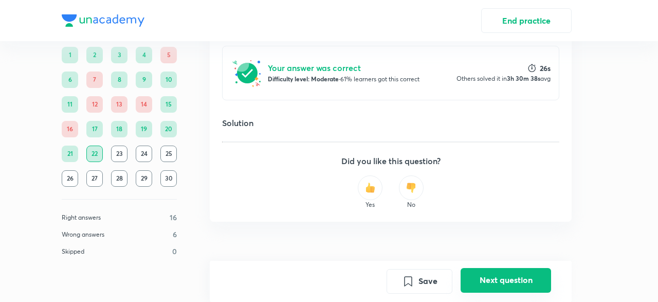
click at [505, 274] on button "Next question" at bounding box center [506, 280] width 90 height 25
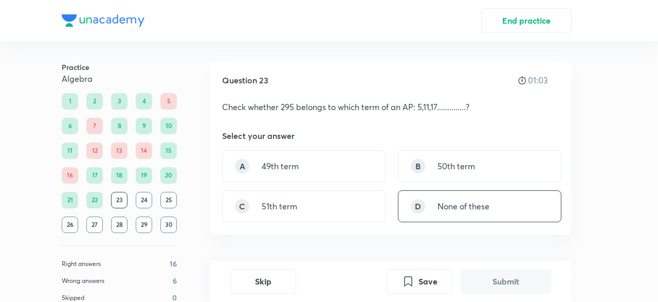
click at [462, 209] on p "None of these" at bounding box center [464, 206] width 52 height 12
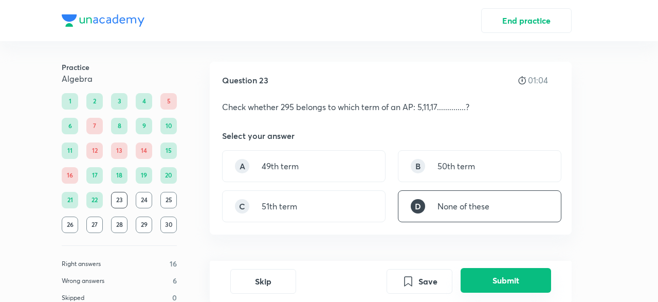
click at [510, 290] on button "Submit" at bounding box center [506, 280] width 90 height 25
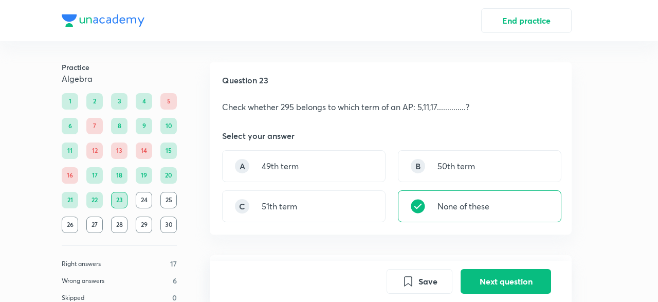
scroll to position [243, 0]
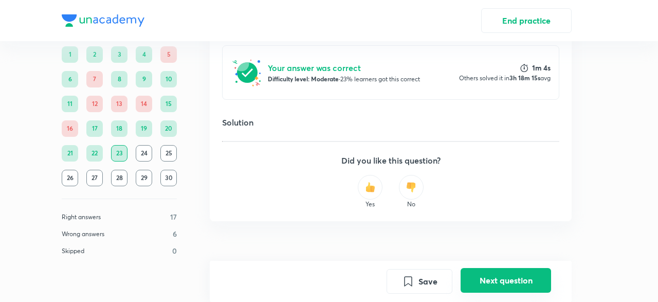
click at [493, 274] on button "Next question" at bounding box center [506, 280] width 90 height 25
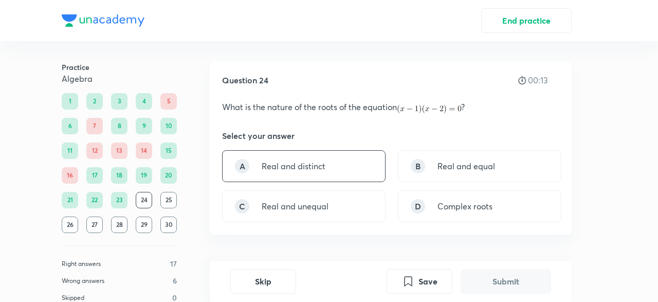
click at [382, 166] on div "A Real and distinct" at bounding box center [304, 166] width 164 height 32
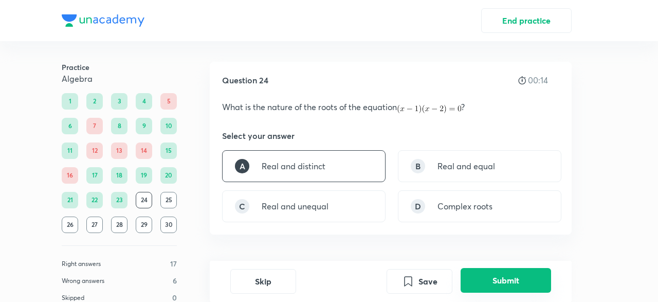
drag, startPoint x: 499, startPoint y: 290, endPoint x: 488, endPoint y: 277, distance: 16.5
click at [499, 290] on button "Submit" at bounding box center [506, 280] width 90 height 25
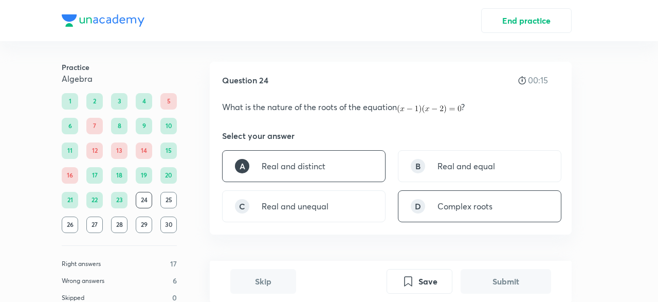
scroll to position [243, 0]
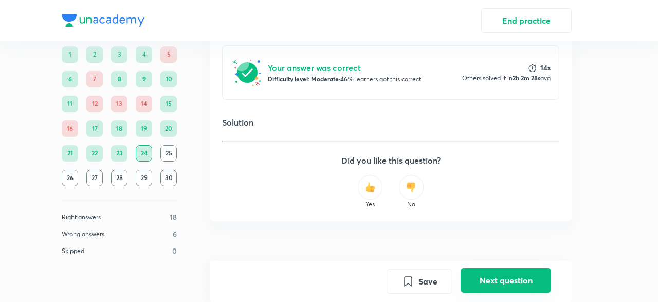
click at [480, 273] on button "Next question" at bounding box center [506, 280] width 90 height 25
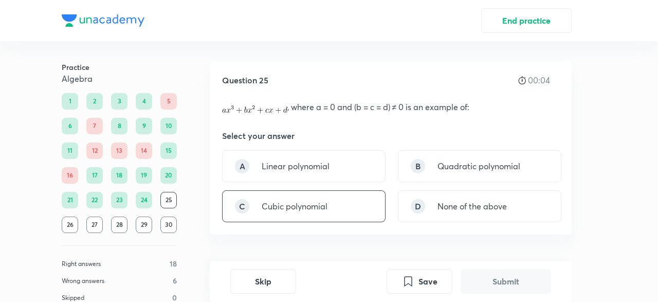
click at [343, 205] on div "C Cubic polynomial" at bounding box center [304, 206] width 164 height 32
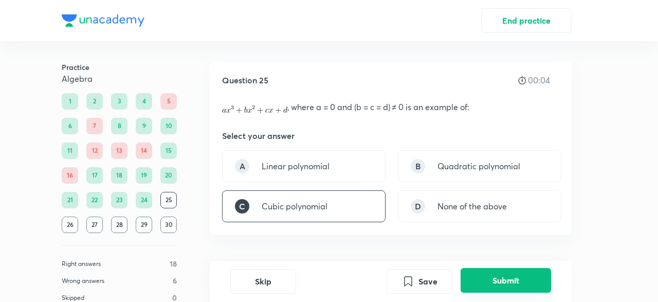
click at [508, 289] on button "Submit" at bounding box center [506, 280] width 90 height 25
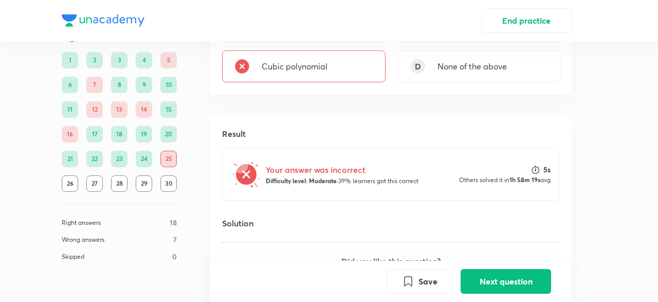
scroll to position [241, 0]
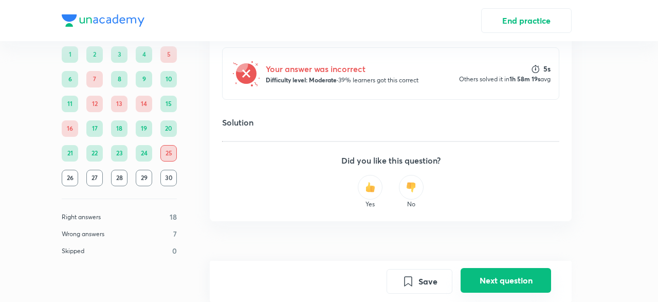
click at [498, 284] on button "Next question" at bounding box center [506, 280] width 90 height 25
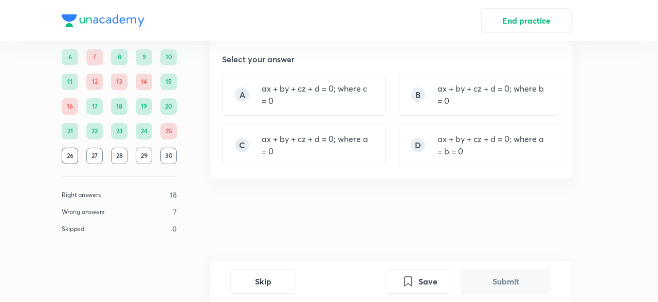
scroll to position [0, 0]
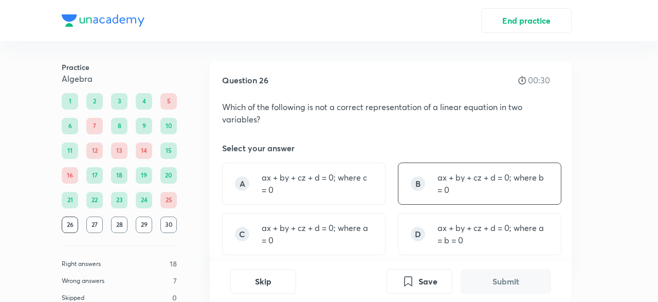
click at [544, 195] on p "ax + by + cz + d = 0; where b = 0" at bounding box center [493, 183] width 111 height 25
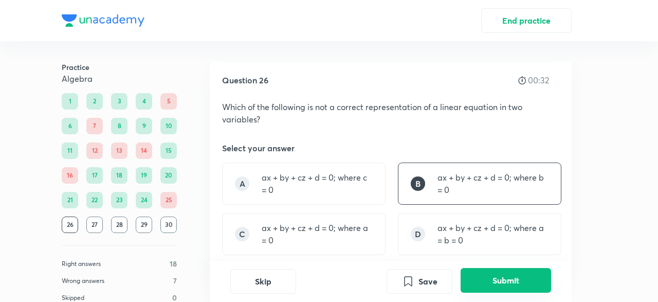
click at [465, 286] on button "Submit" at bounding box center [506, 280] width 90 height 25
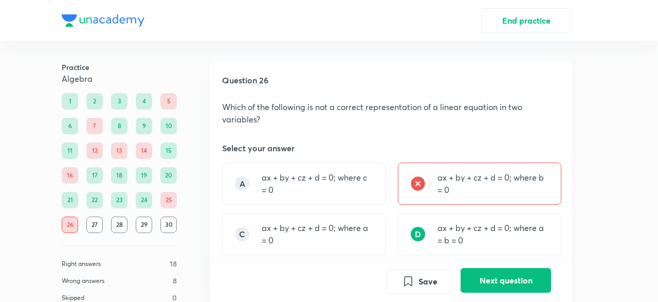
click at [512, 274] on button "Next question" at bounding box center [506, 280] width 90 height 25
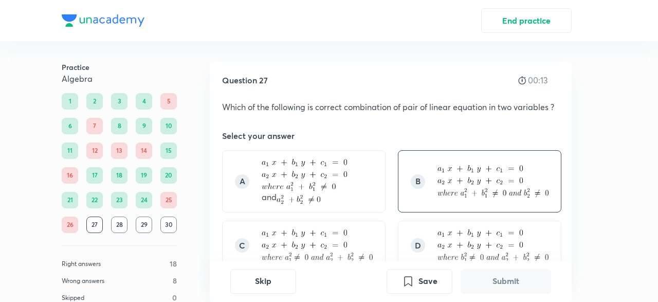
click at [449, 183] on img at bounding box center [480, 175] width 85 height 20
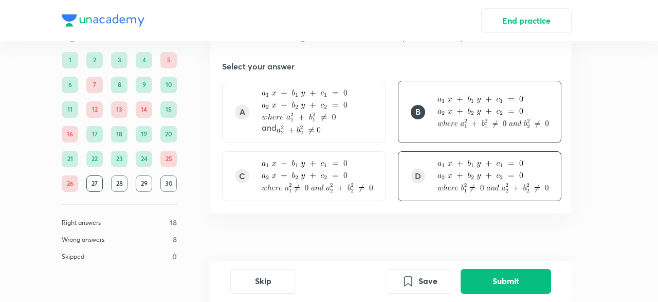
scroll to position [82, 0]
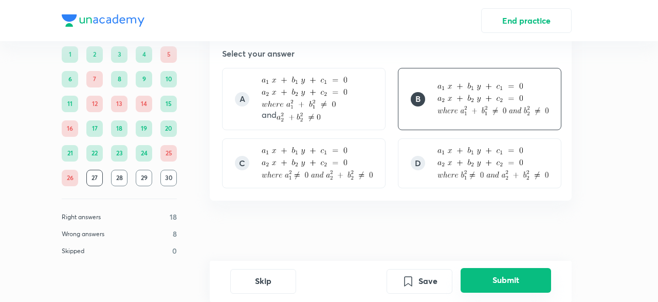
click at [505, 292] on button "Submit" at bounding box center [506, 280] width 90 height 25
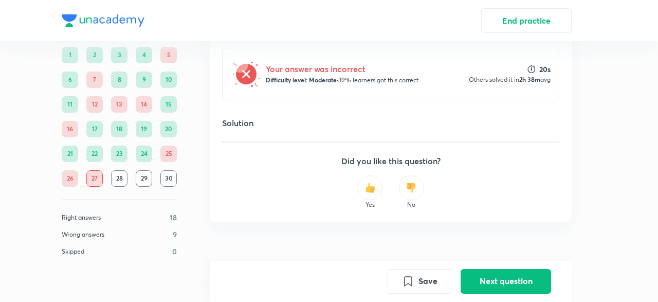
scroll to position [110, 0]
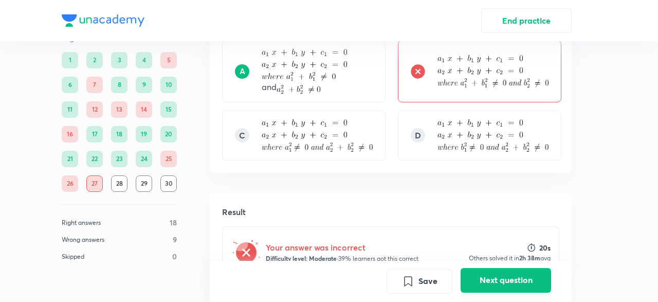
click at [518, 288] on button "Next question" at bounding box center [506, 280] width 90 height 25
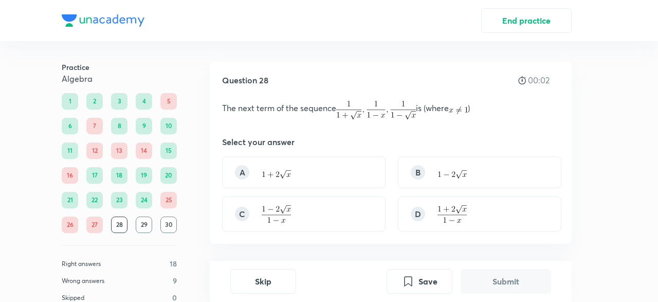
click at [518, 288] on button "Submit" at bounding box center [506, 281] width 90 height 25
click at [265, 234] on div "Question 28 01:18 The next term of the sequence is (where ) Select your answer …" at bounding box center [391, 153] width 362 height 182
click at [277, 213] on img at bounding box center [276, 213] width 29 height 17
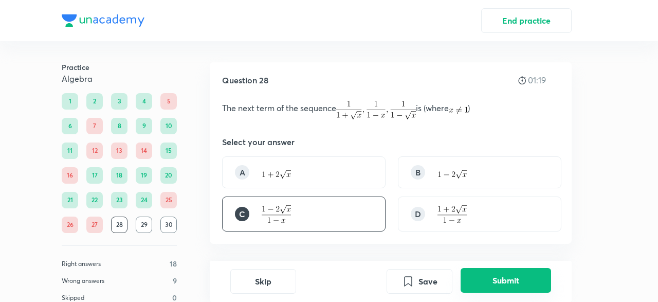
click at [480, 277] on button "Submit" at bounding box center [506, 280] width 90 height 25
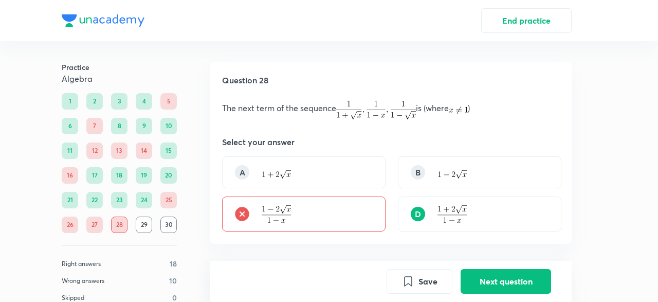
drag, startPoint x: 255, startPoint y: 101, endPoint x: 262, endPoint y: 107, distance: 8.8
click at [259, 104] on p "The next term of the sequence is (where )" at bounding box center [390, 110] width 337 height 19
drag, startPoint x: 264, startPoint y: 107, endPoint x: 431, endPoint y: 107, distance: 167.6
click at [431, 107] on p "The next term of the sequence is (where )" at bounding box center [390, 110] width 337 height 19
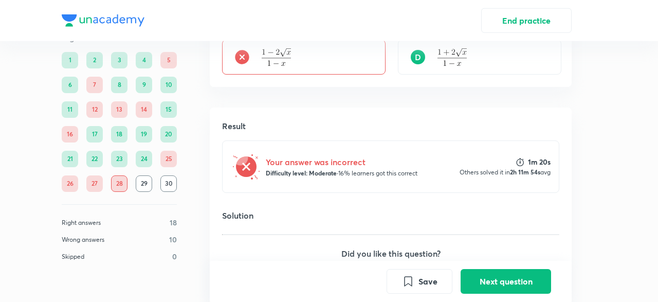
scroll to position [250, 0]
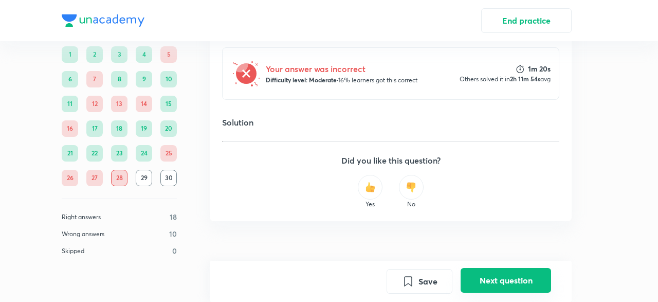
click at [498, 286] on button "Next question" at bounding box center [506, 280] width 90 height 25
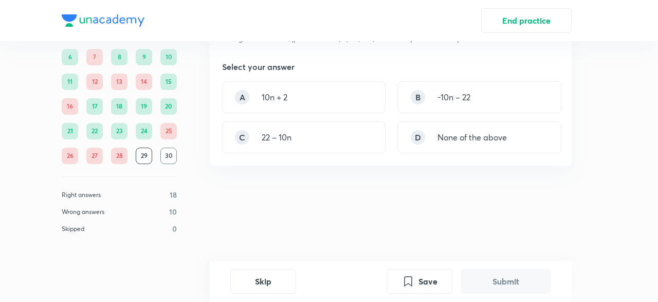
scroll to position [0, 0]
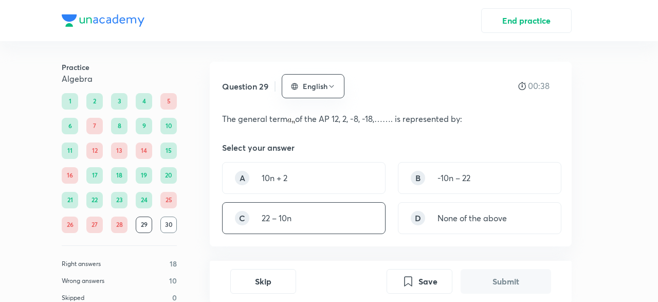
click at [301, 216] on div "C 22 – 10n" at bounding box center [304, 218] width 164 height 32
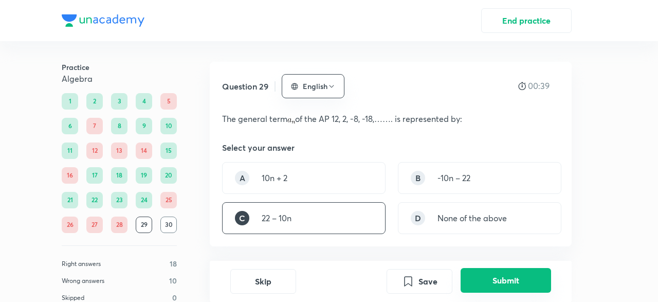
click at [500, 286] on button "Submit" at bounding box center [506, 280] width 90 height 25
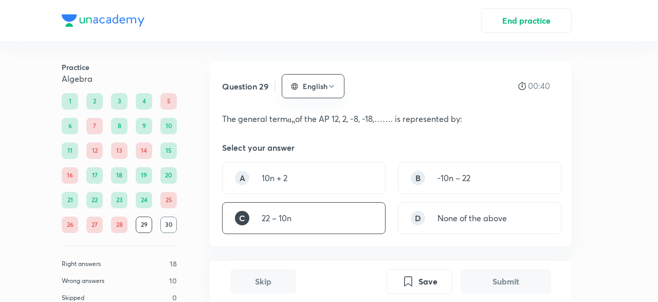
scroll to position [243, 0]
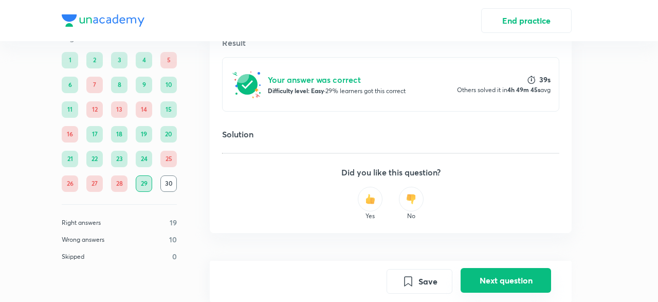
click at [499, 282] on button "Next question" at bounding box center [506, 280] width 90 height 25
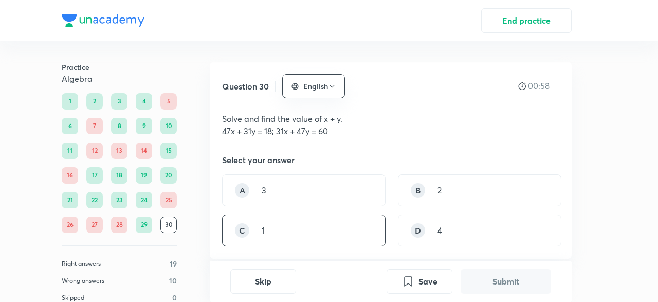
click at [322, 223] on div "C 1" at bounding box center [304, 230] width 164 height 32
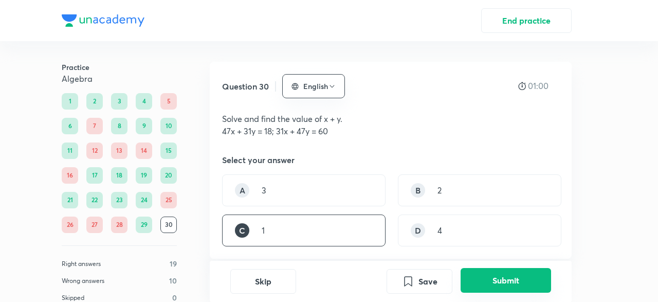
click at [519, 284] on button "Submit" at bounding box center [506, 280] width 90 height 25
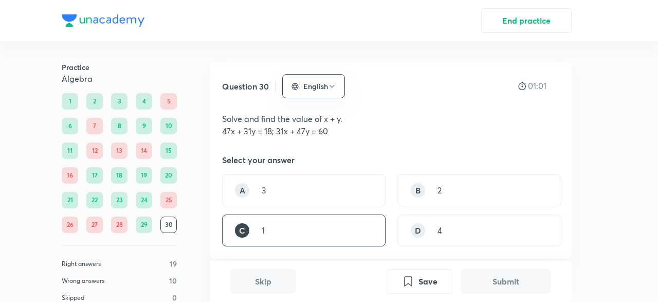
scroll to position [255, 0]
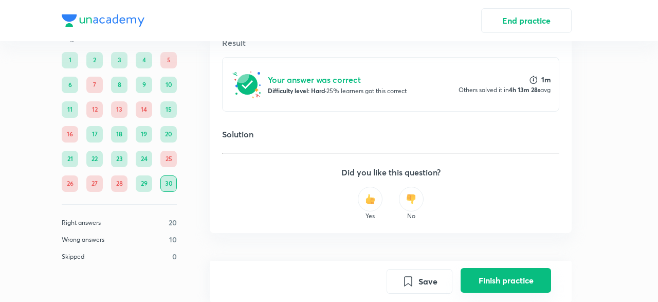
click at [491, 286] on button "Finish practice" at bounding box center [506, 280] width 90 height 25
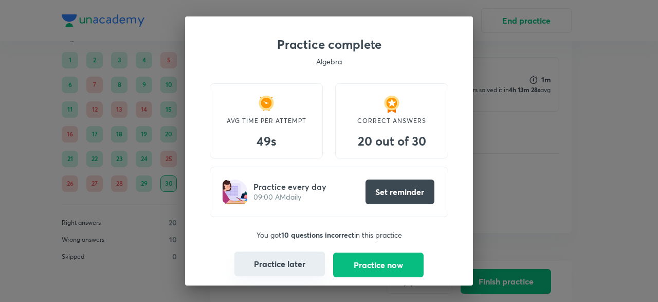
click at [298, 262] on button "Practice later" at bounding box center [279, 263] width 90 height 25
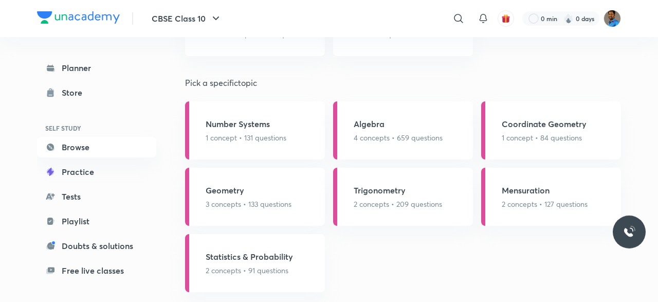
scroll to position [980, 0]
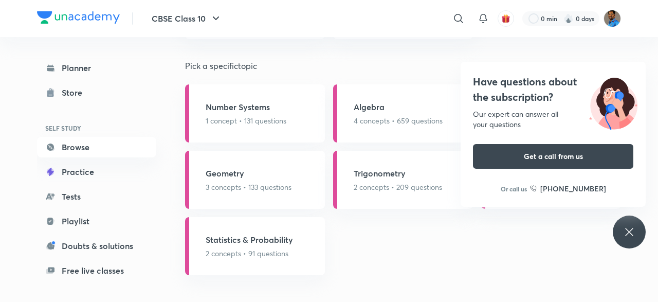
click at [629, 230] on icon at bounding box center [629, 232] width 12 height 12
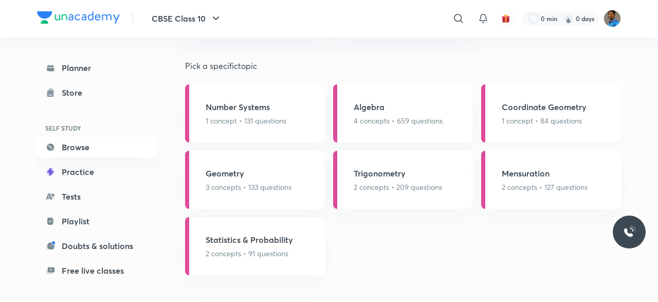
click at [548, 128] on div "Coordinate Geometry 1 concept • 84 questions" at bounding box center [551, 113] width 140 height 58
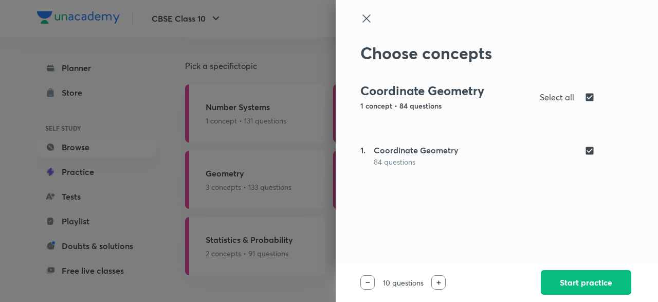
click at [442, 289] on div at bounding box center [438, 282] width 14 height 14
click at [443, 288] on div at bounding box center [438, 282] width 14 height 14
click at [594, 283] on button "Start practice" at bounding box center [586, 281] width 90 height 25
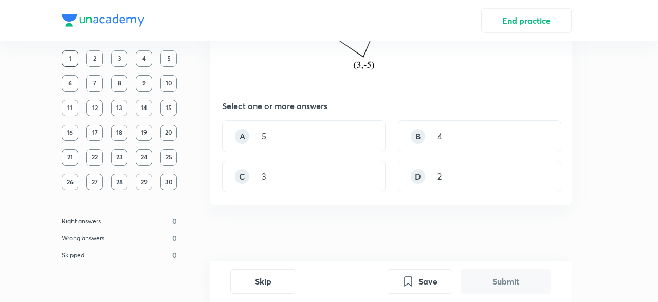
scroll to position [212, 0]
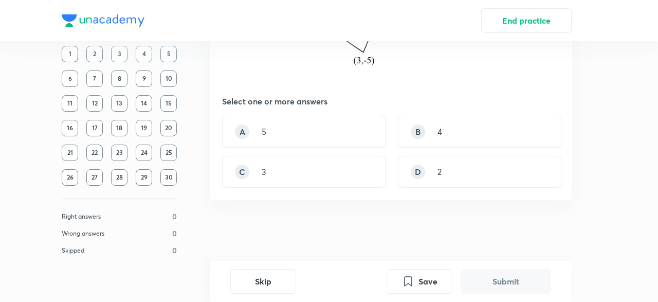
click at [519, 161] on div "D 2" at bounding box center [480, 172] width 164 height 32
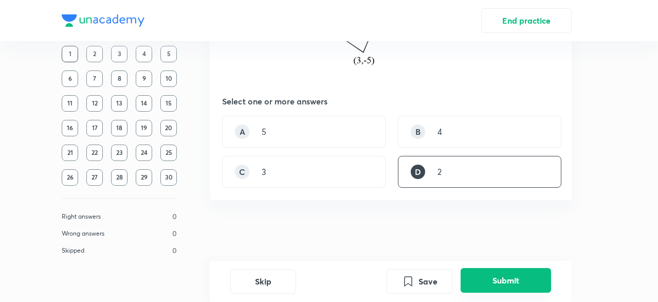
click at [524, 275] on button "Submit" at bounding box center [506, 280] width 90 height 25
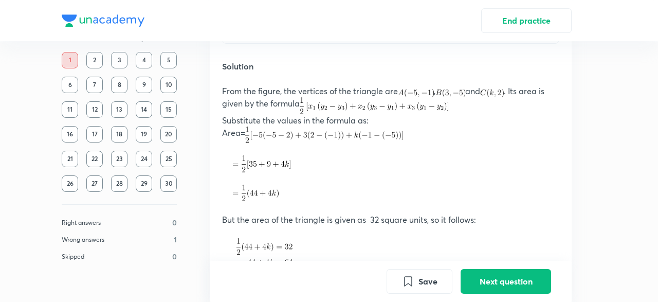
scroll to position [521, 0]
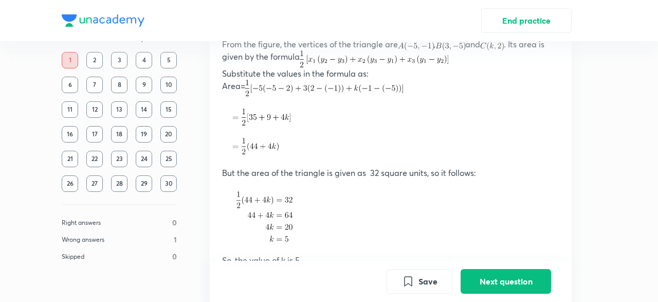
click at [461, 89] on p "Area=" at bounding box center [390, 88] width 337 height 17
drag, startPoint x: 464, startPoint y: 89, endPoint x: 471, endPoint y: 95, distance: 9.5
click at [466, 89] on p "Area=" at bounding box center [390, 88] width 337 height 17
click at [514, 276] on button "Next question" at bounding box center [506, 280] width 90 height 25
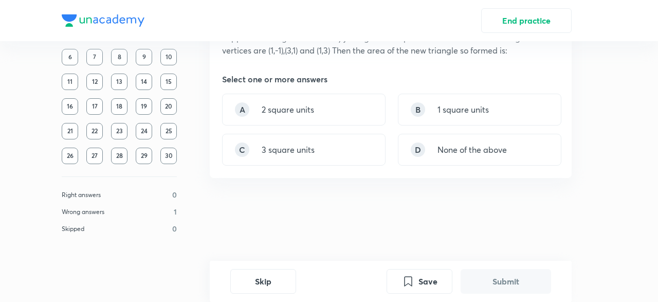
scroll to position [0, 0]
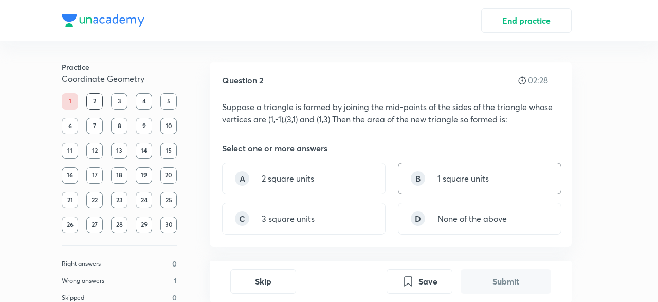
click at [462, 181] on p "1 square units" at bounding box center [463, 178] width 51 height 12
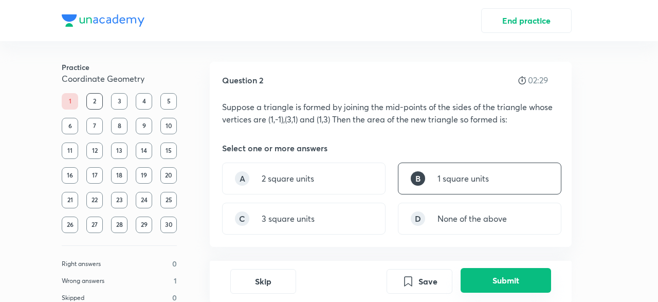
click at [497, 274] on button "Submit" at bounding box center [506, 280] width 90 height 25
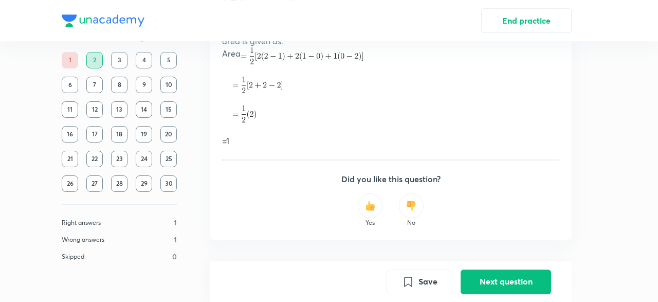
scroll to position [540, 0]
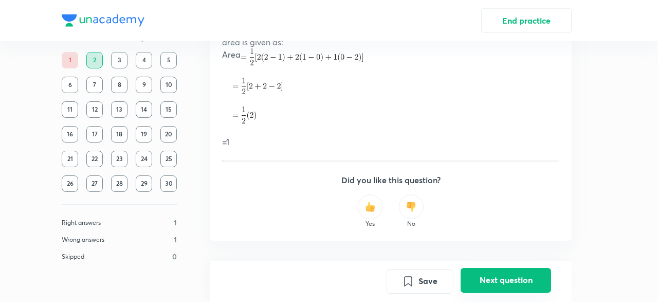
click at [472, 287] on button "Next question" at bounding box center [506, 280] width 90 height 25
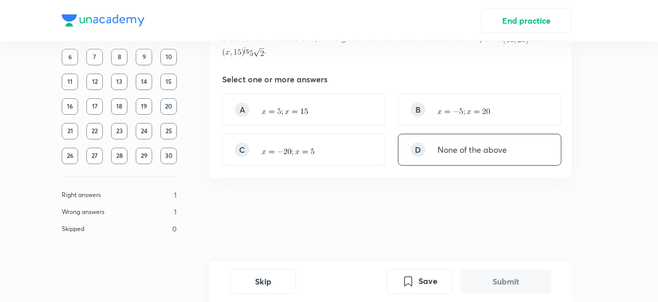
scroll to position [0, 0]
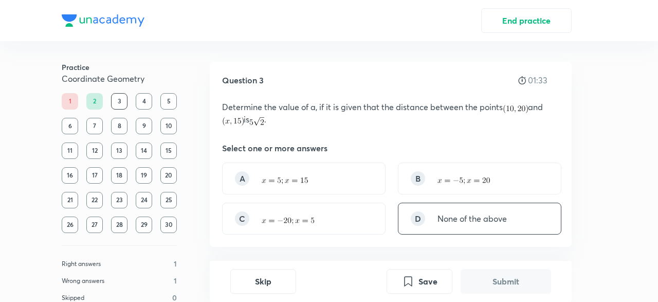
click at [500, 228] on div "D None of the above" at bounding box center [480, 219] width 164 height 32
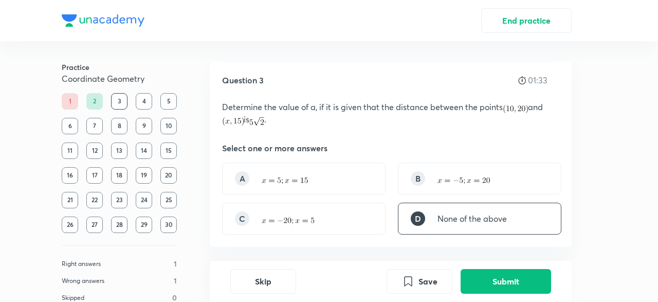
drag, startPoint x: 504, startPoint y: 261, endPoint x: 505, endPoint y: 268, distance: 6.8
click at [504, 262] on div "Skip Save Submit" at bounding box center [391, 281] width 362 height 41
click at [507, 273] on button "Submit" at bounding box center [506, 280] width 90 height 25
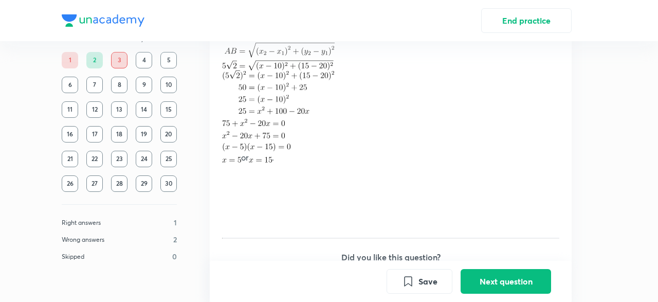
scroll to position [415, 0]
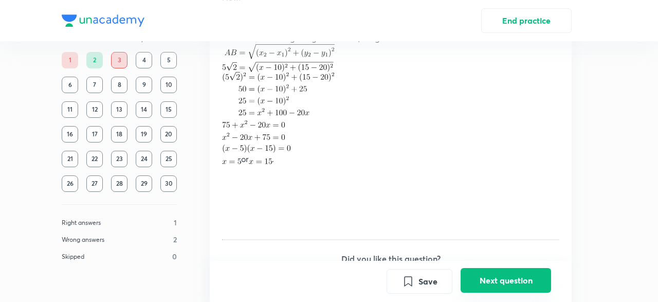
click at [511, 290] on button "Next question" at bounding box center [506, 280] width 90 height 25
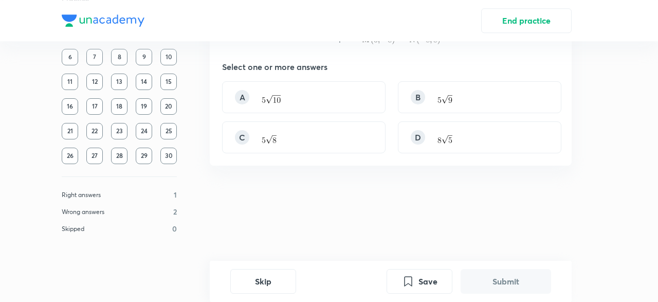
scroll to position [0, 0]
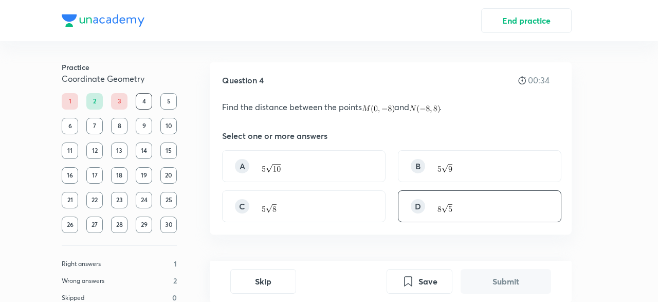
click at [459, 221] on div "D" at bounding box center [480, 206] width 164 height 32
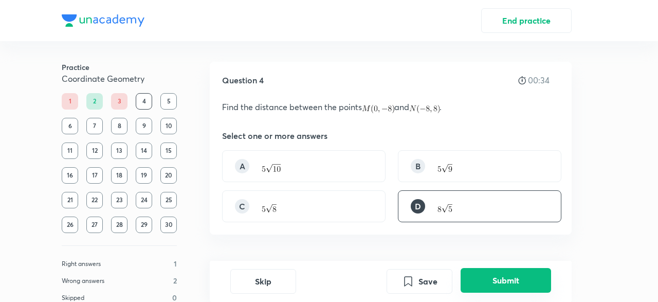
click at [497, 289] on button "Submit" at bounding box center [506, 280] width 90 height 25
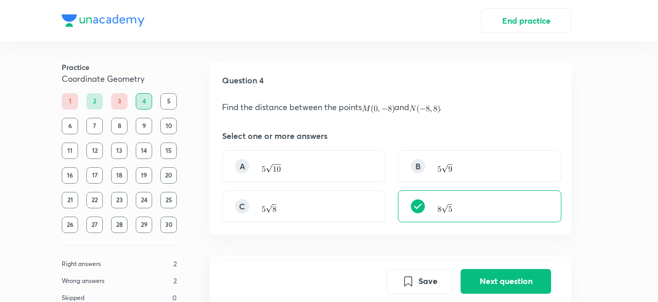
scroll to position [254, 0]
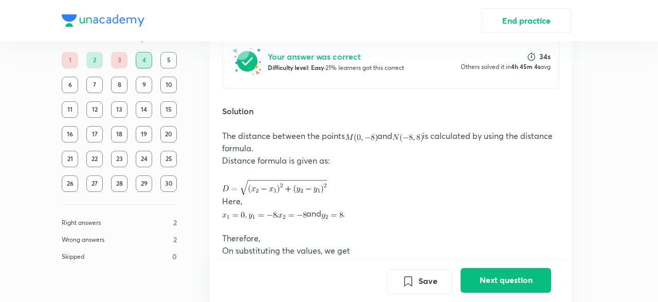
click at [481, 276] on button "Next question" at bounding box center [506, 280] width 90 height 25
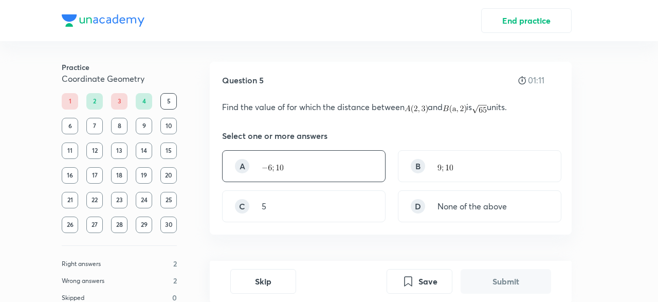
click at [323, 170] on div "A" at bounding box center [304, 166] width 164 height 32
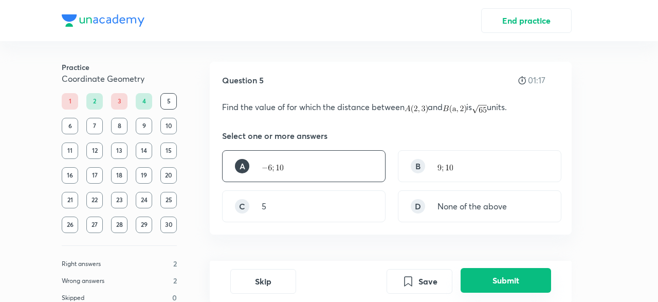
click at [479, 279] on button "Submit" at bounding box center [506, 280] width 90 height 25
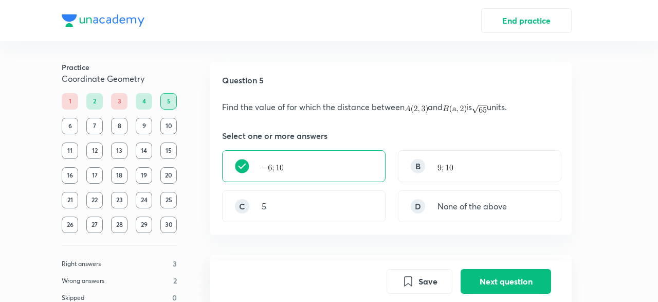
scroll to position [254, 0]
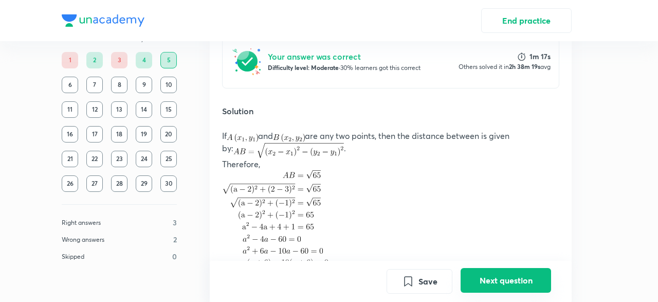
click at [489, 279] on button "Next question" at bounding box center [506, 280] width 90 height 25
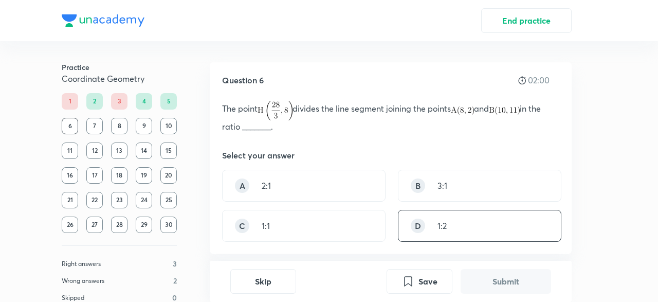
drag, startPoint x: 468, startPoint y: 183, endPoint x: 492, endPoint y: 222, distance: 45.2
click at [468, 183] on div "B 3:1" at bounding box center [480, 186] width 164 height 32
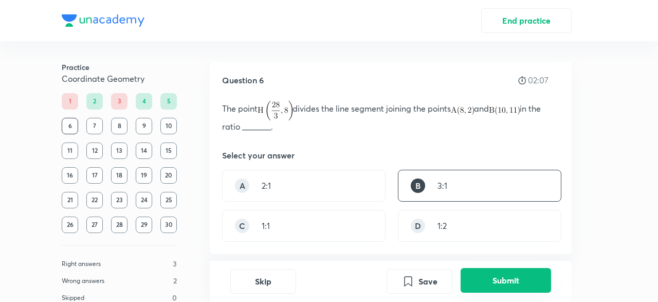
click at [513, 280] on button "Submit" at bounding box center [506, 280] width 90 height 25
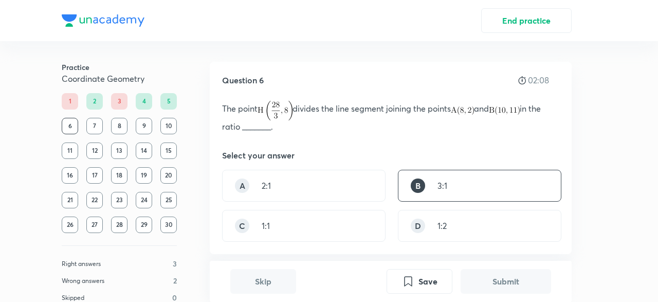
drag, startPoint x: 513, startPoint y: 280, endPoint x: 505, endPoint y: 203, distance: 77.5
click at [508, 258] on div "Question 6 02:08 The point divides the line segment joining the points and in t…" at bounding box center [391, 178] width 362 height 275
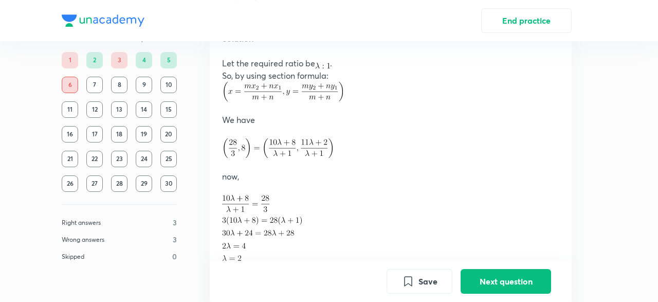
scroll to position [433, 0]
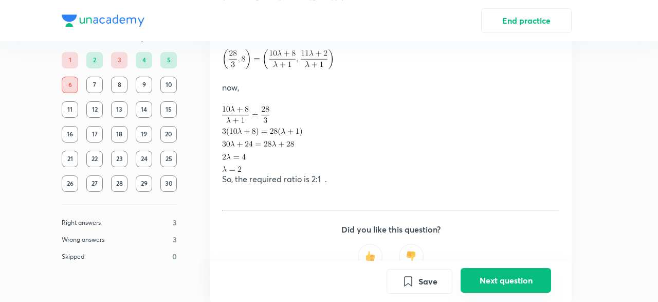
click at [532, 282] on button "Next question" at bounding box center [506, 280] width 90 height 25
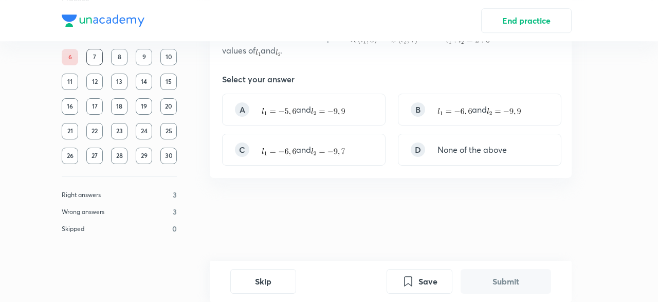
scroll to position [0, 0]
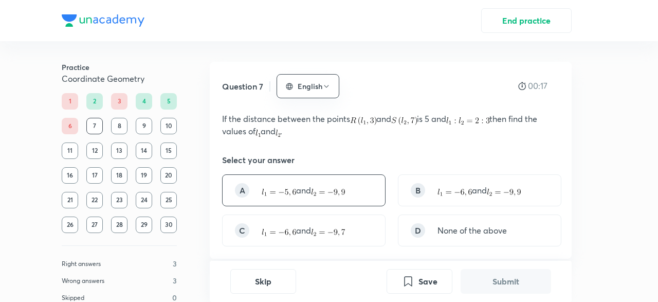
click at [333, 193] on img at bounding box center [328, 192] width 34 height 7
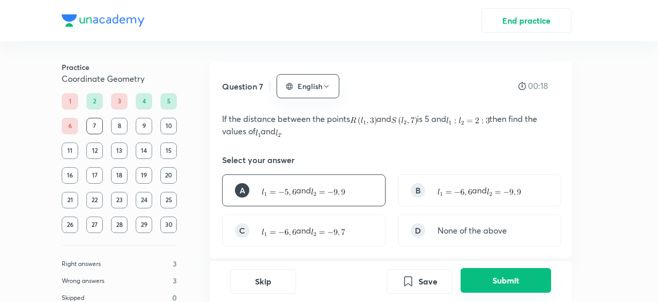
click at [500, 277] on button "Submit" at bounding box center [506, 280] width 90 height 25
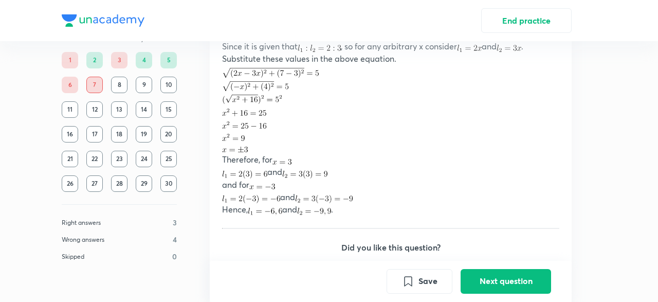
scroll to position [456, 0]
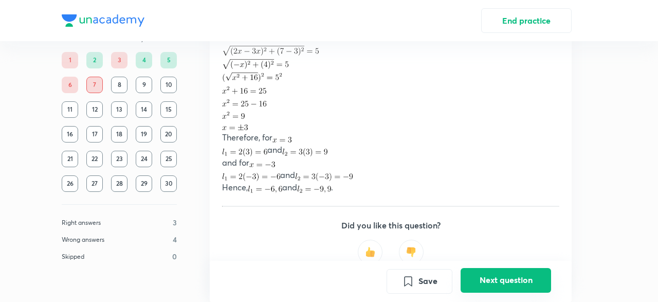
click at [511, 280] on button "Next question" at bounding box center [506, 280] width 90 height 25
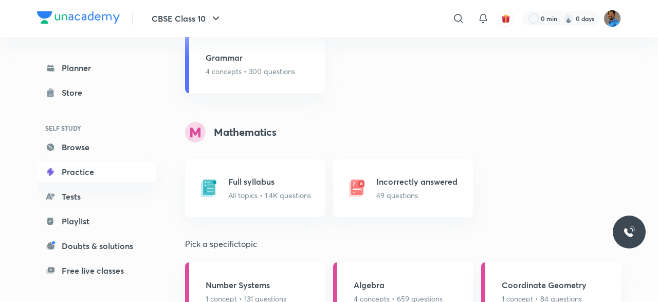
scroll to position [980, 0]
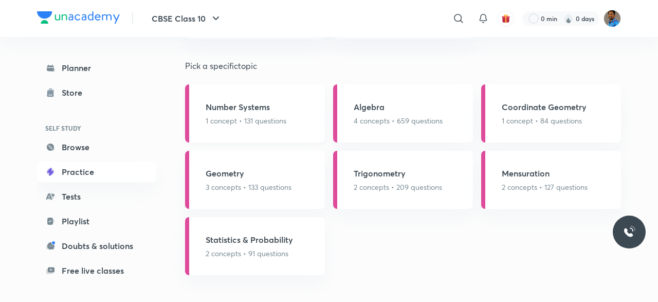
click at [297, 118] on div "Number Systems 1 concept • 131 questions" at bounding box center [255, 113] width 140 height 58
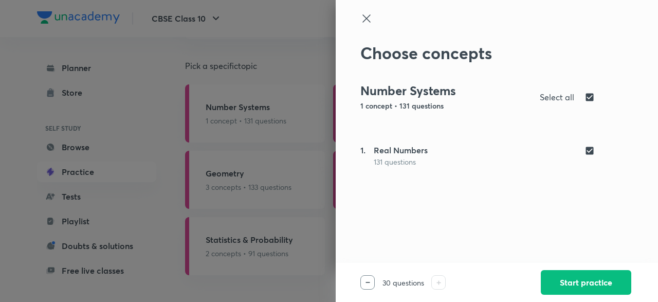
click at [537, 280] on div "30 questions Start practice" at bounding box center [497, 282] width 322 height 39
click at [541, 280] on button "Start practice" at bounding box center [586, 281] width 90 height 25
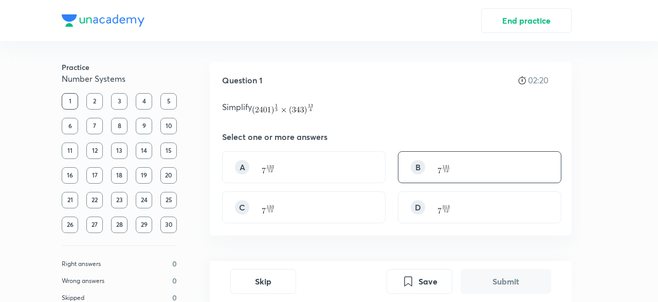
click at [544, 157] on div "B" at bounding box center [480, 167] width 164 height 32
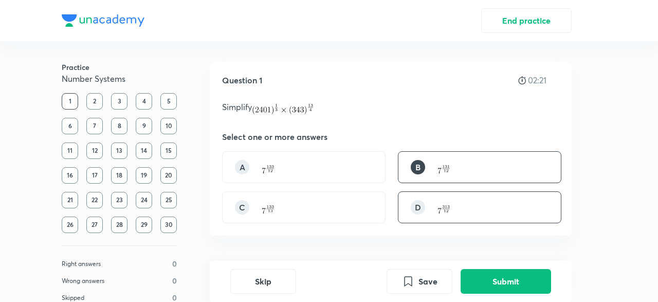
click at [502, 195] on div "D" at bounding box center [480, 207] width 164 height 32
click at [504, 278] on button "Submit" at bounding box center [506, 280] width 90 height 25
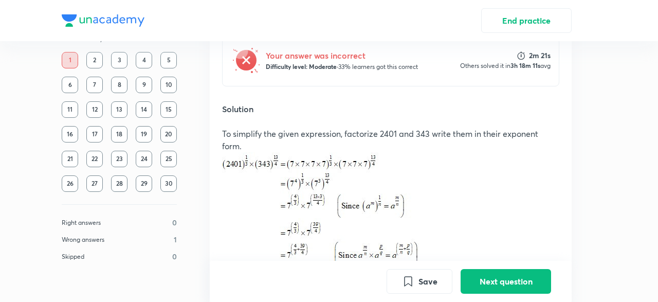
scroll to position [344, 0]
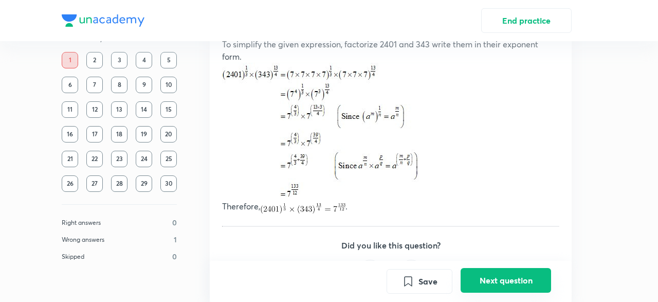
click at [495, 281] on button "Next question" at bounding box center [506, 280] width 90 height 25
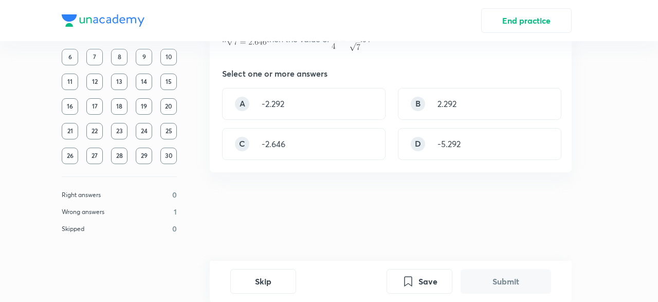
scroll to position [0, 0]
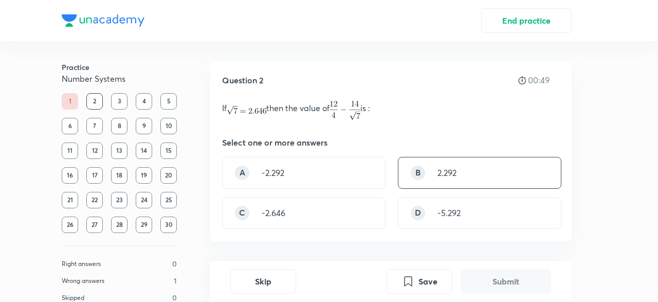
click at [433, 174] on div "B 2.292" at bounding box center [480, 173] width 164 height 32
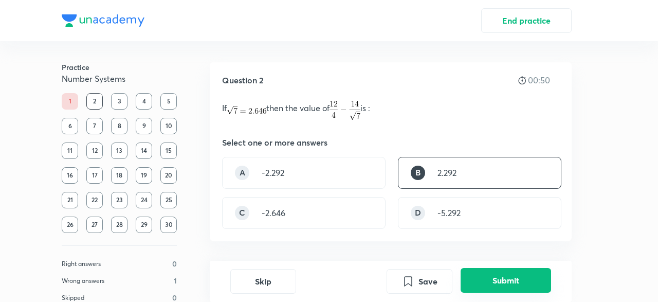
click at [509, 285] on button "Submit" at bounding box center [506, 280] width 90 height 25
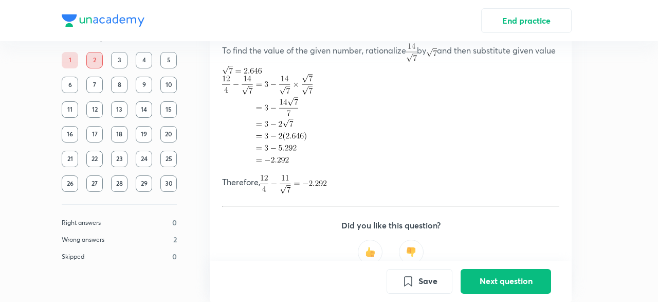
scroll to position [350, 0]
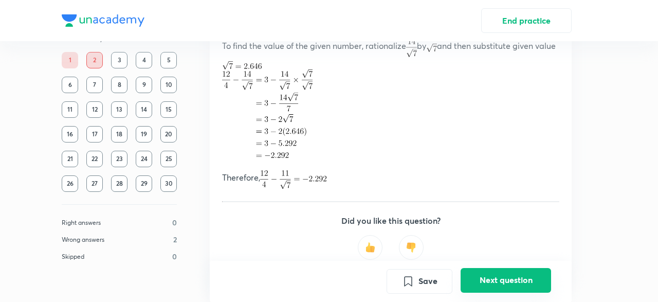
click at [518, 282] on button "Next question" at bounding box center [506, 280] width 90 height 25
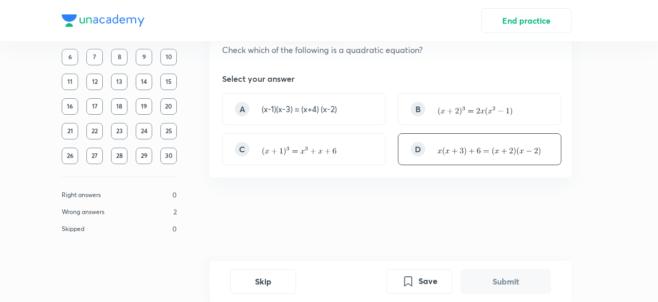
scroll to position [0, 0]
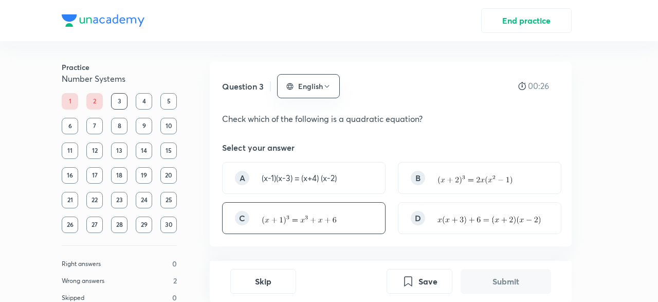
click at [366, 203] on div "C" at bounding box center [304, 218] width 164 height 32
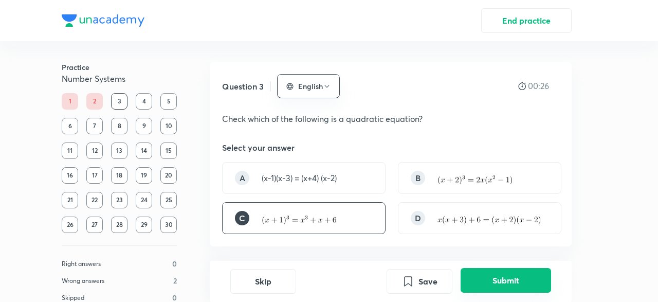
click at [508, 274] on button "Submit" at bounding box center [506, 280] width 90 height 25
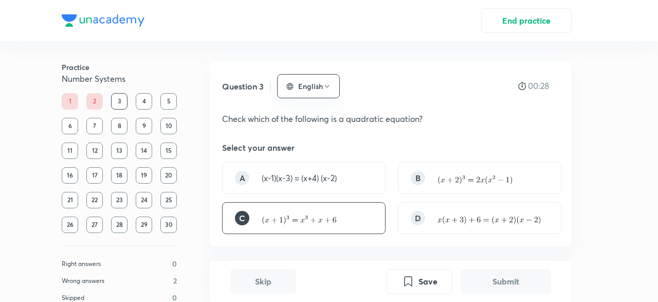
scroll to position [266, 0]
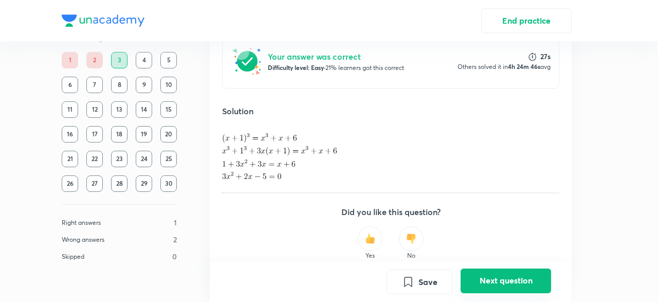
click at [511, 286] on button "Next question" at bounding box center [506, 280] width 90 height 25
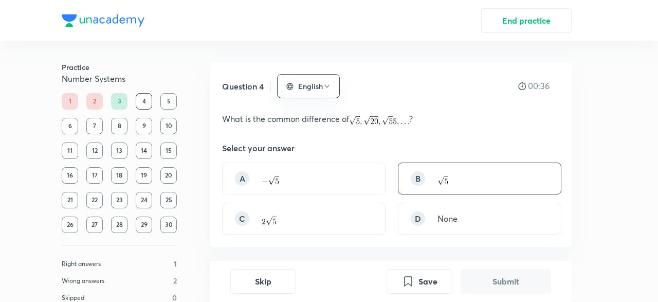
click at [415, 186] on div "B" at bounding box center [480, 178] width 164 height 32
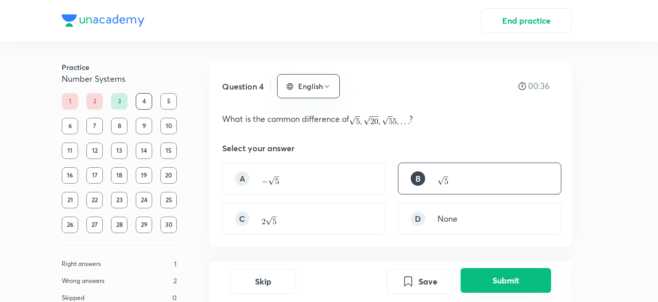
click at [543, 279] on button "Submit" at bounding box center [506, 280] width 90 height 25
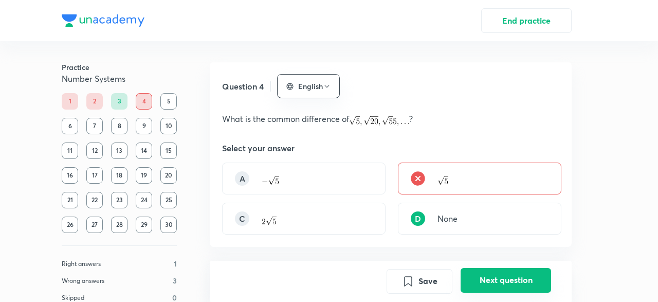
click at [504, 274] on button "Next question" at bounding box center [506, 280] width 90 height 25
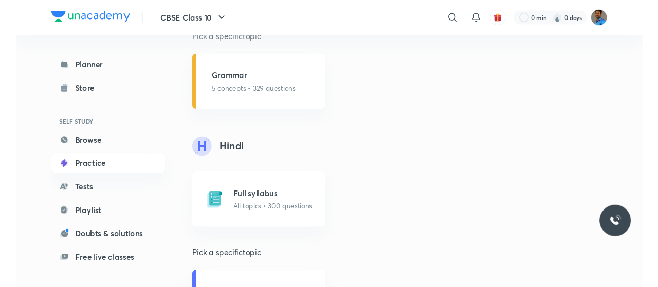
scroll to position [535, 0]
